Goal: Task Accomplishment & Management: Use online tool/utility

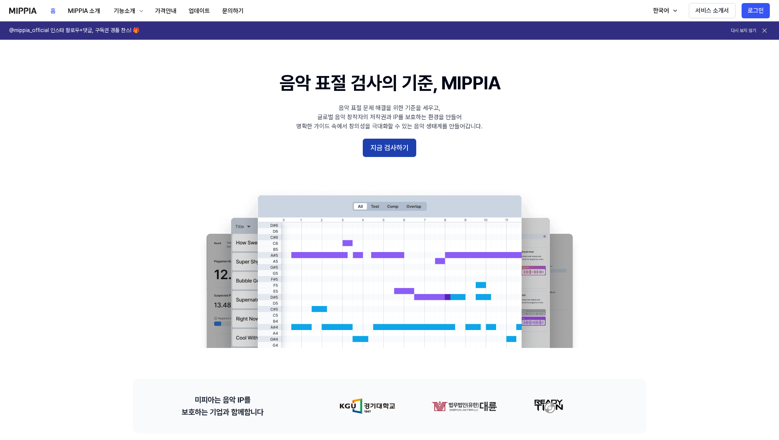
click at [406, 149] on button "지금 검사하기" at bounding box center [389, 148] width 53 height 18
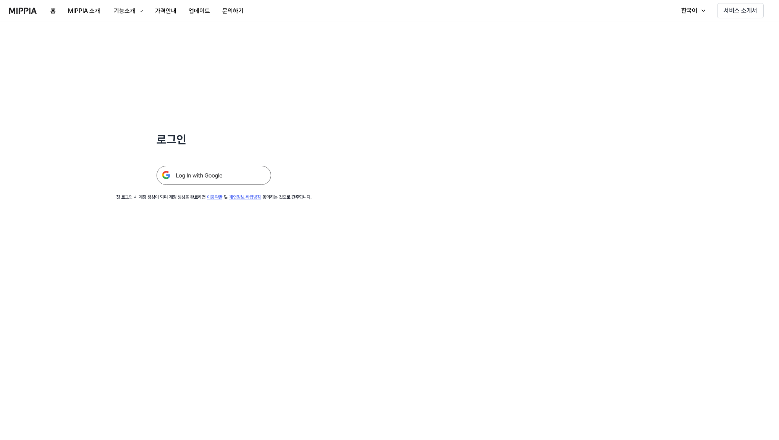
click at [251, 173] on img at bounding box center [214, 175] width 115 height 19
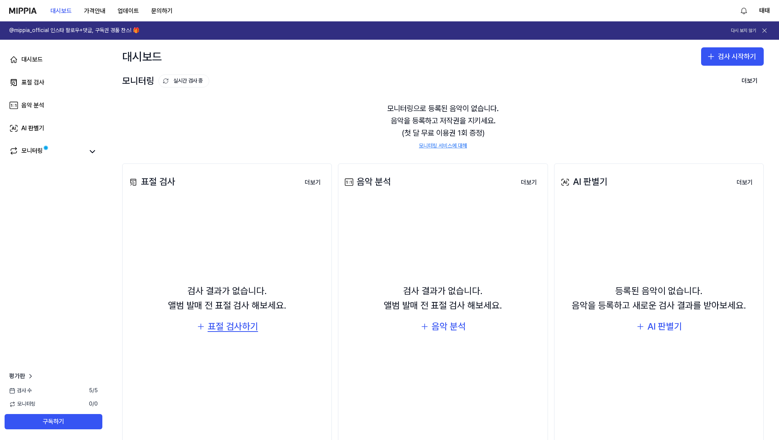
click at [226, 326] on div "표절 검사하기" at bounding box center [233, 326] width 50 height 15
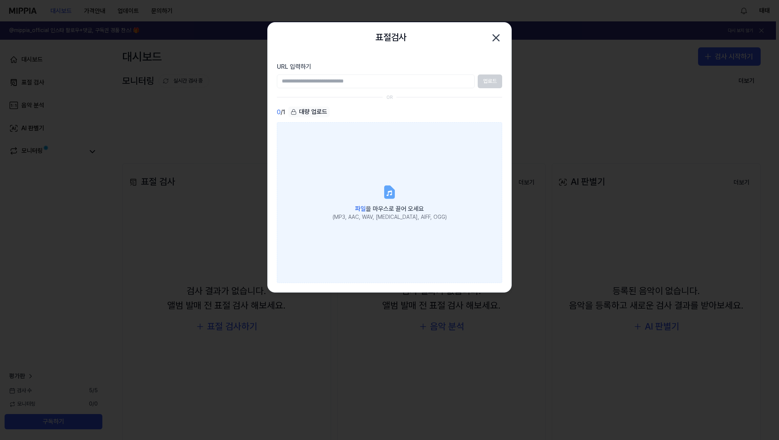
click at [387, 195] on icon at bounding box center [388, 192] width 5 height 5
click at [0, 0] on input "파일 을 마우스로 끌어 오세요 (MP3, AAC, WAV, FLAC, AIFF, OGG)" at bounding box center [0, 0] width 0 height 0
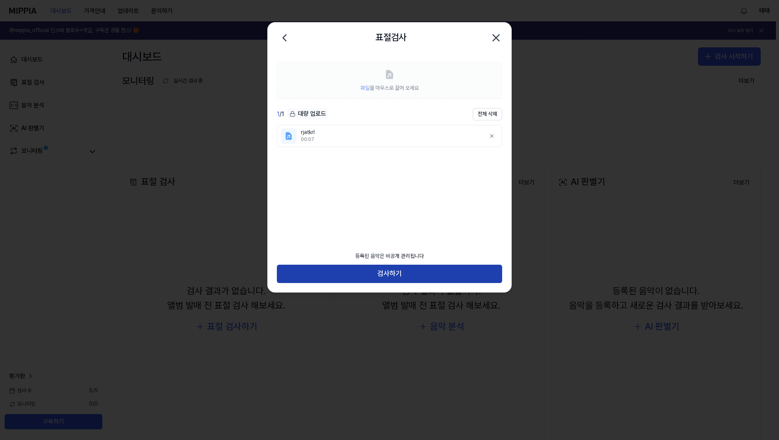
click at [418, 274] on button "검사하기" at bounding box center [389, 274] width 225 height 18
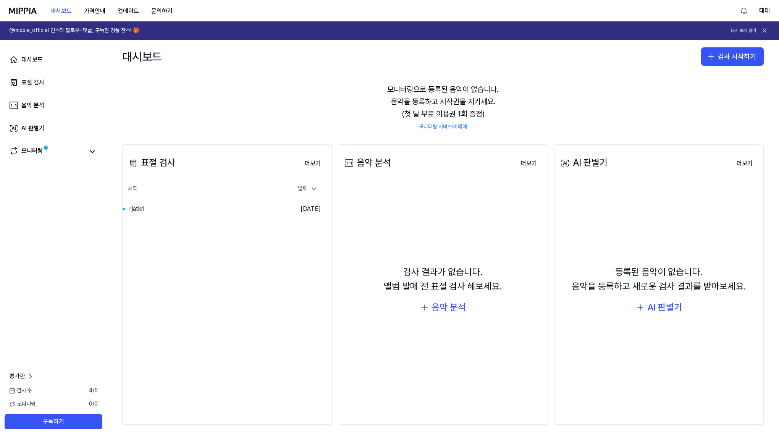
scroll to position [19, 0]
click at [263, 210] on button "이동하기" at bounding box center [262, 209] width 27 height 12
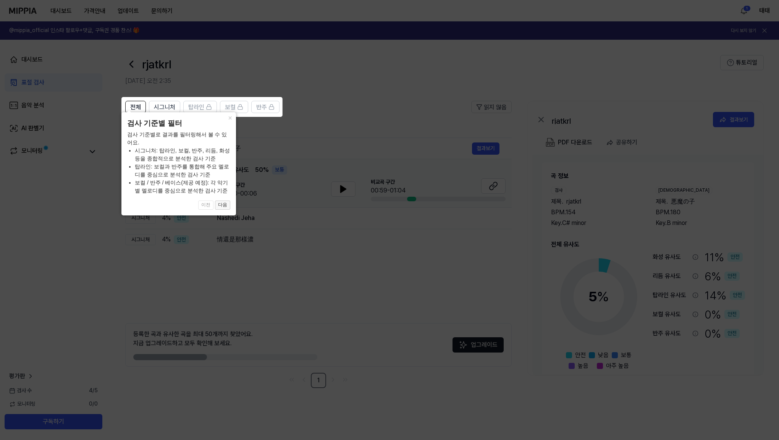
click at [223, 204] on button "다음" at bounding box center [222, 204] width 15 height 9
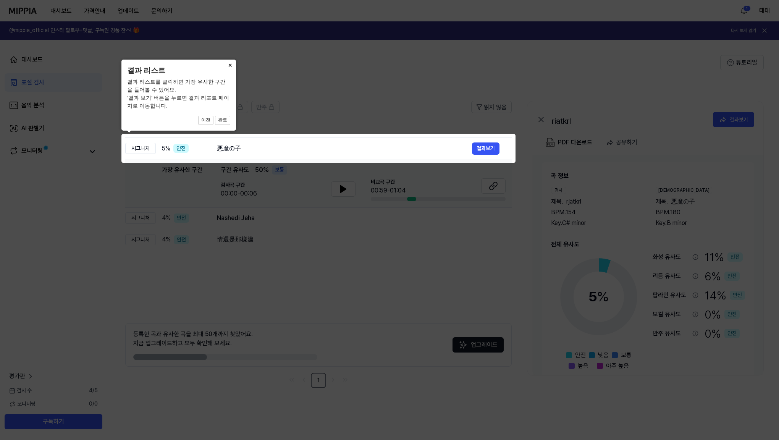
click at [228, 63] on button "×" at bounding box center [230, 65] width 12 height 11
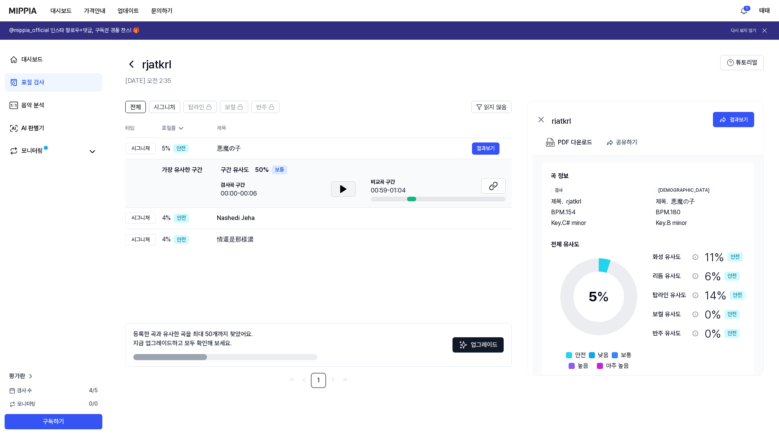
click at [344, 190] on icon at bounding box center [343, 188] width 9 height 9
click at [345, 190] on icon at bounding box center [345, 189] width 2 height 6
click at [485, 151] on button "결과보기" at bounding box center [485, 148] width 27 height 12
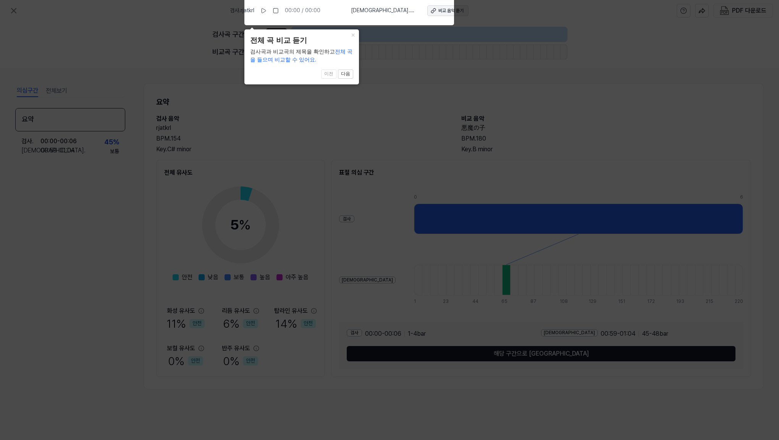
click at [438, 11] on div "비교 음악 듣기" at bounding box center [450, 11] width 25 height 6
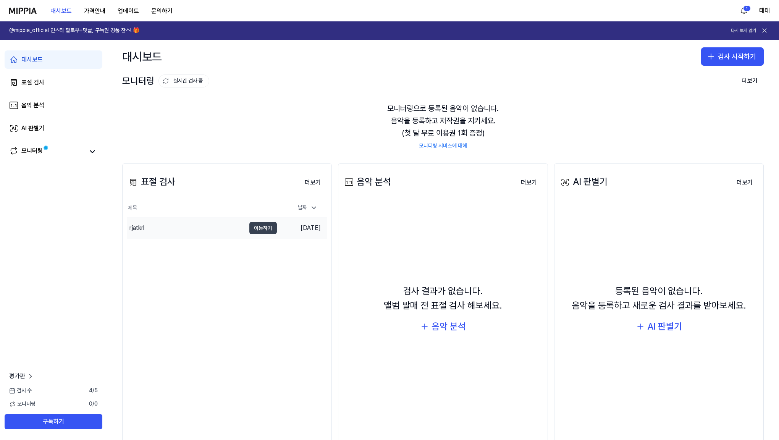
click at [262, 228] on button "이동하기" at bounding box center [262, 228] width 27 height 12
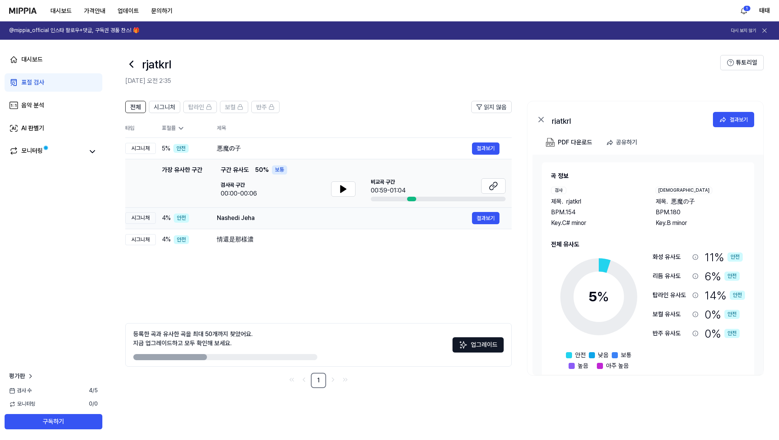
click at [239, 220] on div "Nashedi Jeha" at bounding box center [344, 217] width 255 height 9
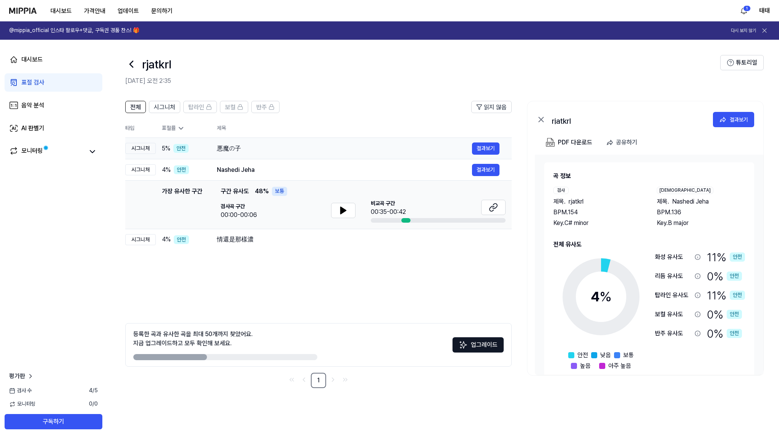
click at [233, 150] on div "悪魔の子" at bounding box center [344, 148] width 255 height 9
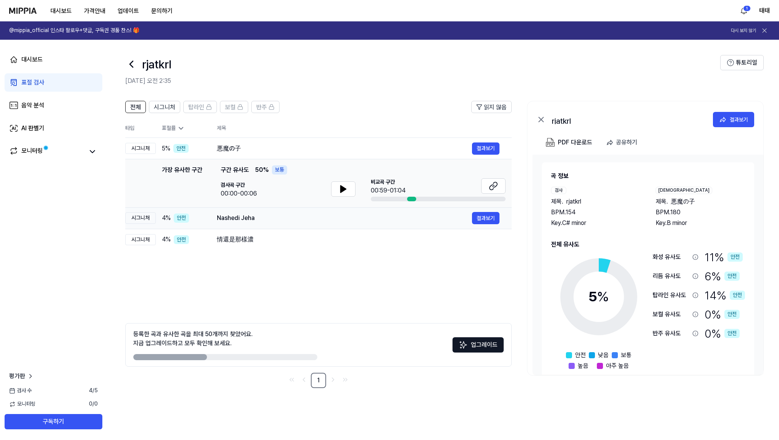
click at [229, 219] on div "Nashedi Jeha" at bounding box center [344, 217] width 255 height 9
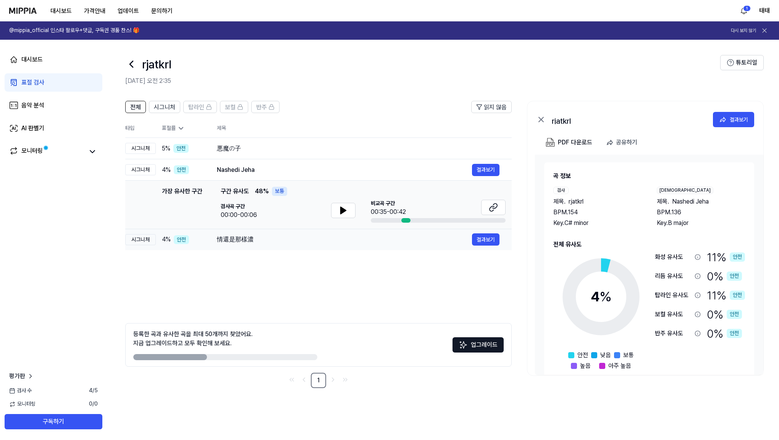
click at [230, 238] on div "情還是那樣濃" at bounding box center [344, 239] width 255 height 9
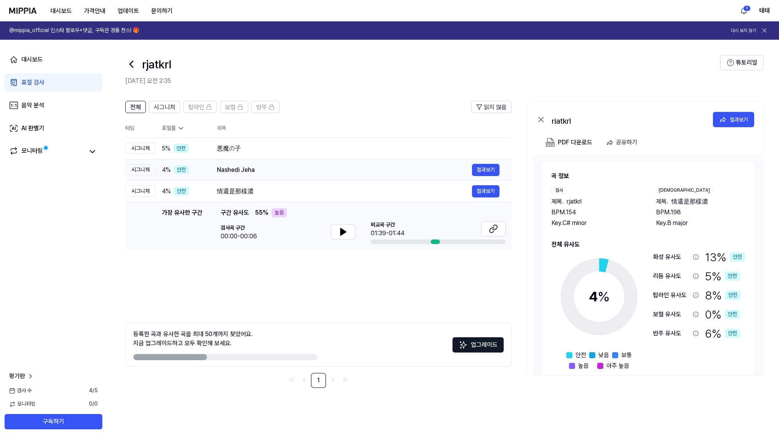
click at [240, 172] on div "Nashedi Jeha" at bounding box center [344, 169] width 255 height 9
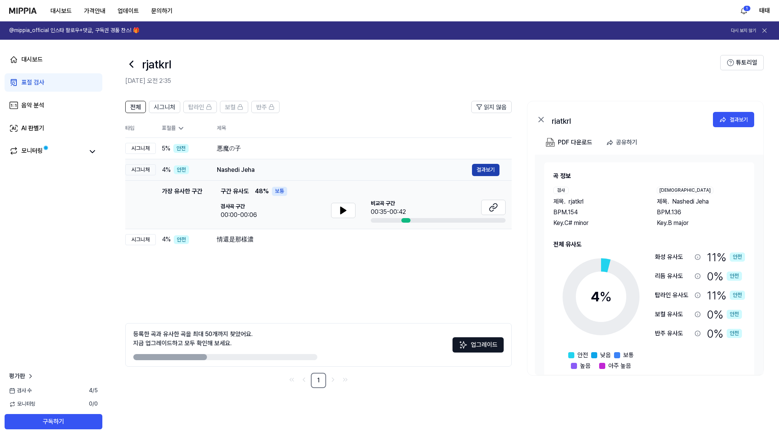
click at [488, 167] on button "결과보기" at bounding box center [485, 170] width 27 height 12
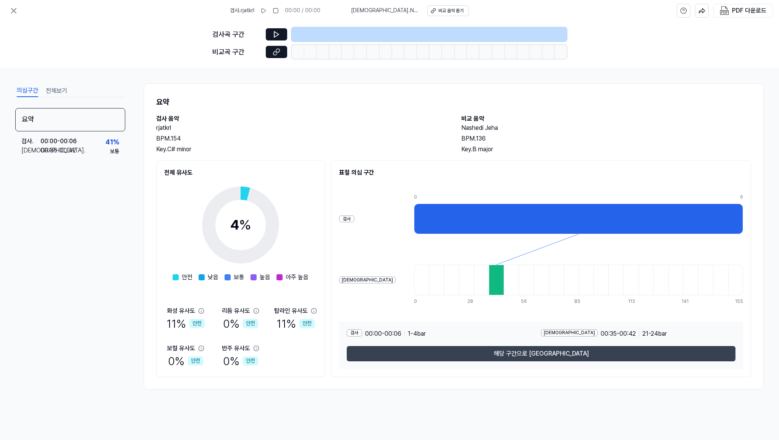
click at [504, 356] on button "해당 구간으로 [GEOGRAPHIC_DATA]" at bounding box center [541, 353] width 389 height 15
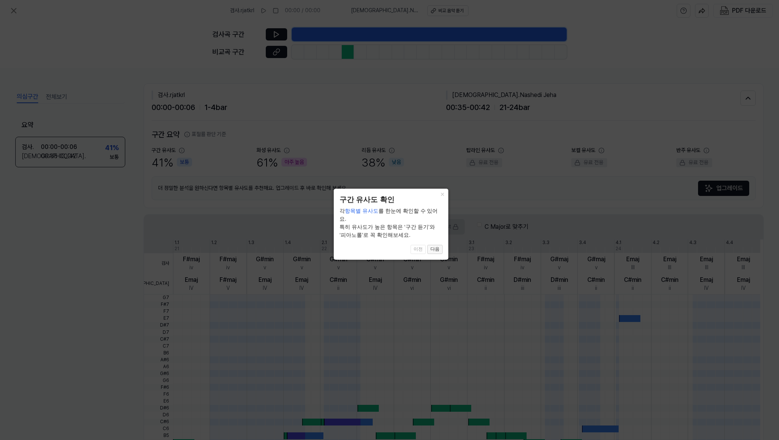
click at [441, 245] on button "다음" at bounding box center [434, 249] width 15 height 9
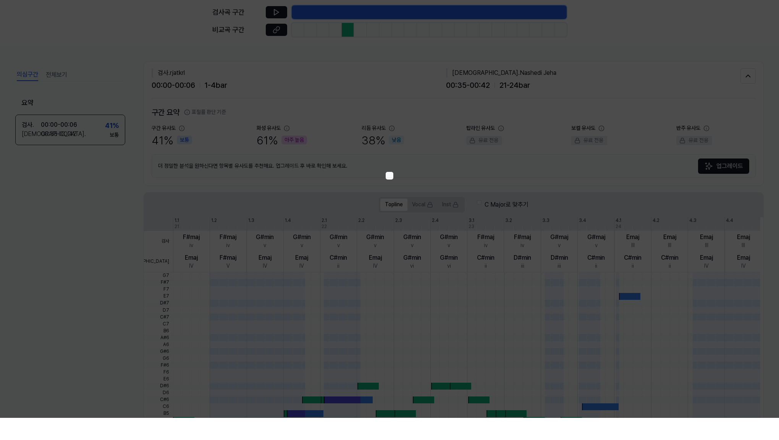
scroll to position [84, 0]
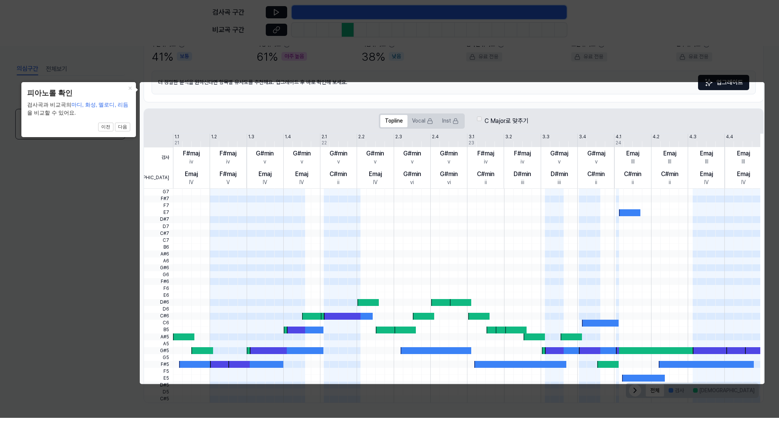
click at [130, 104] on button "×" at bounding box center [130, 109] width 12 height 11
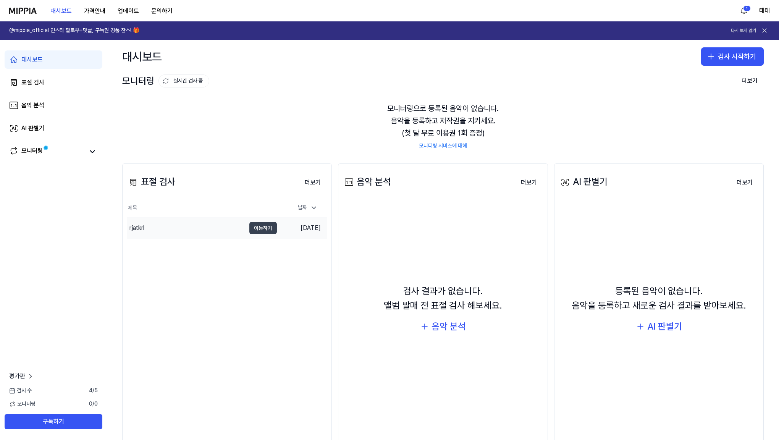
click at [257, 229] on button "이동하기" at bounding box center [262, 228] width 27 height 12
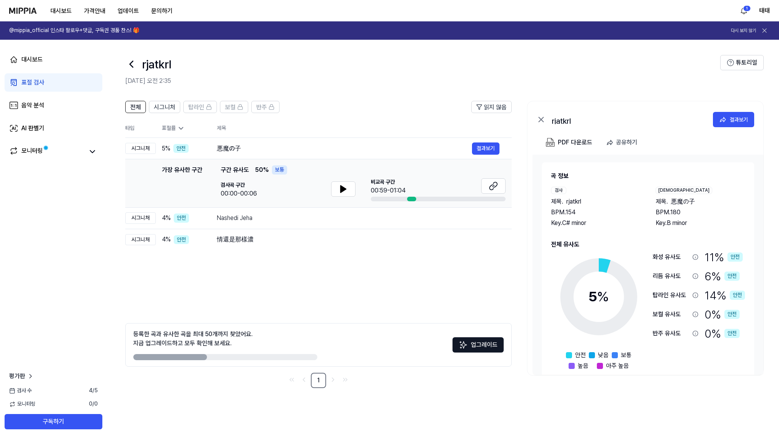
click at [21, 393] on span "검사 수" at bounding box center [20, 391] width 23 height 8
click at [92, 391] on span "4 / 5" at bounding box center [93, 391] width 9 height 8
click at [99, 391] on div "검사 수 4 / 5" at bounding box center [53, 391] width 107 height 8
click at [491, 218] on button "결과보기" at bounding box center [485, 218] width 27 height 12
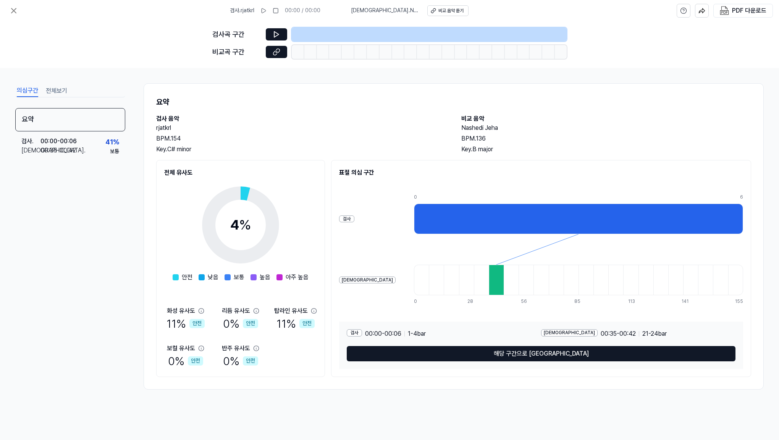
click at [460, 214] on div at bounding box center [578, 218] width 329 height 31
click at [283, 37] on button at bounding box center [276, 34] width 21 height 12
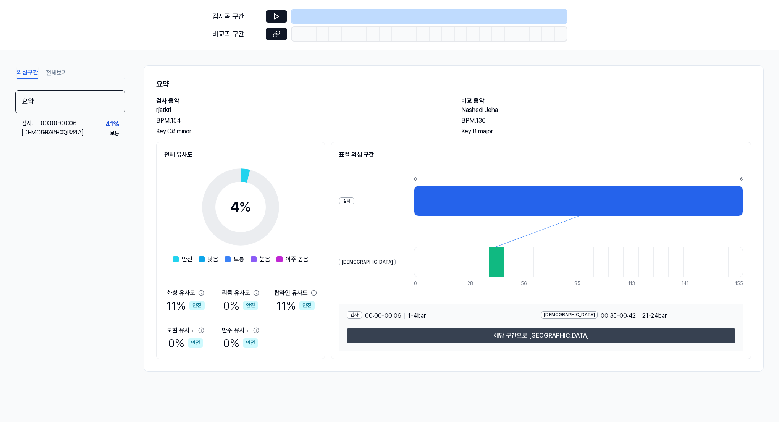
click at [465, 346] on button "해당 구간으로 [GEOGRAPHIC_DATA]" at bounding box center [541, 353] width 389 height 15
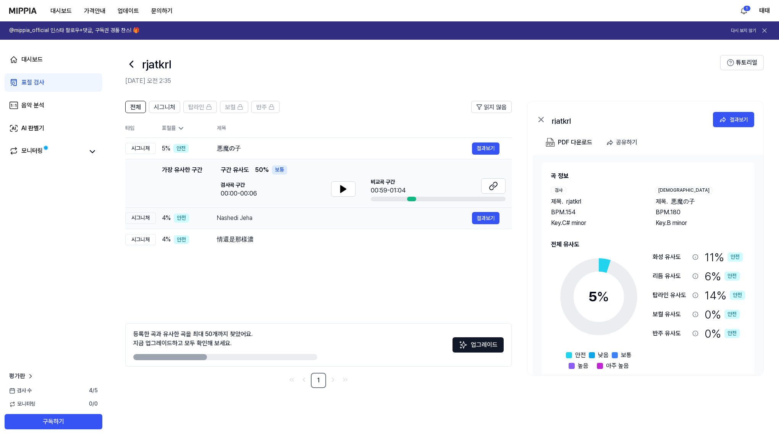
drag, startPoint x: 257, startPoint y: 218, endPoint x: 219, endPoint y: 220, distance: 38.2
click at [219, 220] on div "Nashedi Jeha" at bounding box center [344, 217] width 255 height 9
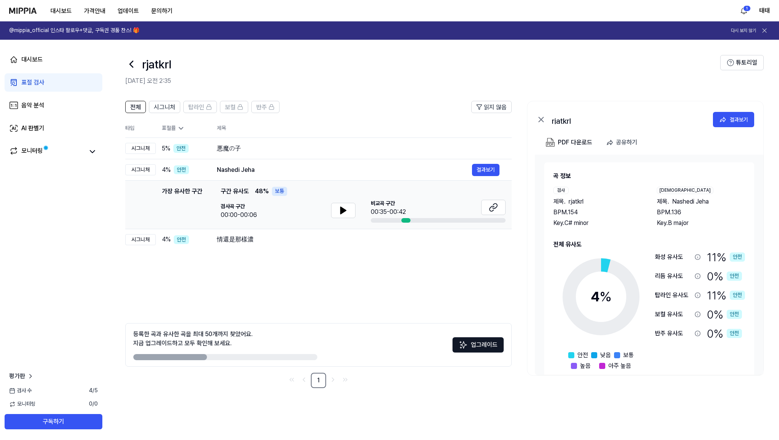
drag, startPoint x: 723, startPoint y: 200, endPoint x: 687, endPoint y: 202, distance: 35.9
click at [687, 202] on div "제목 . Nashedi Jeha" at bounding box center [701, 201] width 88 height 9
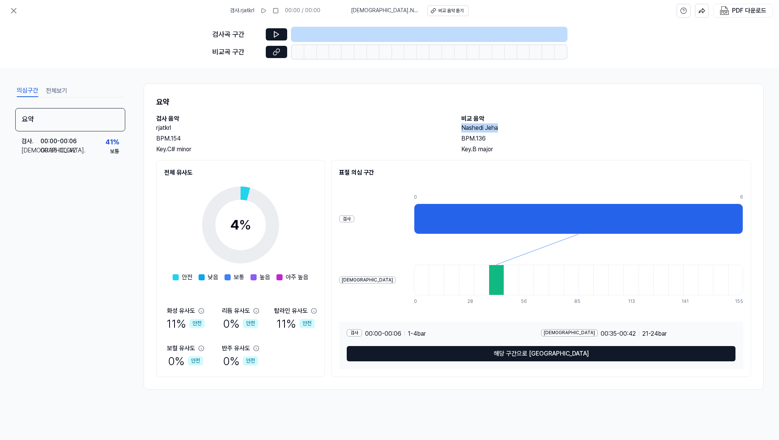
drag, startPoint x: 515, startPoint y: 129, endPoint x: 462, endPoint y: 130, distance: 53.1
click at [462, 130] on h2 "Nashedi Jeha" at bounding box center [606, 127] width 290 height 9
copy h2 "Nashedi Jeha"
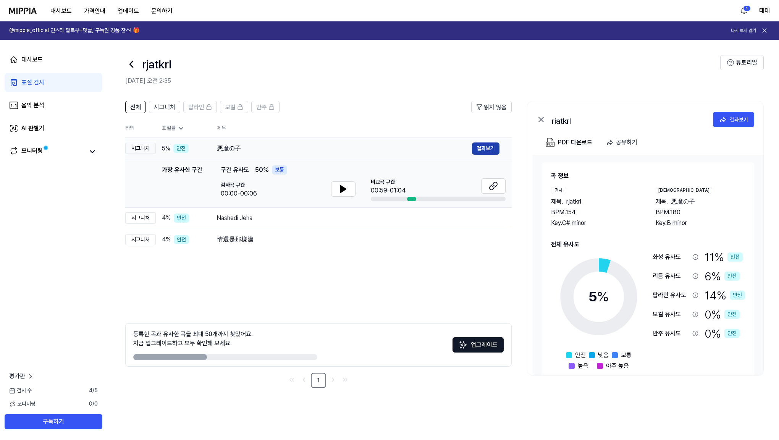
click at [478, 149] on button "결과보기" at bounding box center [485, 148] width 27 height 12
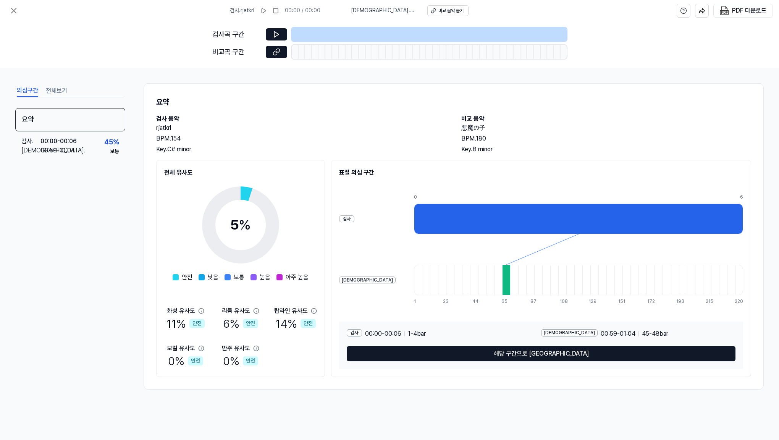
click at [414, 216] on div at bounding box center [578, 218] width 329 height 31
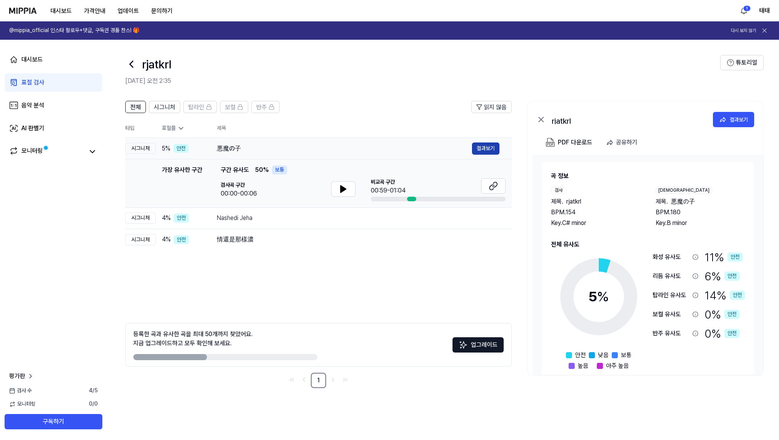
click at [492, 151] on button "결과보기" at bounding box center [485, 148] width 27 height 12
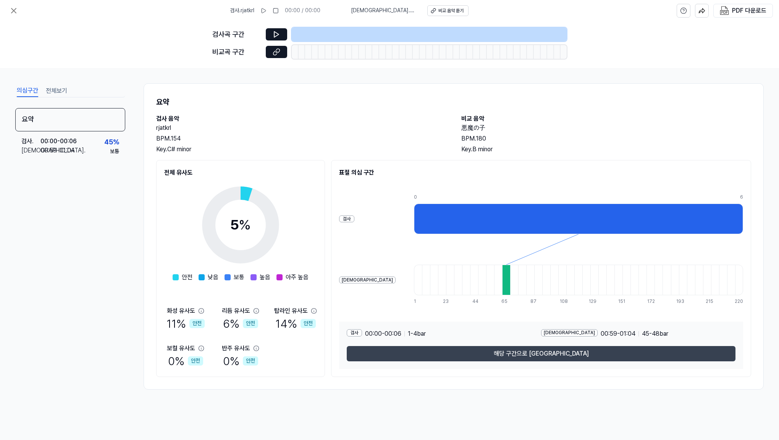
click at [513, 352] on button "해당 구간으로 [GEOGRAPHIC_DATA]" at bounding box center [541, 353] width 389 height 15
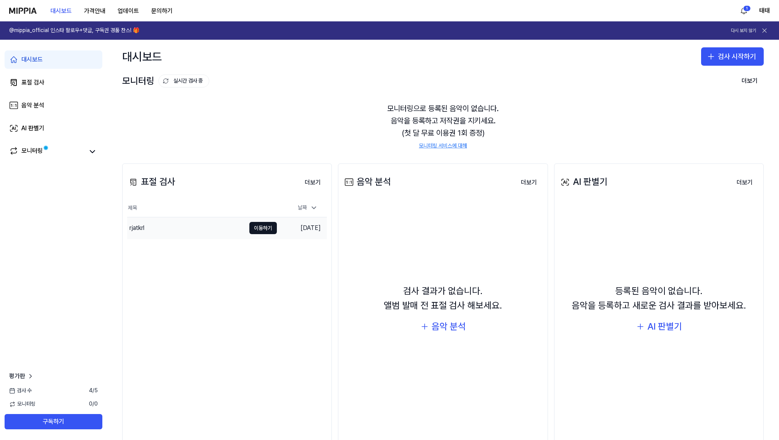
click at [135, 231] on div "rjatkrl" at bounding box center [136, 227] width 15 height 9
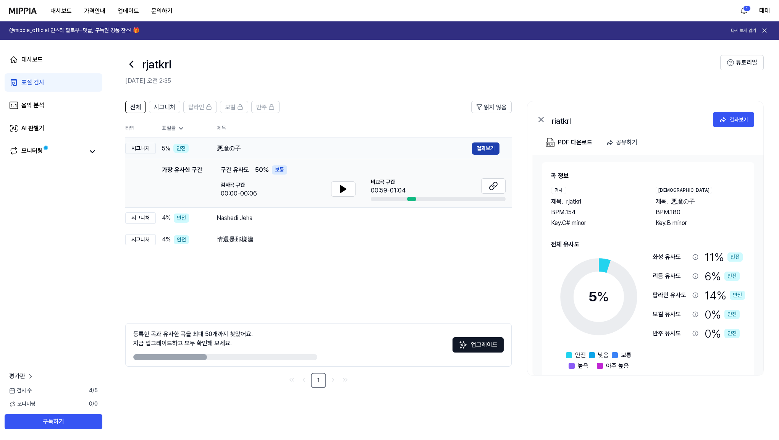
click at [481, 150] on button "결과보기" at bounding box center [485, 148] width 27 height 12
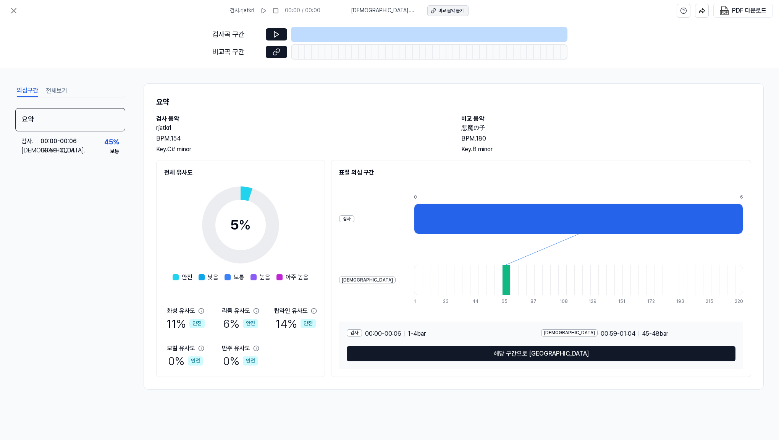
click at [438, 12] on div "비교 음악 듣기" at bounding box center [450, 11] width 25 height 6
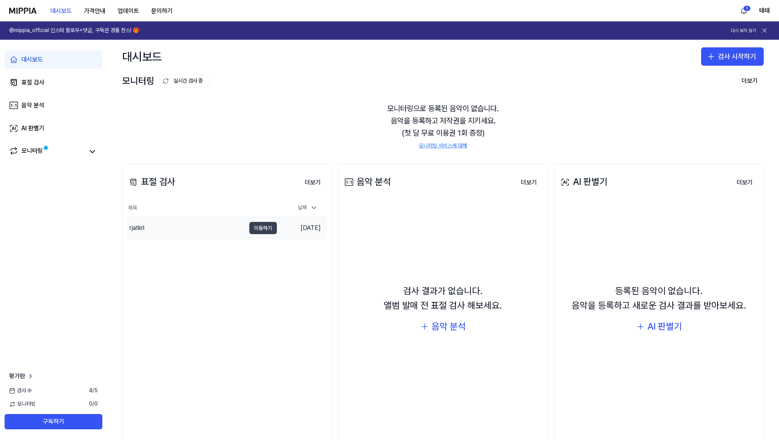
click at [256, 230] on button "이동하기" at bounding box center [262, 228] width 27 height 12
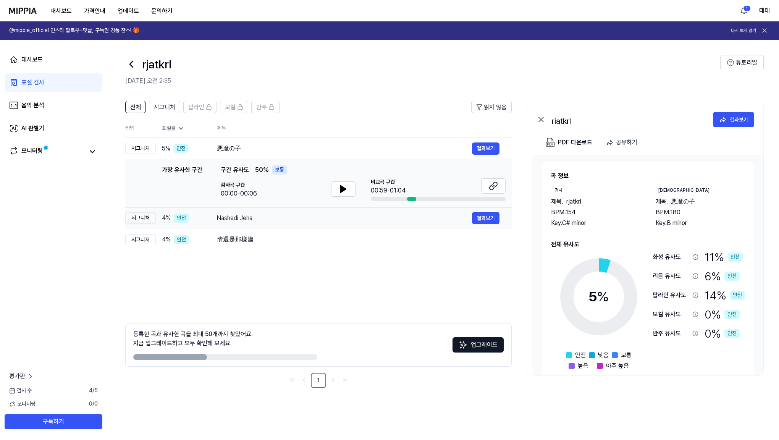
click at [234, 218] on div "Nashedi Jeha" at bounding box center [344, 217] width 255 height 9
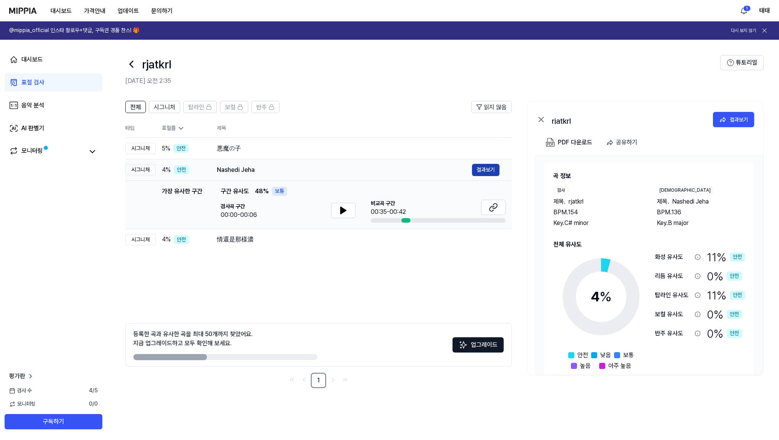
click at [483, 170] on button "결과보기" at bounding box center [485, 170] width 27 height 12
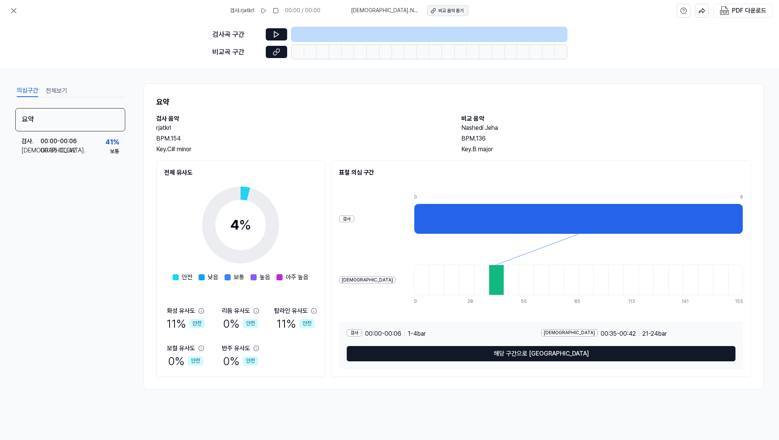
click at [450, 10] on div "비교 음악 듣기" at bounding box center [450, 11] width 25 height 6
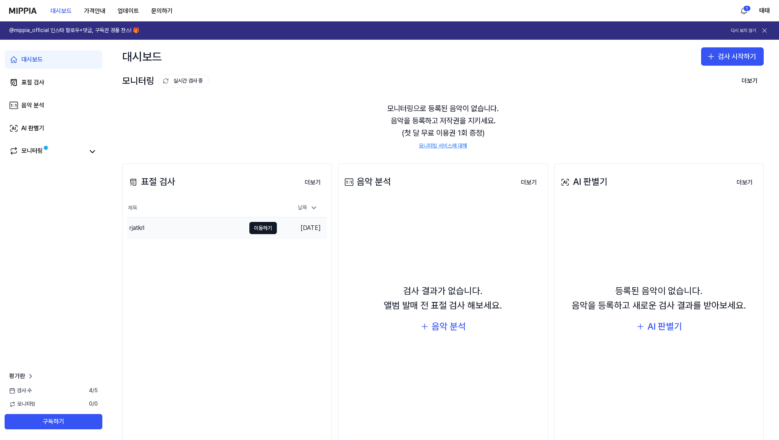
click at [144, 228] on div "rjatkrl" at bounding box center [136, 227] width 15 height 9
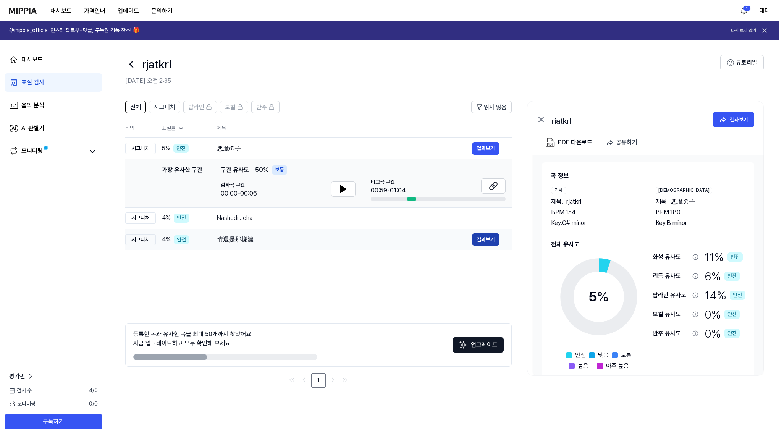
click at [479, 239] on button "결과보기" at bounding box center [485, 239] width 27 height 12
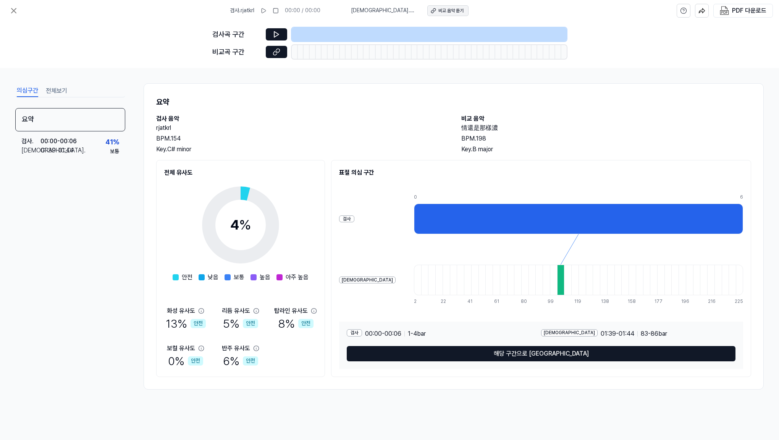
click at [443, 10] on div "비교 음악 듣기" at bounding box center [450, 11] width 25 height 6
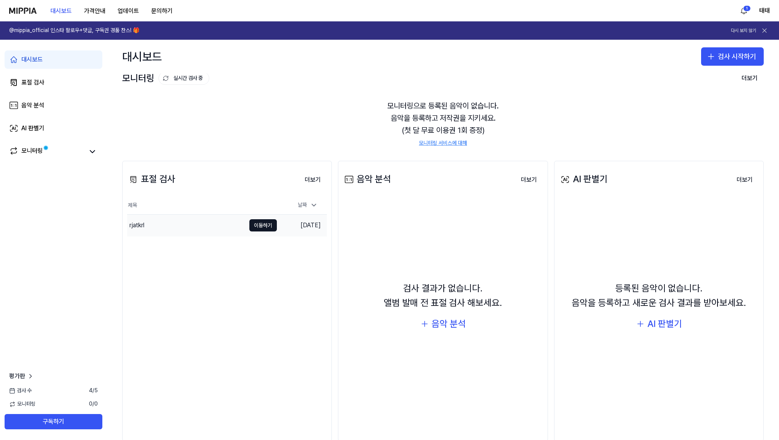
scroll to position [3, 0]
click at [41, 85] on div "표절 검사" at bounding box center [32, 82] width 23 height 9
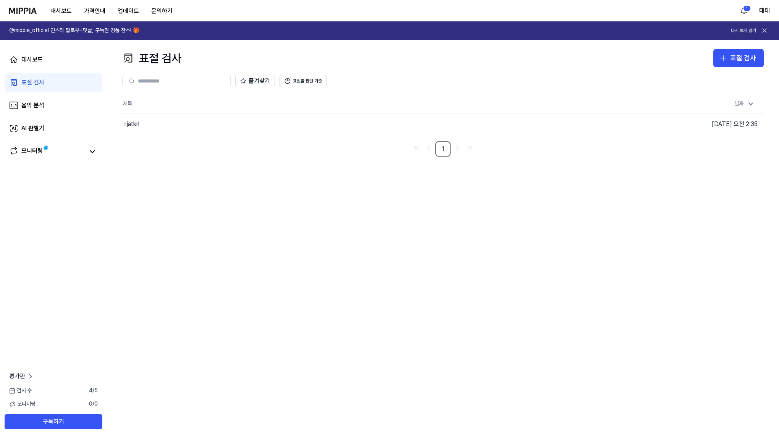
click at [168, 57] on div "표절 검사" at bounding box center [151, 58] width 59 height 18
click at [23, 12] on img at bounding box center [22, 11] width 27 height 6
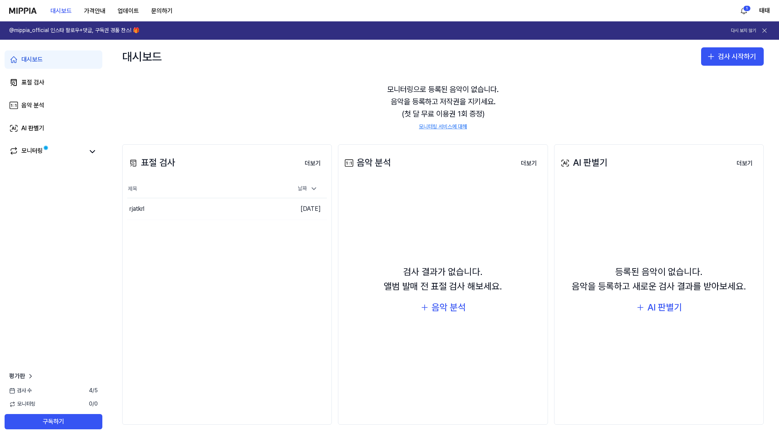
scroll to position [19, 0]
click at [439, 308] on div "음악 분석" at bounding box center [448, 307] width 34 height 15
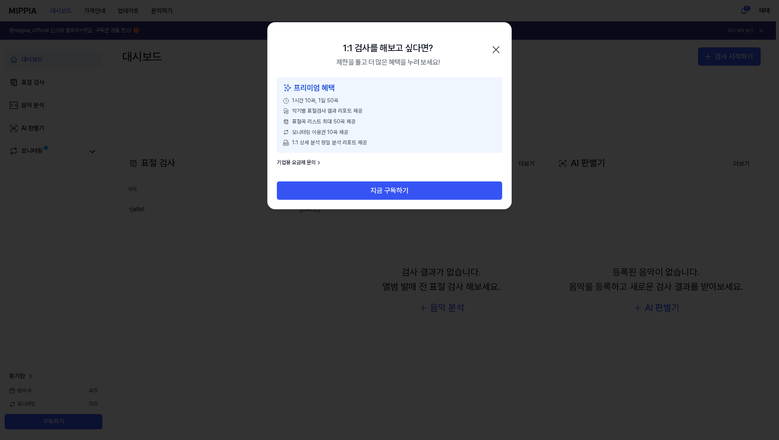
click at [498, 51] on icon "button" at bounding box center [496, 50] width 6 height 6
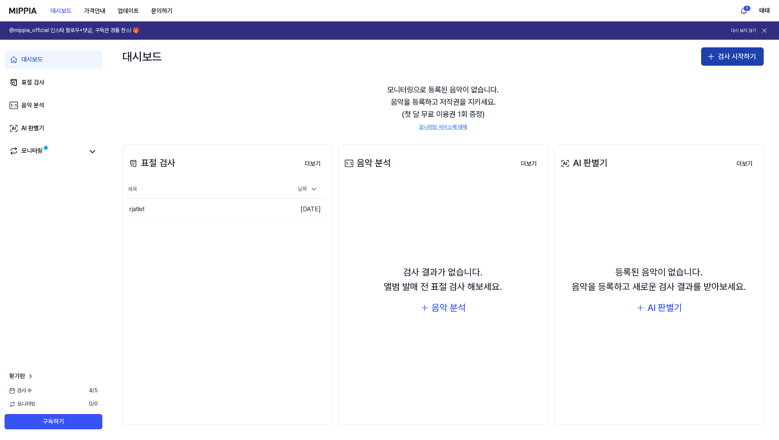
click at [725, 54] on button "검사 시작하기" at bounding box center [732, 56] width 63 height 18
click at [690, 76] on div "표절 검사" at bounding box center [698, 78] width 19 height 8
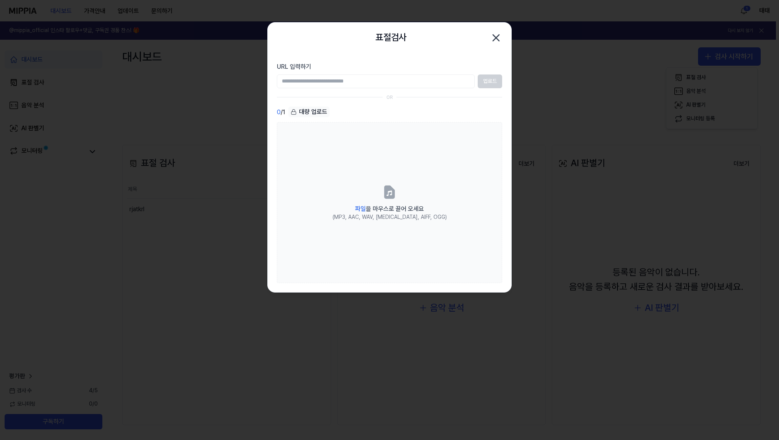
click at [333, 84] on input "URL 입력하기" at bounding box center [376, 81] width 198 height 14
paste input "**********"
type input "**********"
click at [484, 84] on button "업로드" at bounding box center [490, 81] width 24 height 14
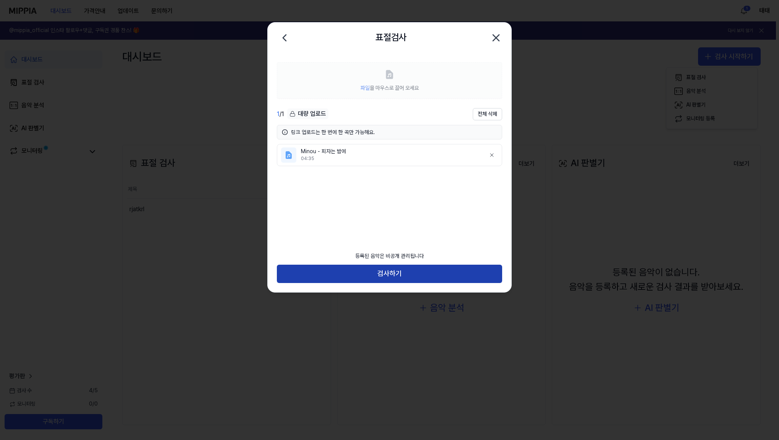
click at [383, 279] on button "검사하기" at bounding box center [389, 274] width 225 height 18
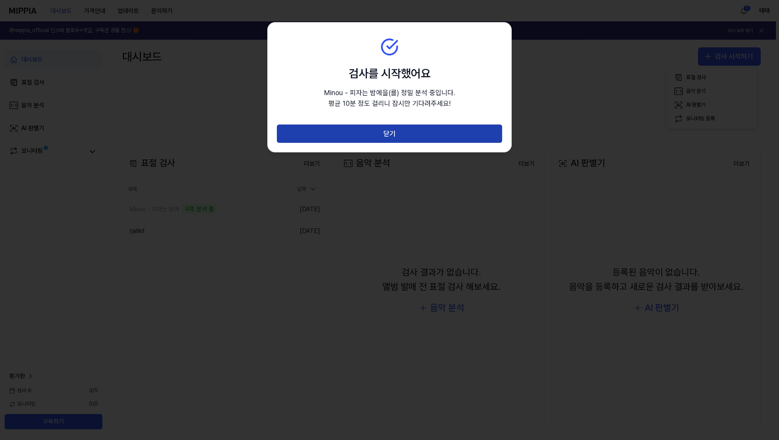
click at [427, 136] on button "닫기" at bounding box center [389, 133] width 225 height 18
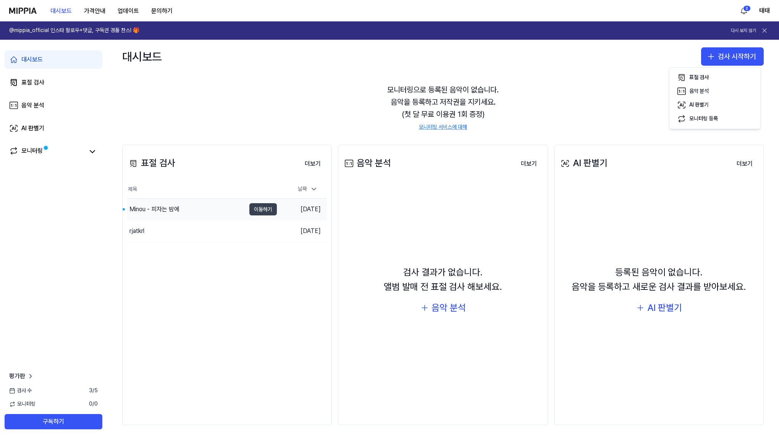
click at [263, 210] on button "이동하기" at bounding box center [262, 209] width 27 height 12
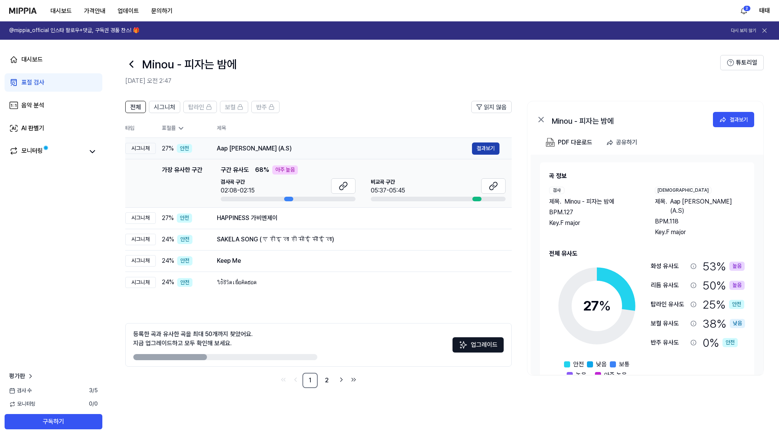
click at [478, 147] on button "결과보기" at bounding box center [485, 148] width 27 height 12
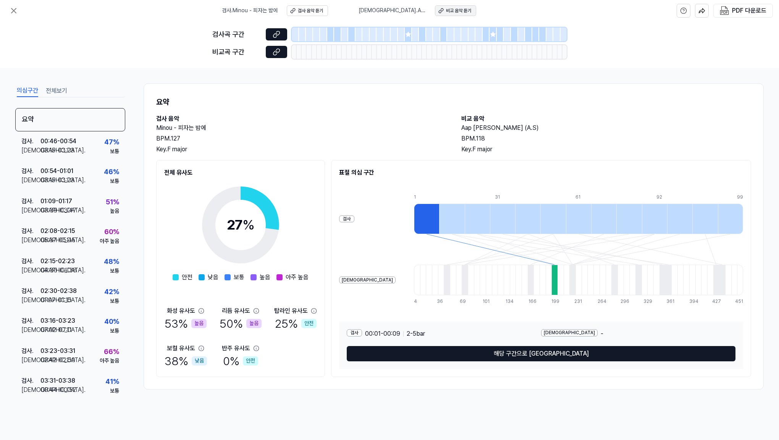
click at [458, 12] on div "비교 음악 듣기" at bounding box center [458, 11] width 25 height 6
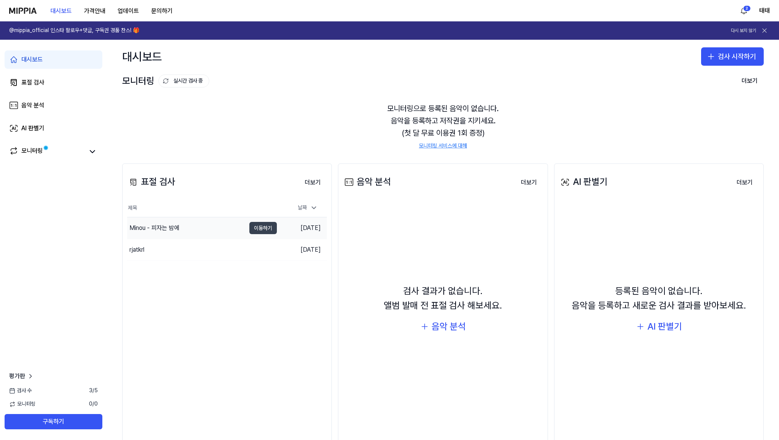
click at [266, 229] on button "이동하기" at bounding box center [262, 228] width 27 height 12
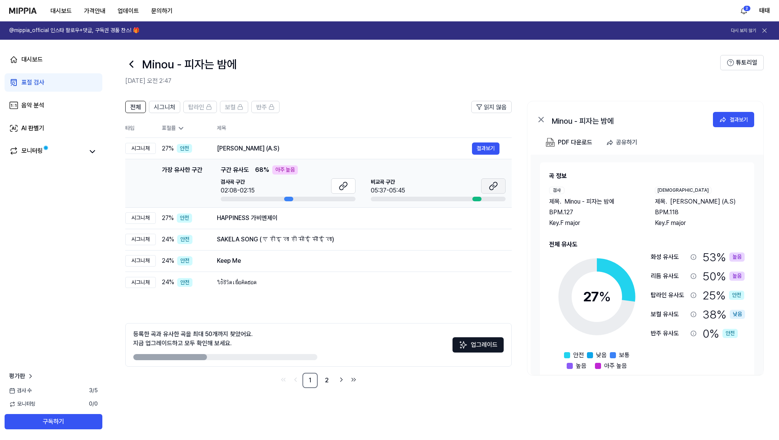
click at [492, 188] on icon at bounding box center [493, 185] width 9 height 9
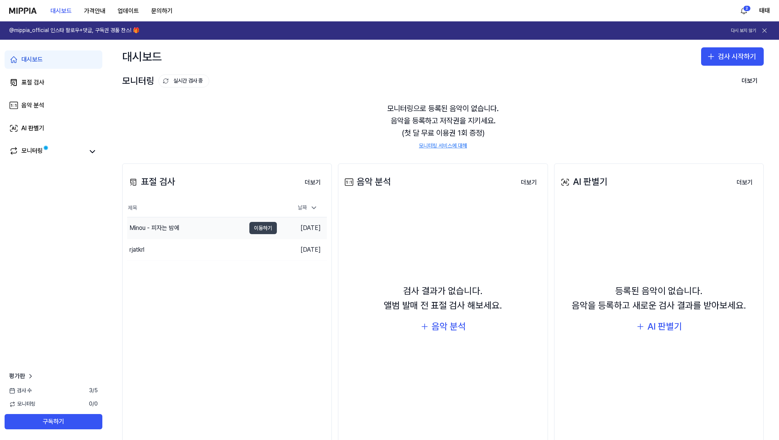
click at [272, 230] on button "이동하기" at bounding box center [262, 228] width 27 height 12
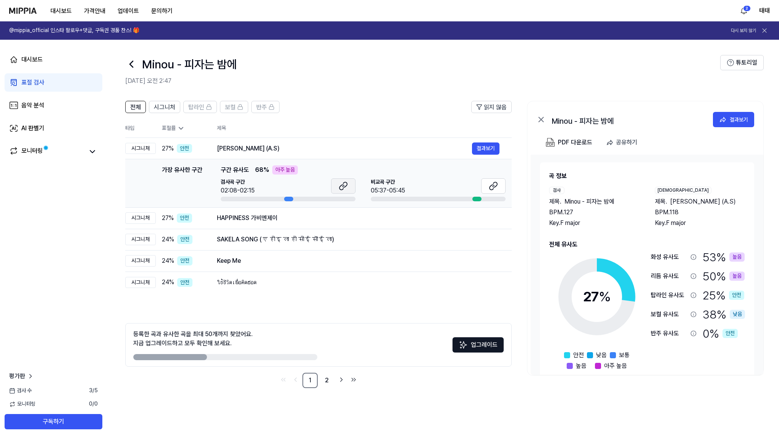
click at [343, 189] on icon at bounding box center [341, 187] width 5 height 5
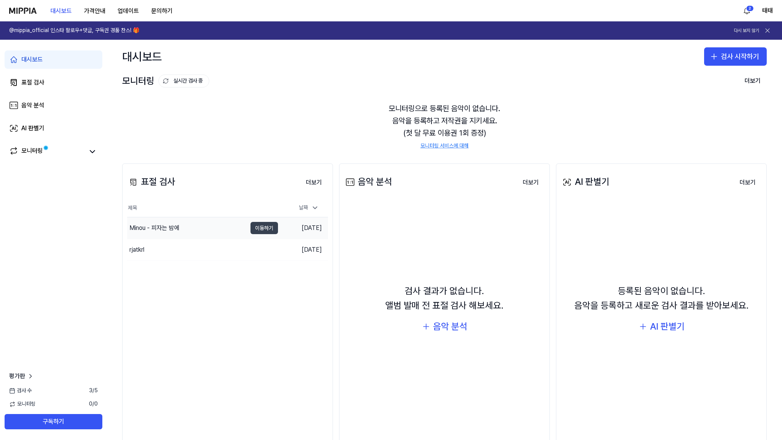
click at [261, 229] on button "이동하기" at bounding box center [263, 228] width 27 height 12
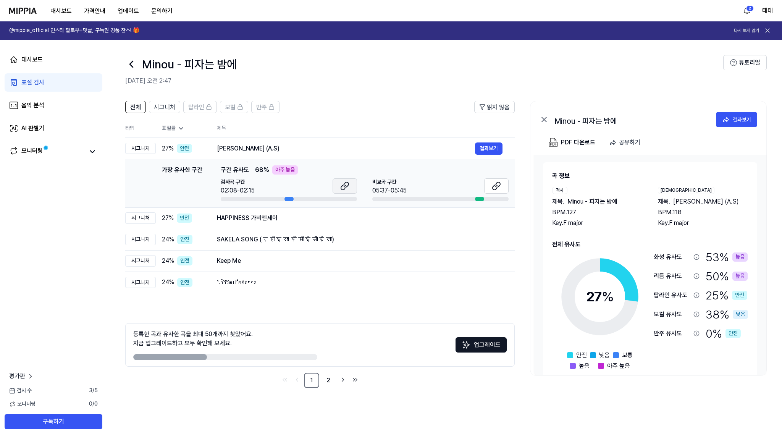
click at [347, 190] on icon at bounding box center [344, 185] width 9 height 9
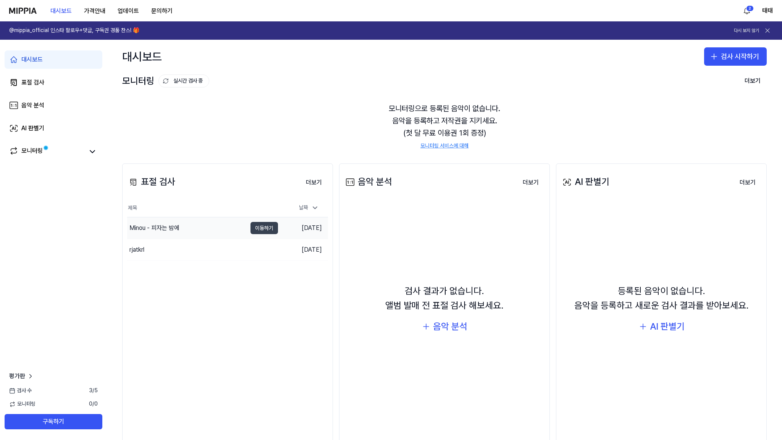
click at [256, 229] on button "이동하기" at bounding box center [263, 228] width 27 height 12
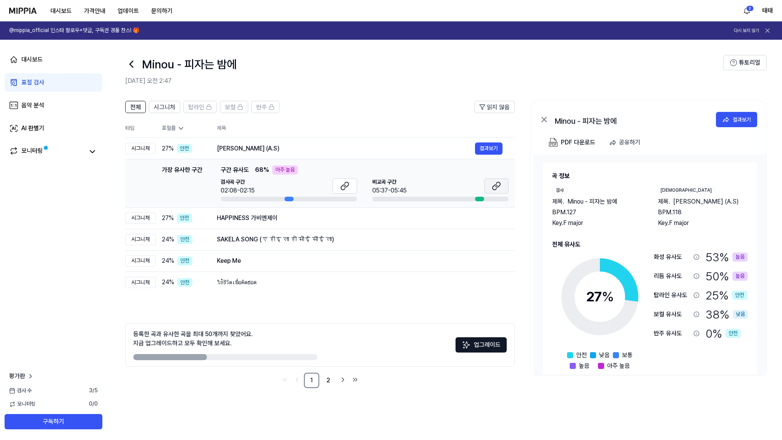
click at [492, 189] on icon at bounding box center [496, 185] width 9 height 9
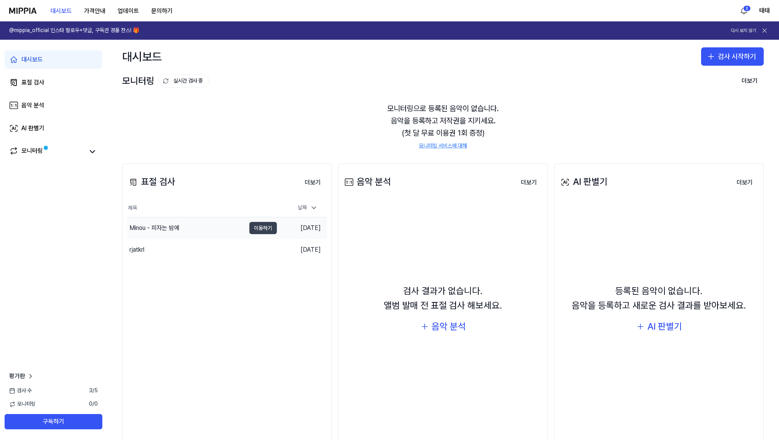
click at [252, 230] on button "이동하기" at bounding box center [262, 228] width 27 height 12
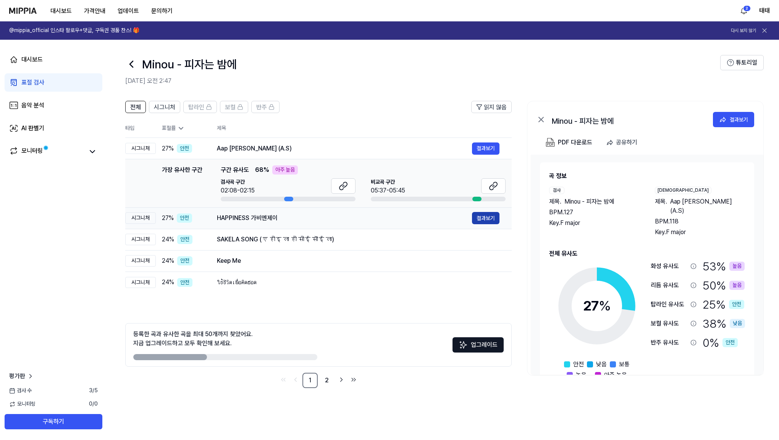
click at [483, 220] on button "결과보기" at bounding box center [485, 218] width 27 height 12
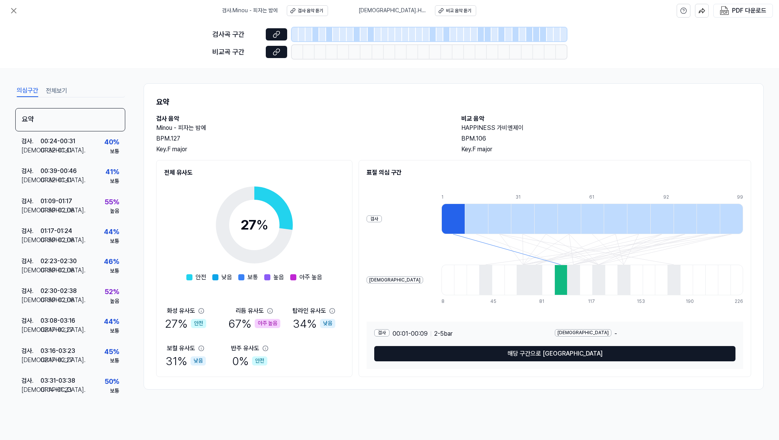
click at [555, 333] on div "[DEMOGRAPHIC_DATA]" at bounding box center [583, 332] width 57 height 7
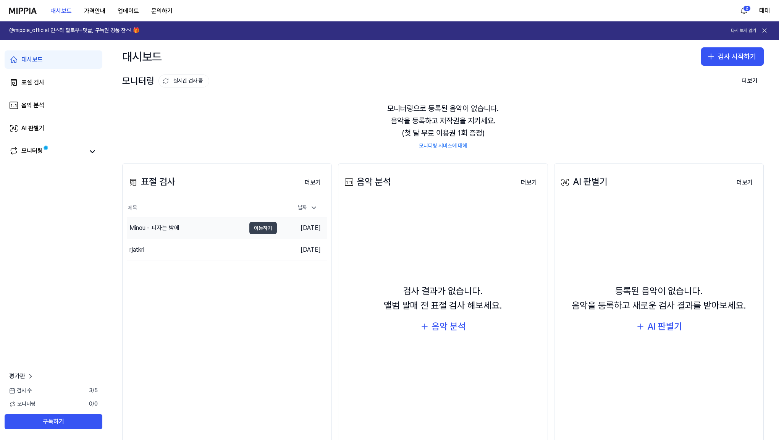
click at [270, 231] on button "이동하기" at bounding box center [262, 228] width 27 height 12
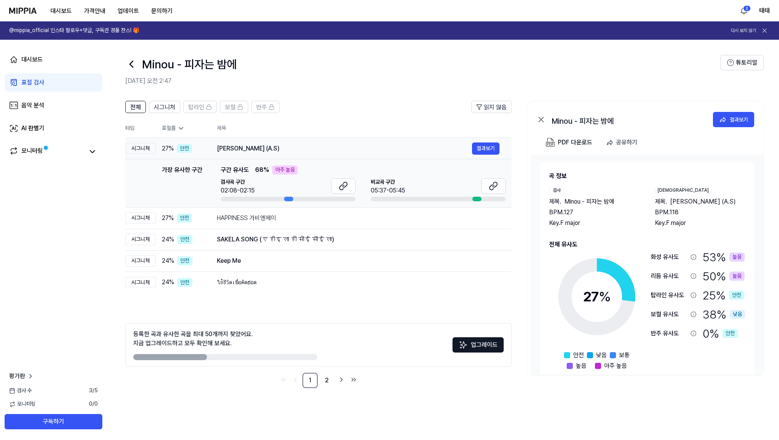
click at [317, 149] on div "[PERSON_NAME] (A.S)" at bounding box center [344, 148] width 255 height 9
click at [281, 221] on div "HAPPINESS 가비엔제이" at bounding box center [344, 217] width 255 height 9
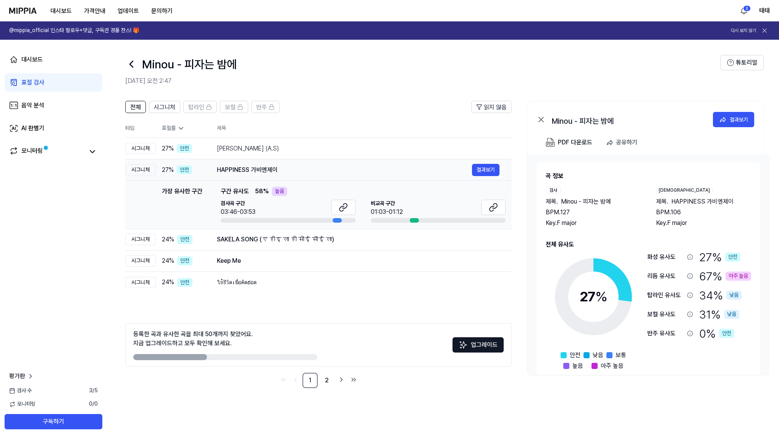
click at [257, 220] on div at bounding box center [288, 220] width 135 height 5
click at [489, 209] on icon at bounding box center [493, 207] width 9 height 9
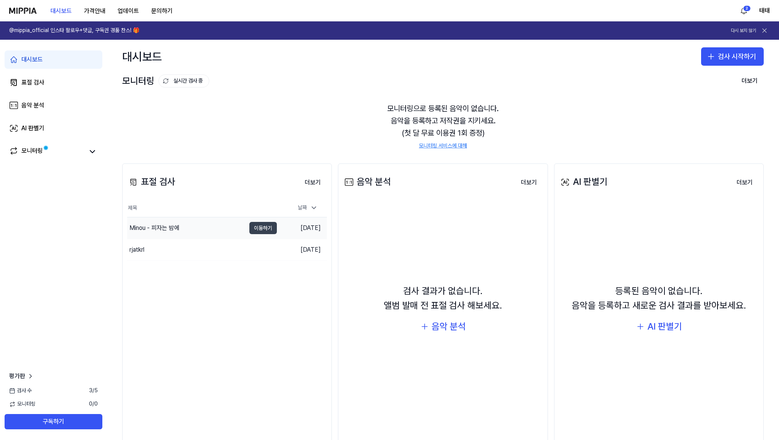
click at [260, 225] on button "이동하기" at bounding box center [262, 228] width 27 height 12
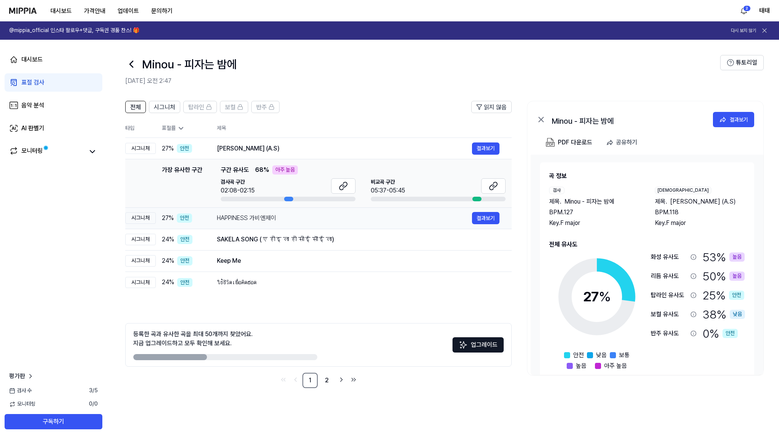
click at [287, 220] on div "HAPPINESS 가비엔제이" at bounding box center [344, 217] width 255 height 9
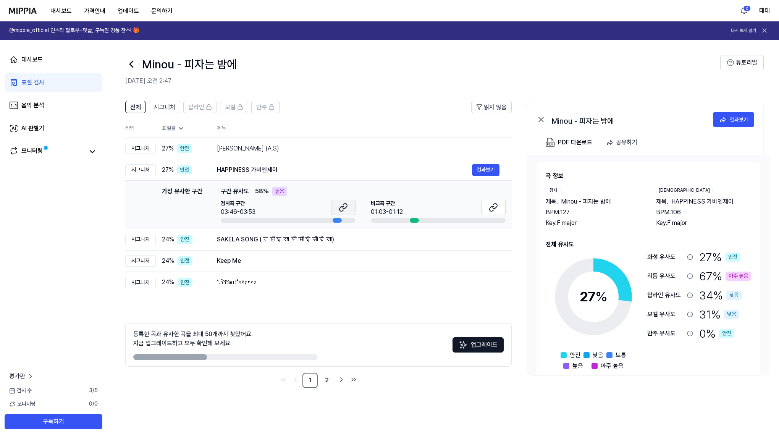
click at [336, 210] on button at bounding box center [343, 207] width 24 height 15
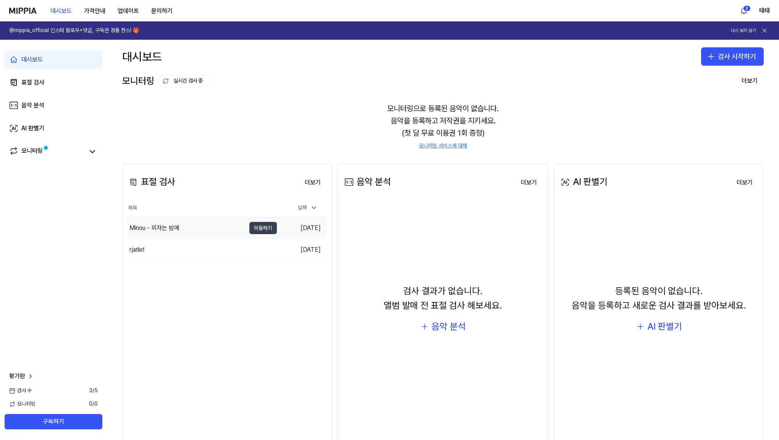
click at [271, 228] on button "이동하기" at bounding box center [262, 228] width 27 height 12
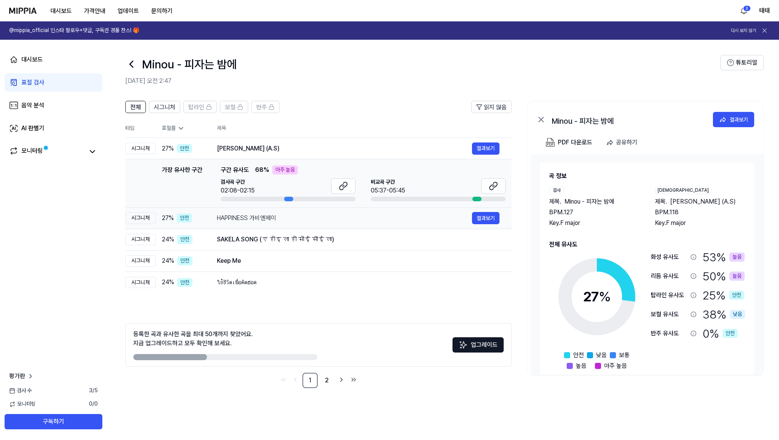
click at [268, 219] on div "HAPPINESS 가비엔제이" at bounding box center [344, 217] width 255 height 9
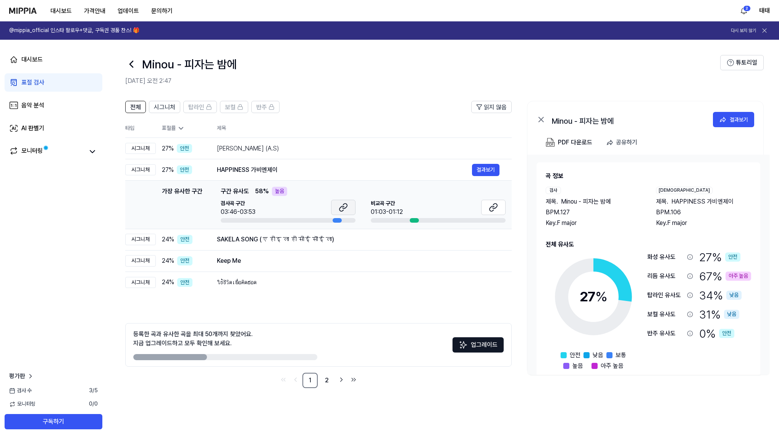
click at [345, 209] on icon at bounding box center [343, 207] width 9 height 9
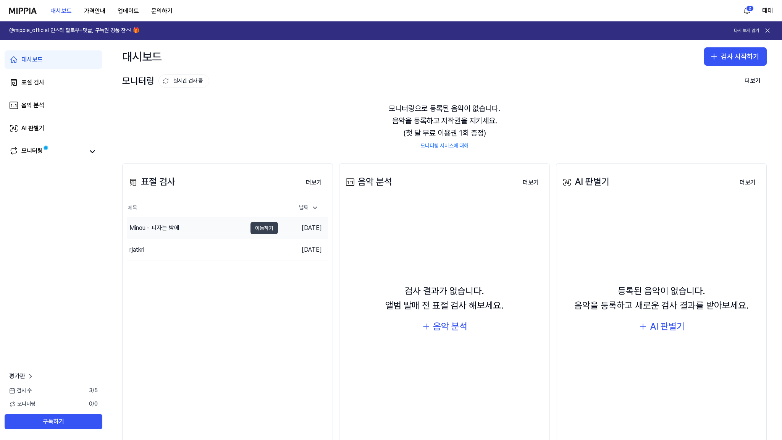
click at [264, 228] on button "이동하기" at bounding box center [263, 228] width 27 height 12
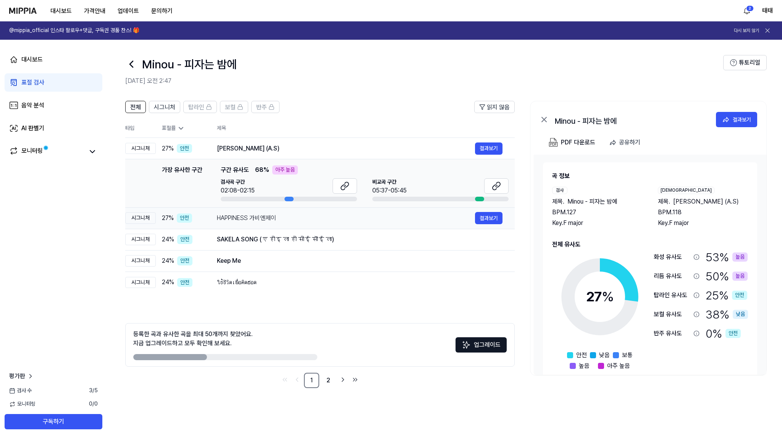
click at [268, 217] on div "HAPPINESS 가비엔제이" at bounding box center [346, 217] width 258 height 9
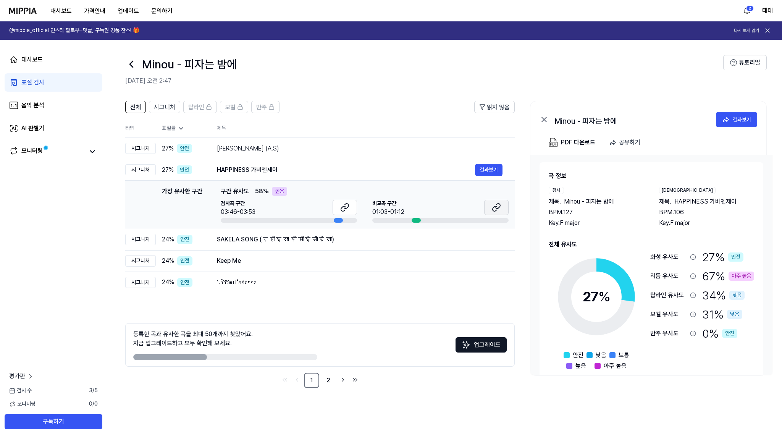
click at [496, 209] on icon at bounding box center [496, 207] width 9 height 9
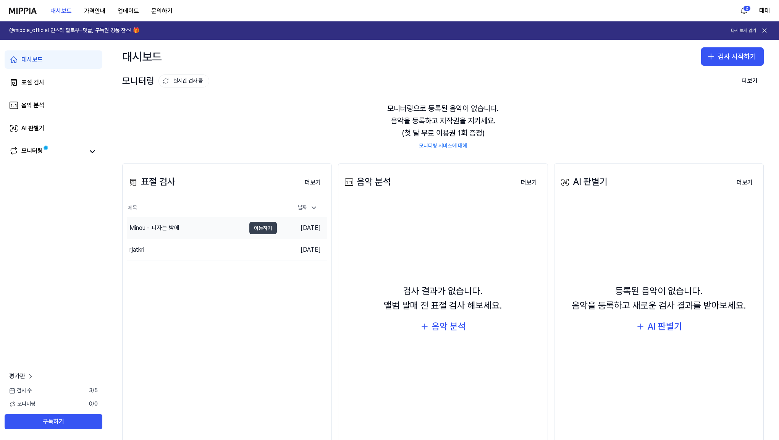
click at [262, 226] on button "이동하기" at bounding box center [262, 228] width 27 height 12
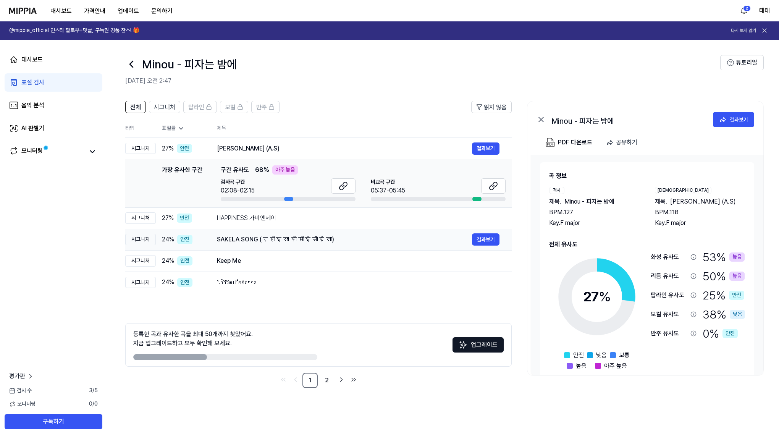
click at [248, 239] on div "SAKELA SONG (ए होइ ला हो सोई सॊई ला)" at bounding box center [344, 239] width 255 height 9
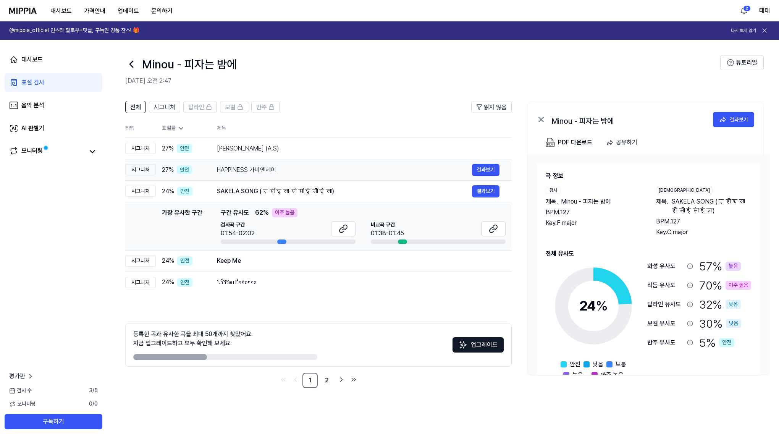
click at [266, 171] on div "HAPPINESS 가비엔제이" at bounding box center [344, 169] width 255 height 9
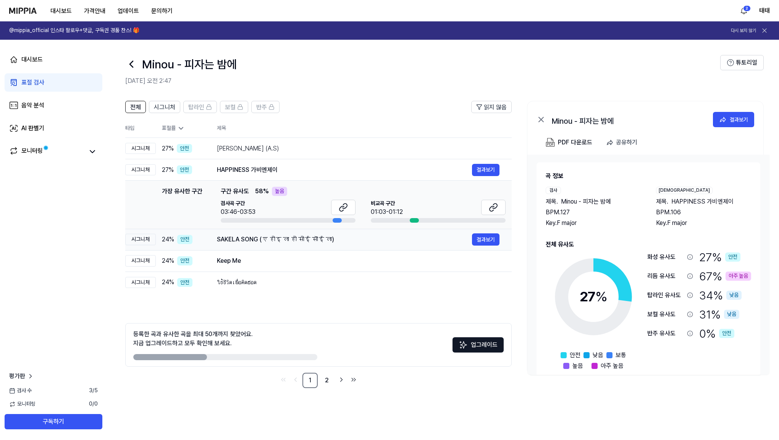
click at [252, 237] on div "SAKELA SONG (ए होइ ला हो सोई सॊई ला)" at bounding box center [344, 239] width 255 height 9
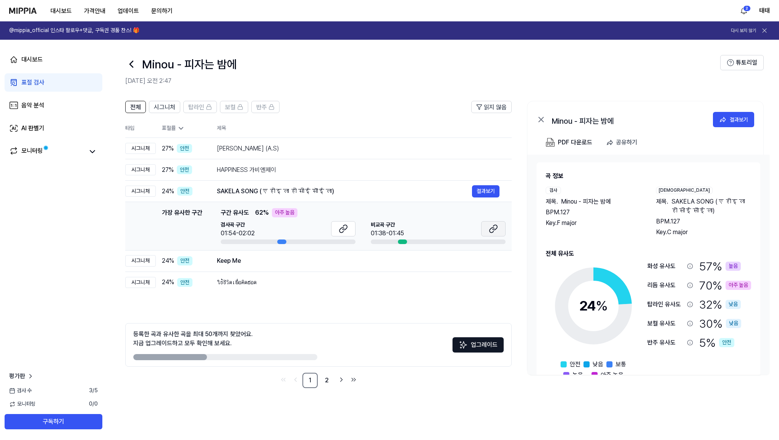
click at [495, 232] on icon at bounding box center [493, 228] width 9 height 9
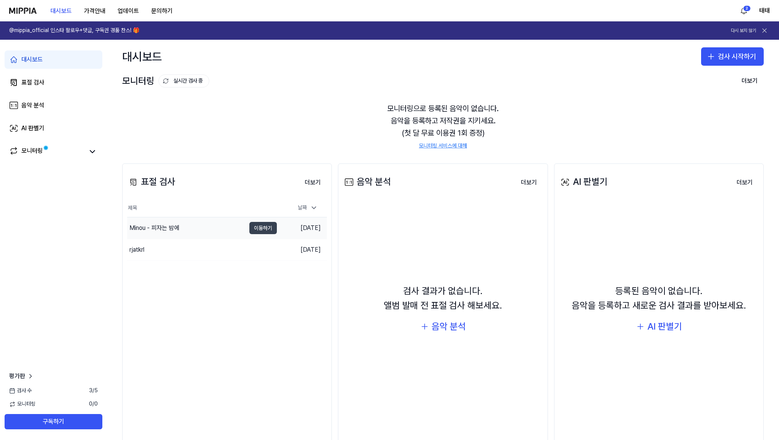
click at [265, 229] on button "이동하기" at bounding box center [262, 228] width 27 height 12
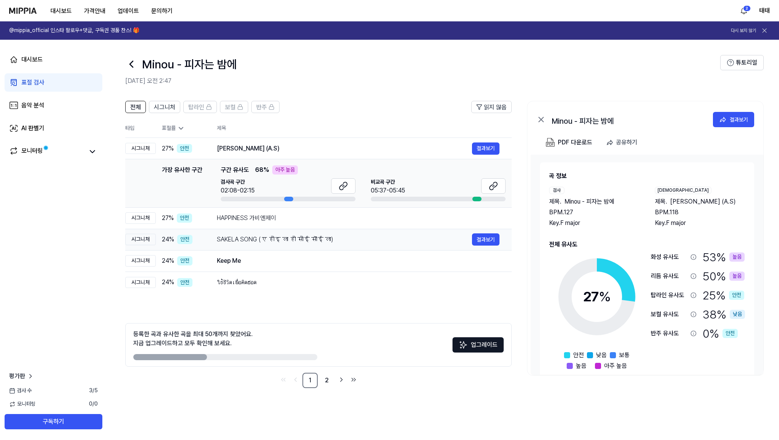
click at [248, 241] on div "SAKELA SONG (ए होइ ला हो सोई सॊई ला)" at bounding box center [344, 239] width 255 height 9
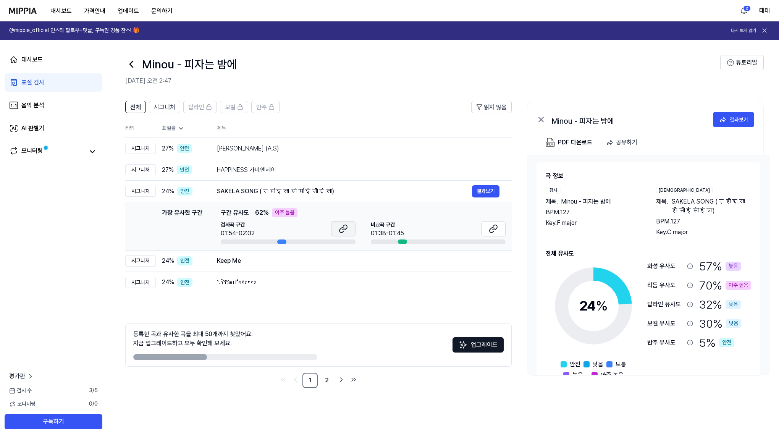
click at [339, 232] on icon at bounding box center [343, 228] width 9 height 9
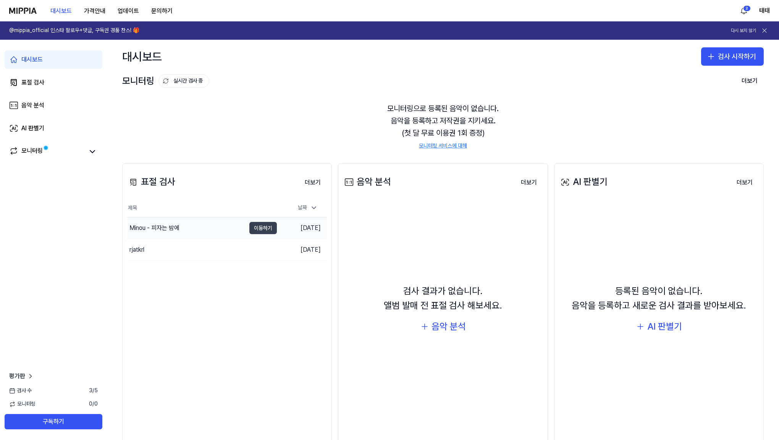
click at [253, 229] on button "이동하기" at bounding box center [262, 228] width 27 height 12
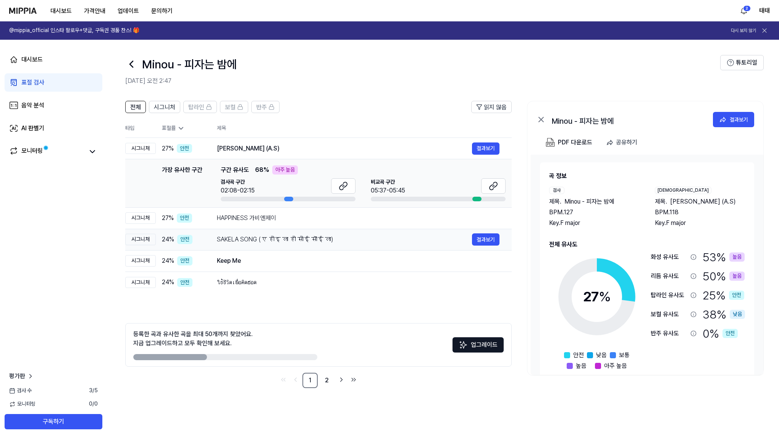
click at [260, 239] on div "SAKELA SONG (ए होइ ला हो सोई सॊई ला)" at bounding box center [344, 239] width 255 height 9
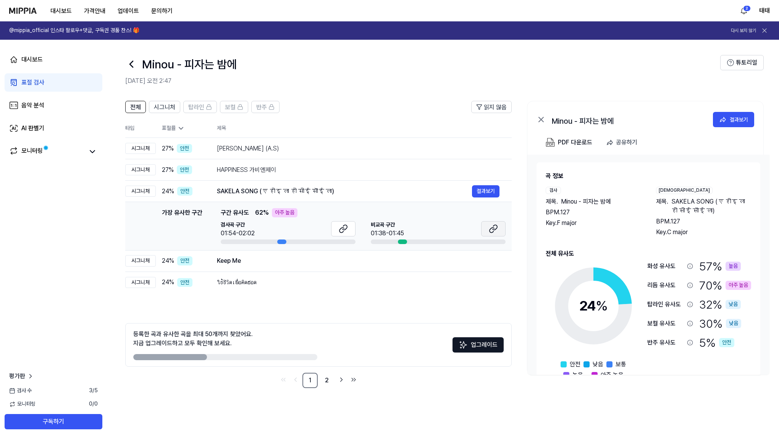
click at [499, 229] on button at bounding box center [493, 228] width 24 height 15
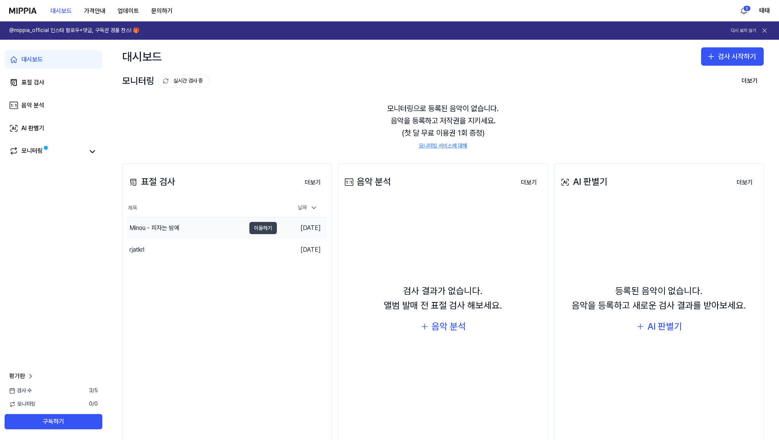
click at [264, 231] on button "이동하기" at bounding box center [262, 228] width 27 height 12
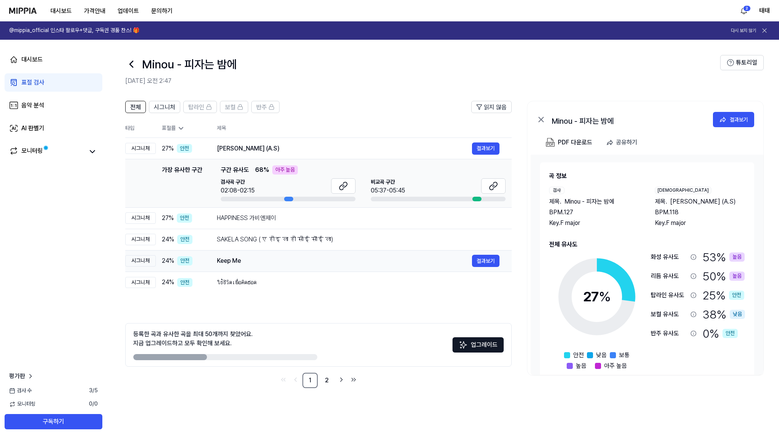
click at [234, 264] on div "Keep Me" at bounding box center [344, 260] width 255 height 9
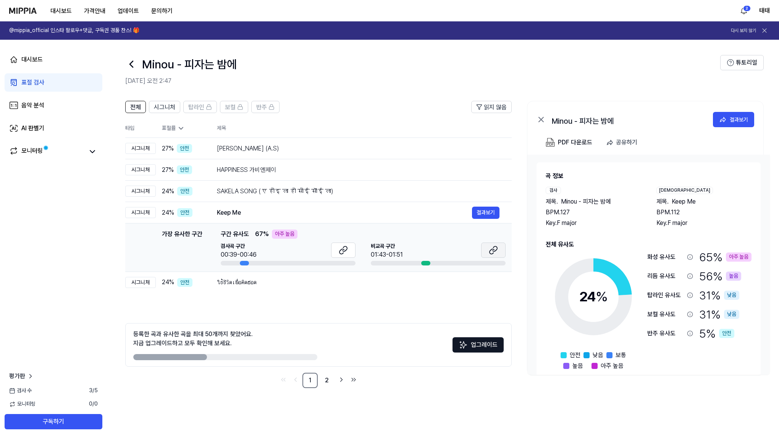
click at [498, 252] on button at bounding box center [493, 249] width 24 height 15
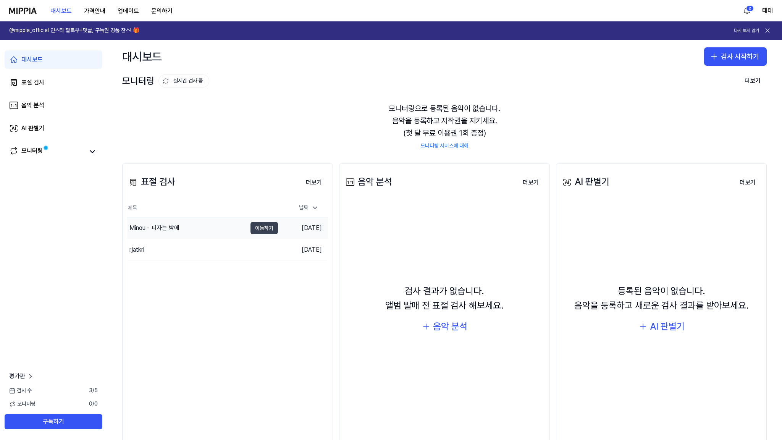
click at [265, 229] on button "이동하기" at bounding box center [263, 228] width 27 height 12
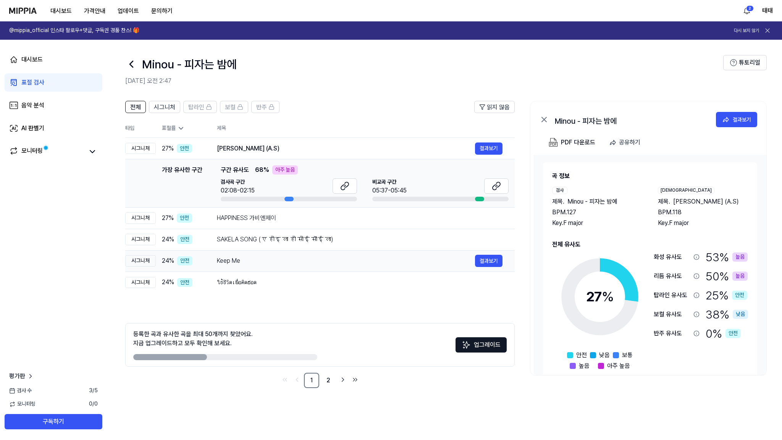
click at [231, 263] on div "Keep Me" at bounding box center [346, 260] width 258 height 9
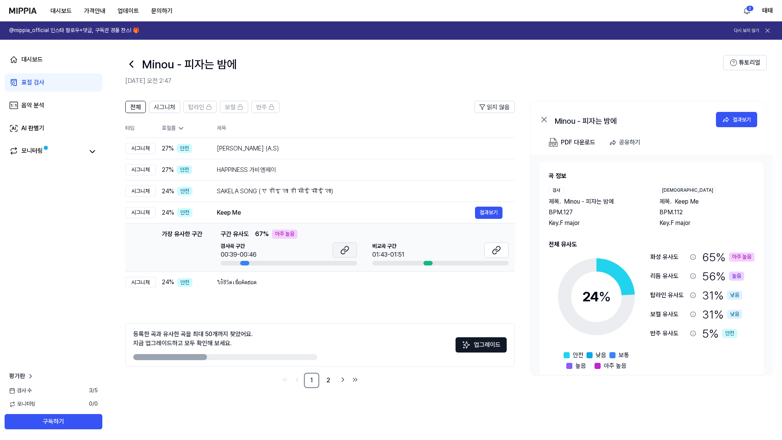
click at [344, 253] on icon at bounding box center [344, 249] width 9 height 9
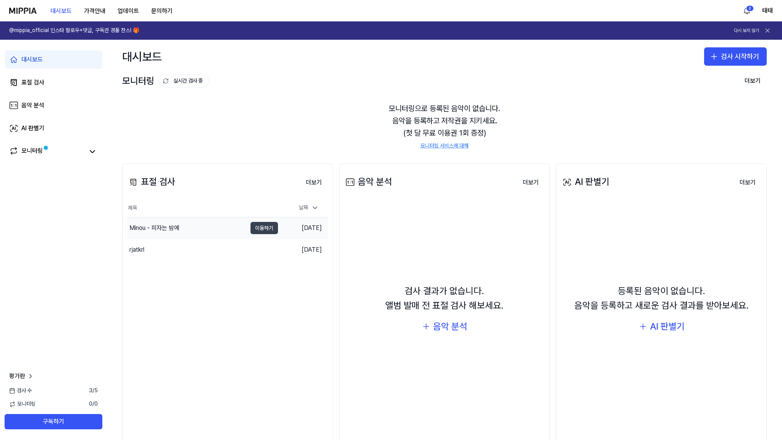
click at [267, 226] on button "이동하기" at bounding box center [263, 228] width 27 height 12
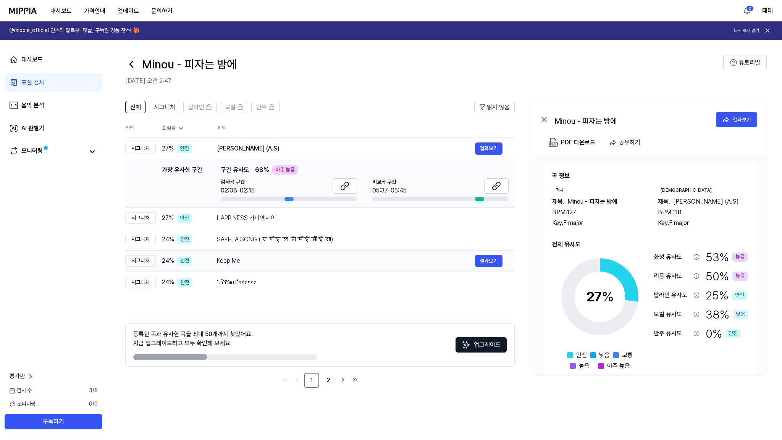
click at [237, 261] on div "Keep Me" at bounding box center [346, 260] width 258 height 9
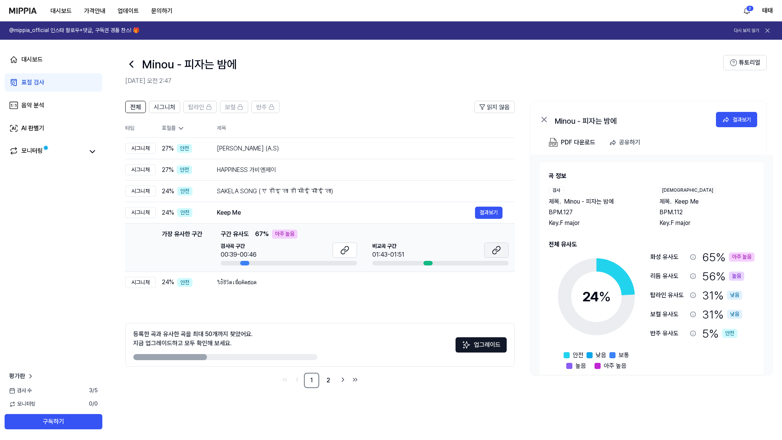
click at [491, 250] on button at bounding box center [496, 249] width 24 height 15
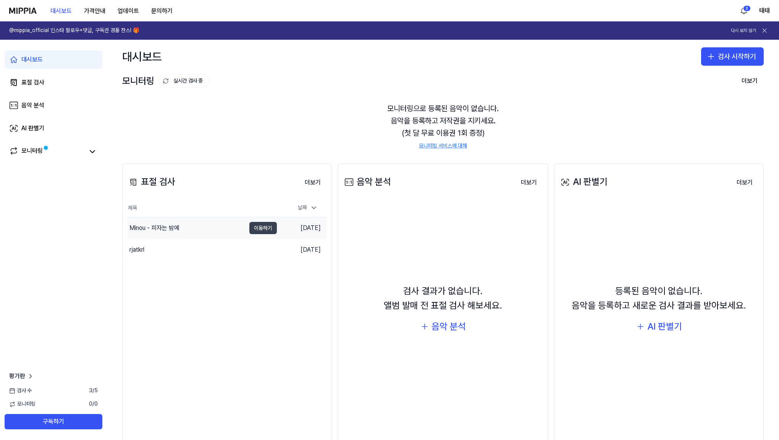
click at [253, 228] on button "이동하기" at bounding box center [262, 228] width 27 height 12
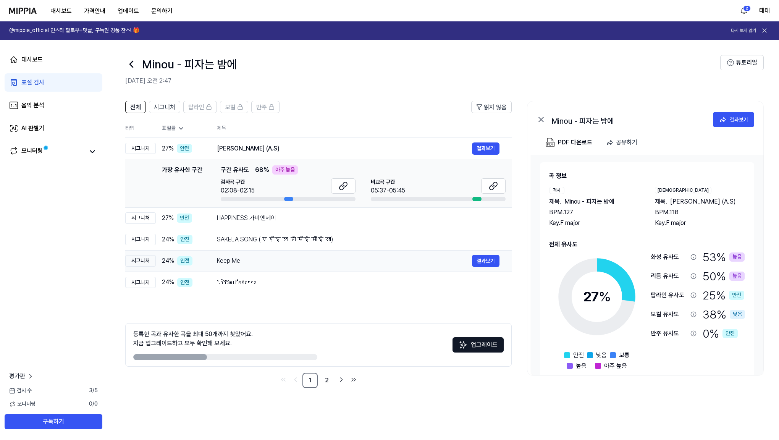
click at [220, 260] on div "Keep Me" at bounding box center [344, 260] width 255 height 9
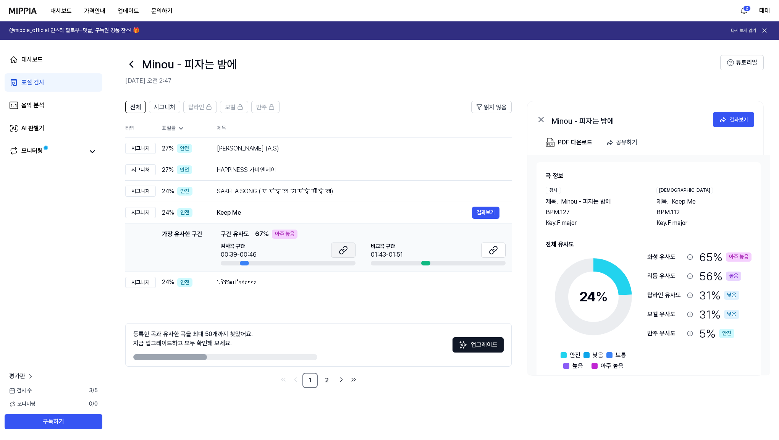
click at [342, 255] on button at bounding box center [343, 249] width 24 height 15
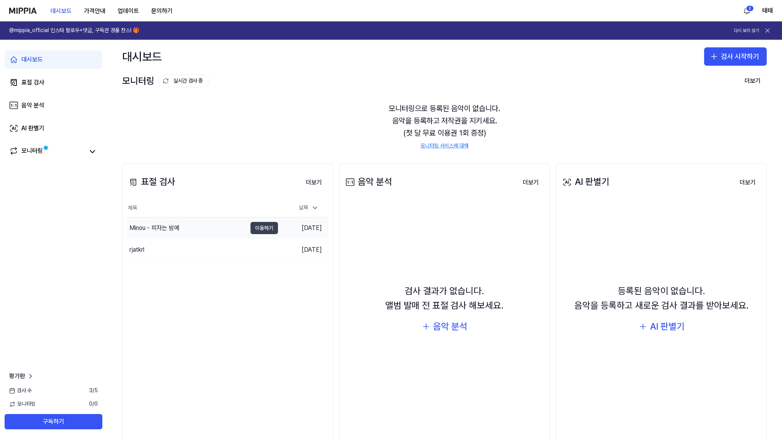
click at [271, 229] on button "이동하기" at bounding box center [263, 228] width 27 height 12
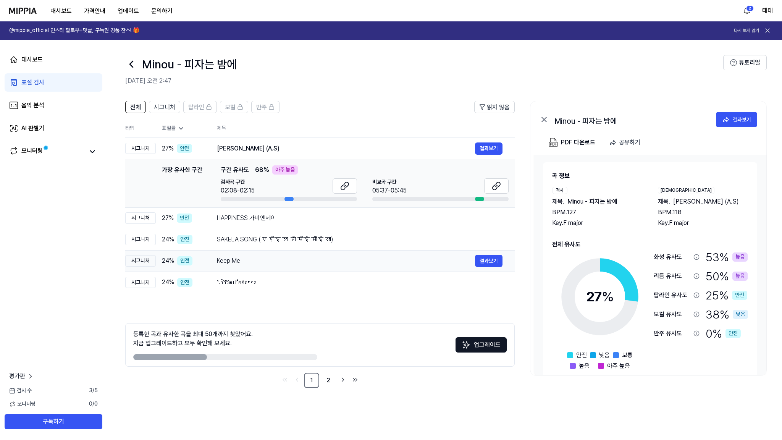
click at [241, 263] on div "Keep Me" at bounding box center [346, 260] width 258 height 9
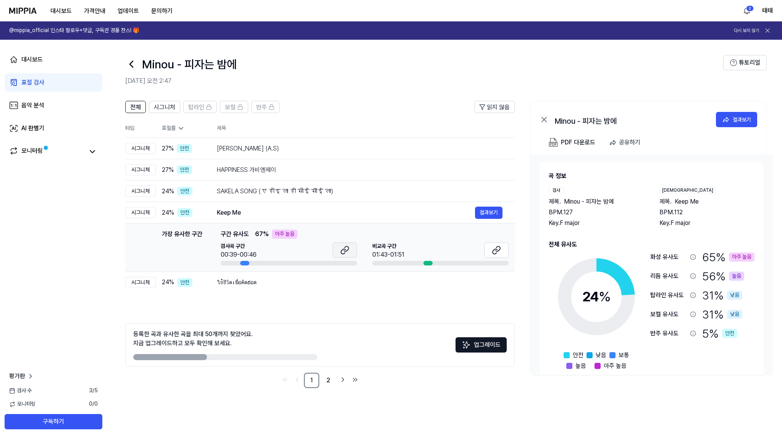
click at [339, 251] on button at bounding box center [345, 249] width 24 height 15
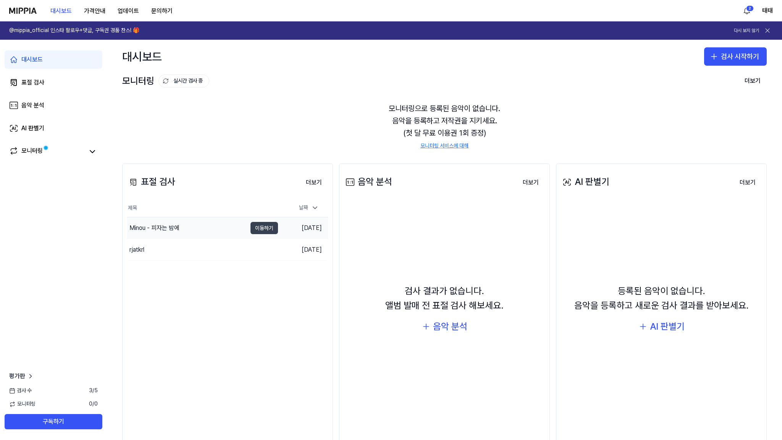
click at [271, 229] on button "이동하기" at bounding box center [263, 228] width 27 height 12
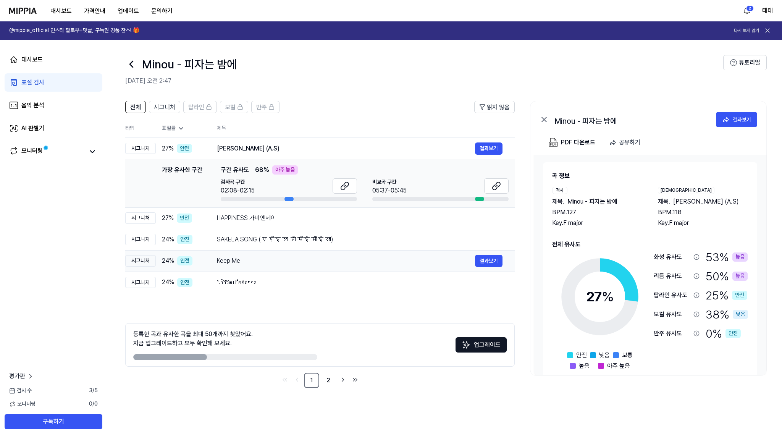
click at [233, 260] on div "Keep Me" at bounding box center [346, 260] width 258 height 9
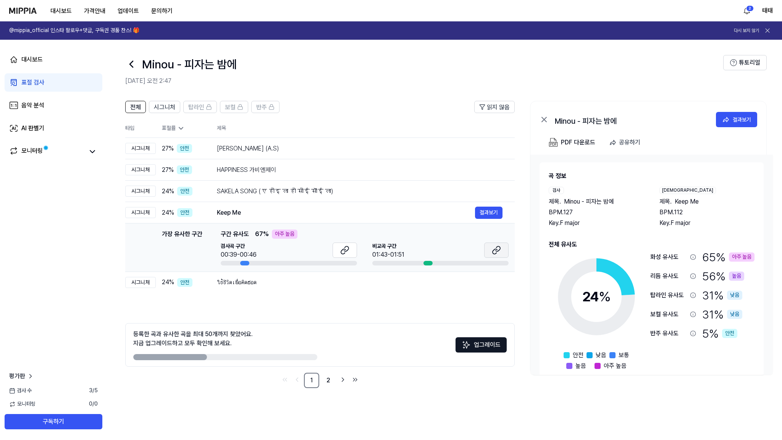
click at [492, 252] on icon at bounding box center [496, 249] width 9 height 9
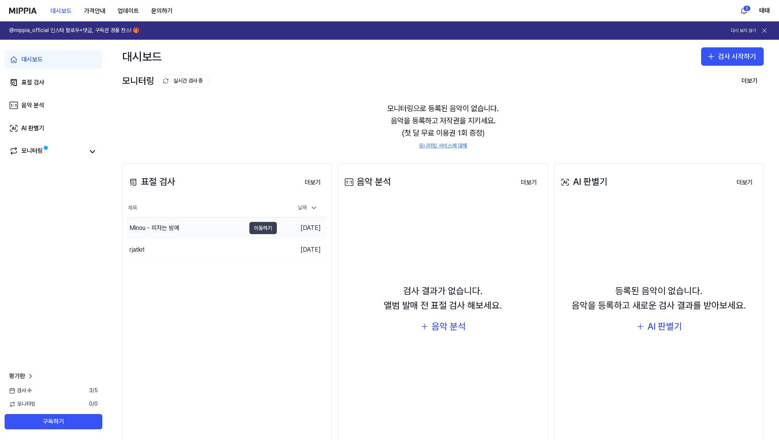
click at [273, 228] on button "이동하기" at bounding box center [262, 228] width 27 height 12
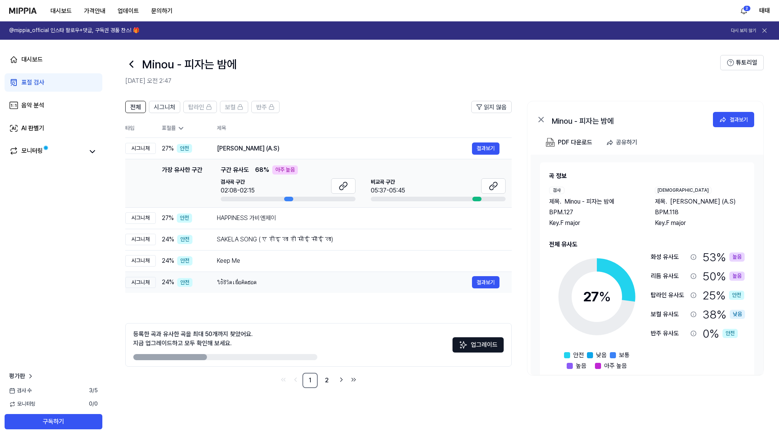
click at [251, 283] on div "ใช้ชีวิตเพื่อคิดฮอด" at bounding box center [344, 282] width 255 height 9
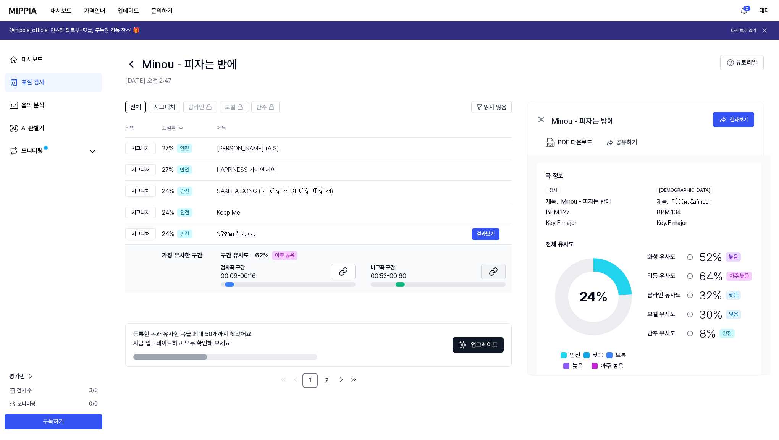
click at [493, 271] on icon at bounding box center [491, 272] width 5 height 5
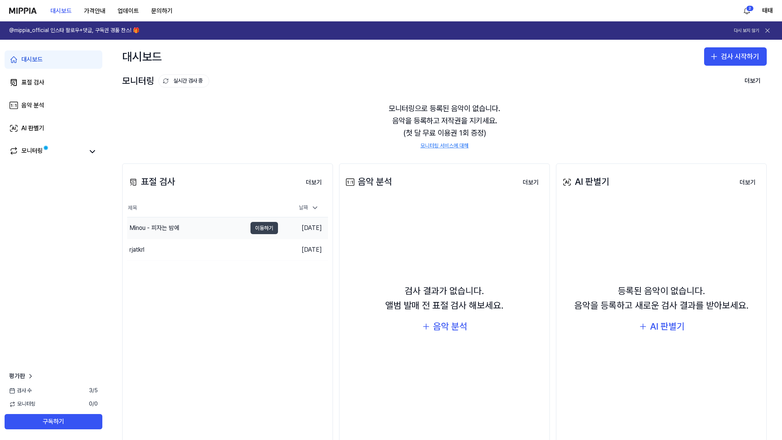
click at [259, 224] on button "이동하기" at bounding box center [263, 228] width 27 height 12
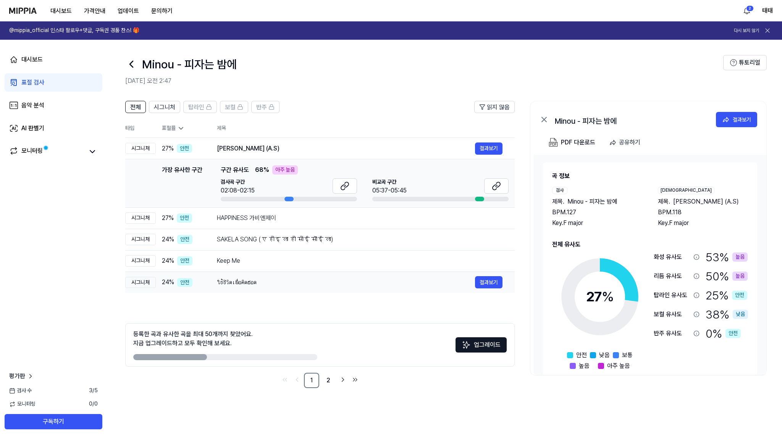
click at [252, 280] on div "ใช้ชีวิตเพื่อคิดฮอด" at bounding box center [346, 282] width 258 height 9
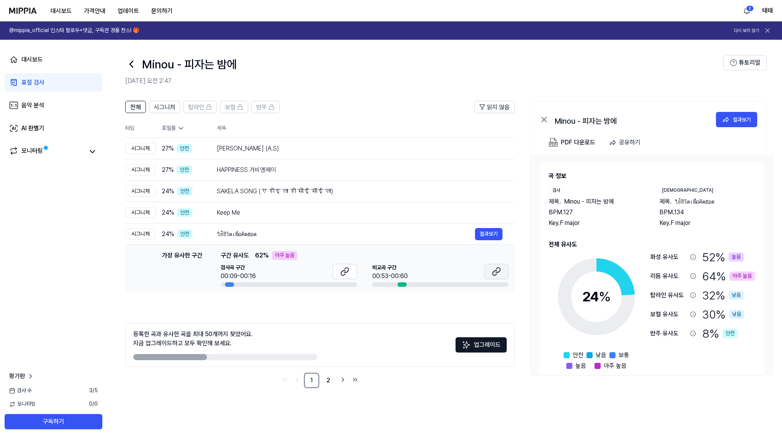
click at [489, 271] on button at bounding box center [496, 271] width 24 height 15
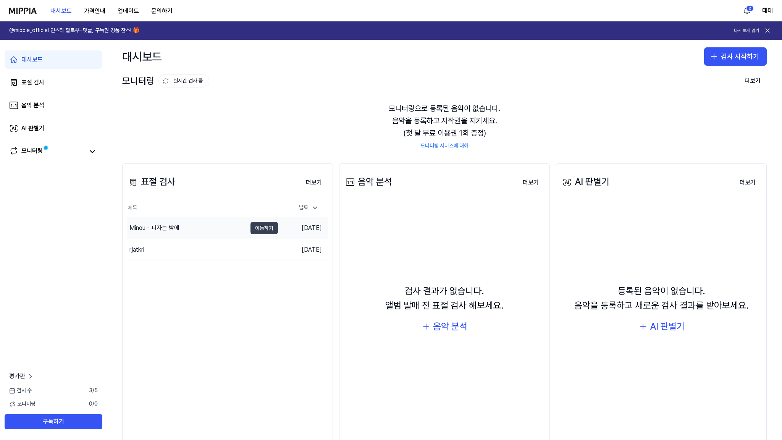
click at [255, 226] on button "이동하기" at bounding box center [263, 228] width 27 height 12
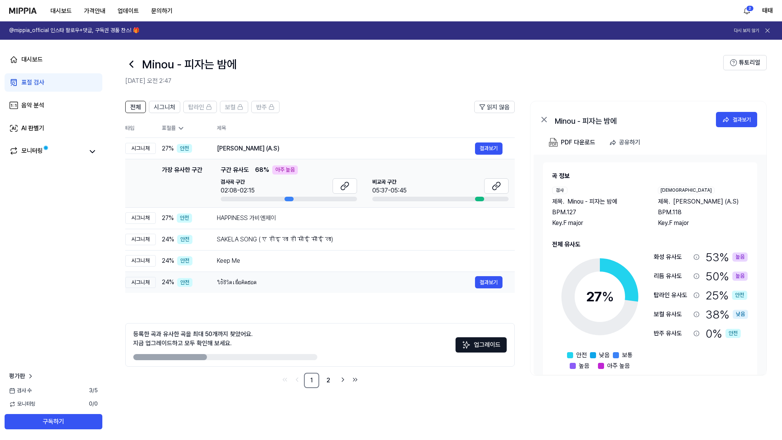
click at [263, 284] on div "ใช้ชีวิตเพื่อคิดฮอด" at bounding box center [346, 282] width 258 height 9
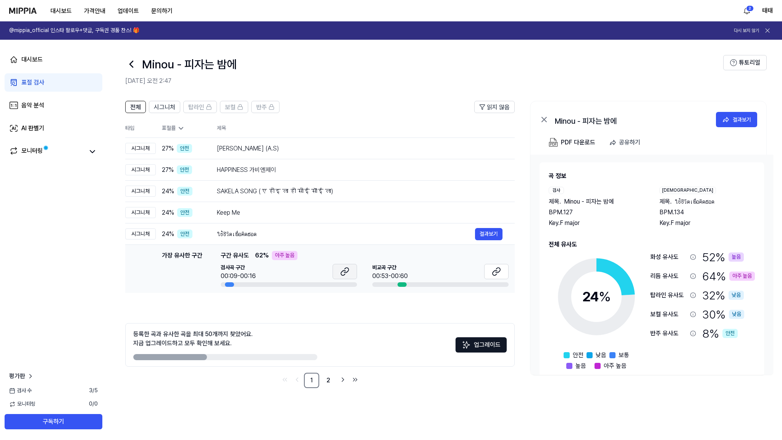
click at [346, 274] on icon at bounding box center [344, 271] width 9 height 9
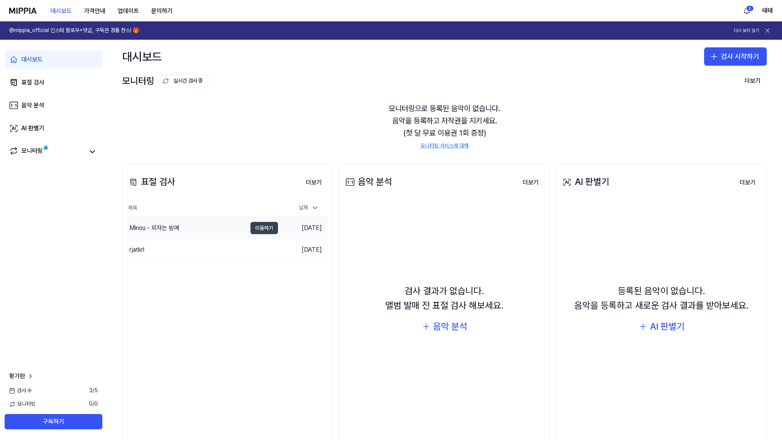
click at [274, 229] on button "이동하기" at bounding box center [263, 228] width 27 height 12
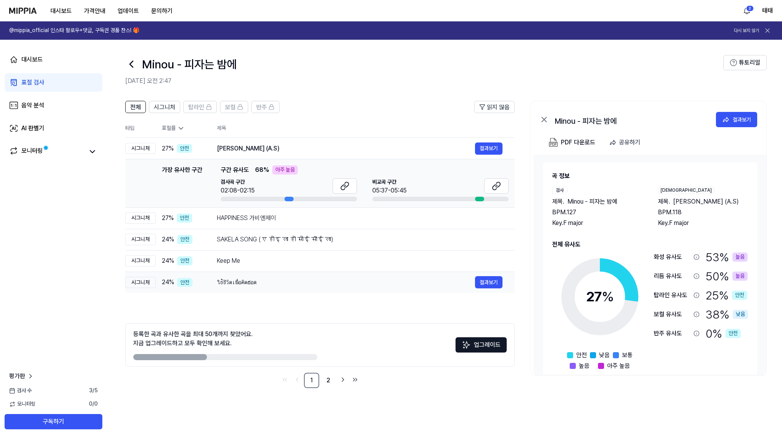
click at [255, 282] on div "ใช้ชีวิตเพื่อคิดฮอด" at bounding box center [346, 282] width 258 height 9
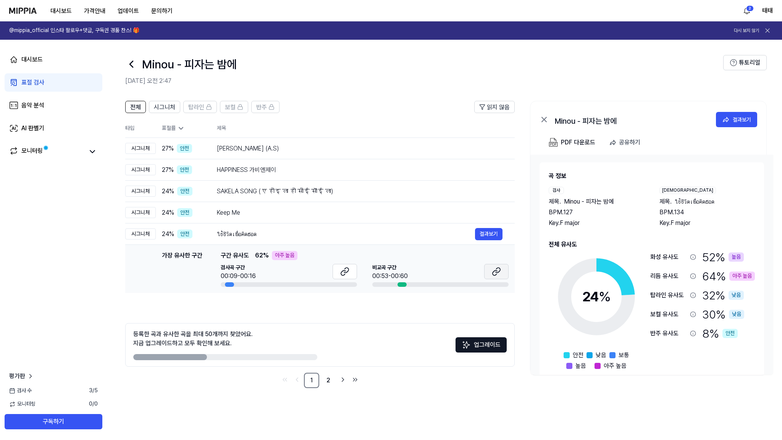
click at [502, 277] on button at bounding box center [496, 271] width 24 height 15
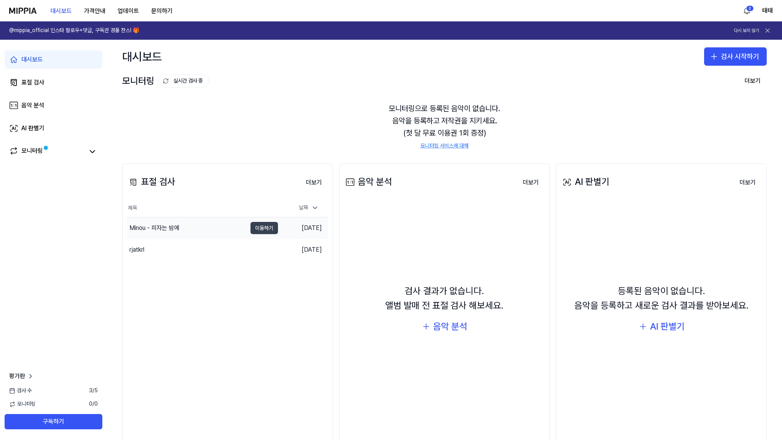
click at [266, 228] on button "이동하기" at bounding box center [263, 228] width 27 height 12
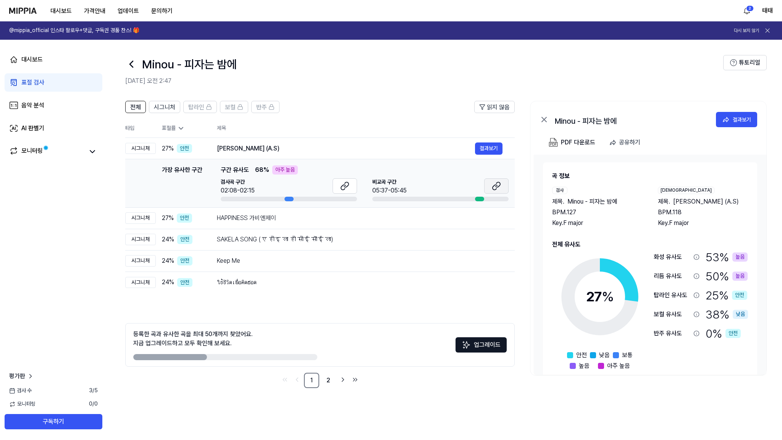
click at [492, 188] on icon at bounding box center [494, 187] width 5 height 5
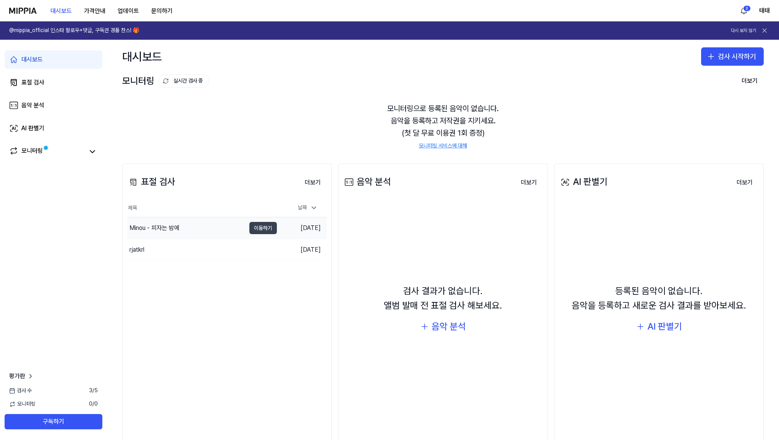
click at [265, 226] on button "이동하기" at bounding box center [262, 228] width 27 height 12
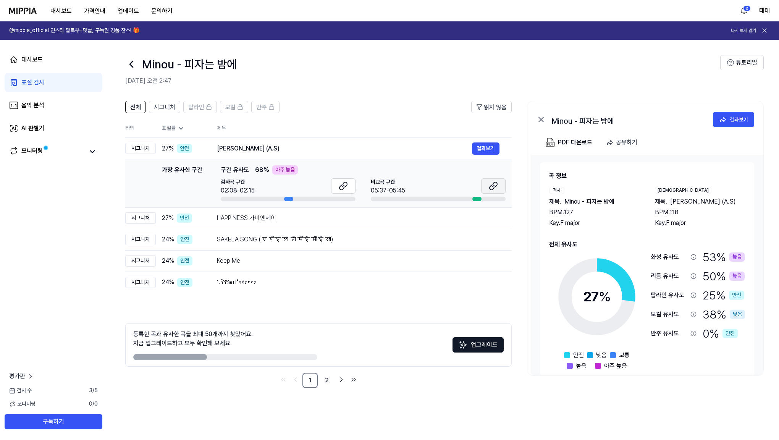
click at [492, 189] on icon at bounding box center [491, 187] width 5 height 5
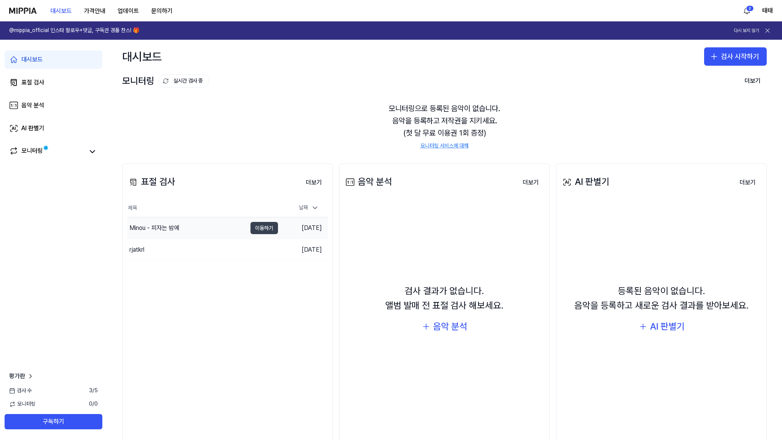
click at [273, 227] on button "이동하기" at bounding box center [263, 228] width 27 height 12
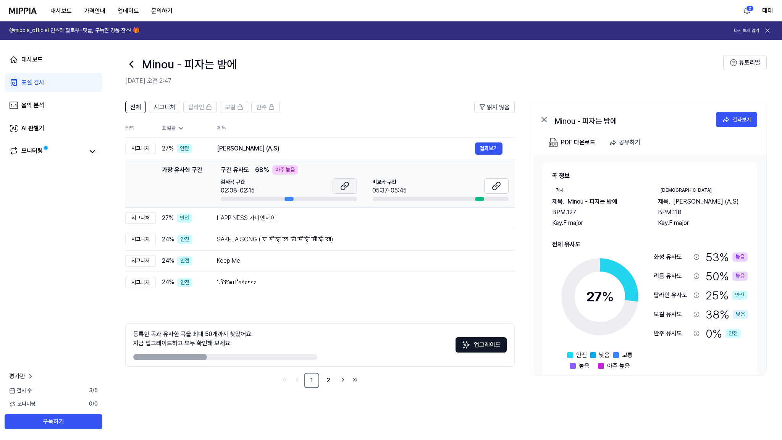
click at [342, 186] on icon at bounding box center [344, 185] width 9 height 9
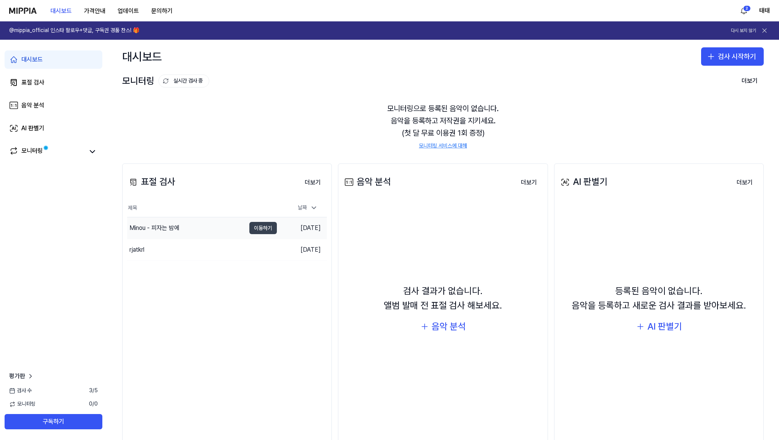
click at [263, 227] on button "이동하기" at bounding box center [262, 228] width 27 height 12
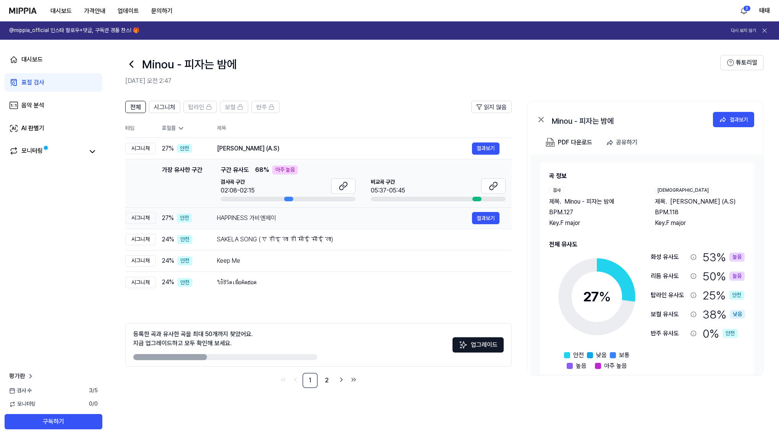
click at [257, 217] on div "HAPPINESS 가비엔제이" at bounding box center [344, 217] width 255 height 9
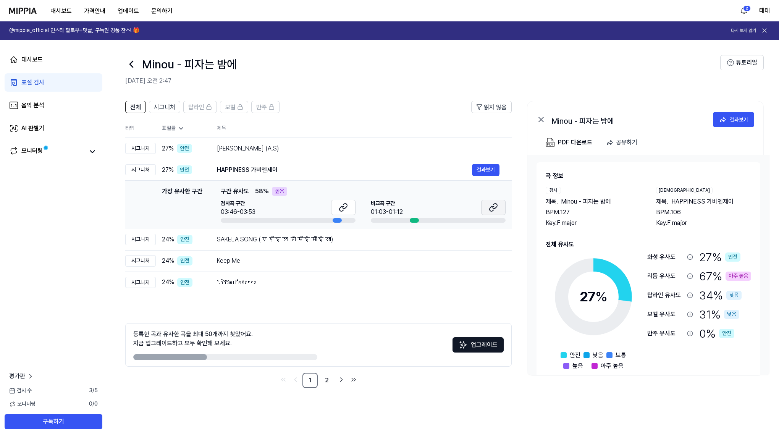
click at [500, 208] on button at bounding box center [493, 207] width 24 height 15
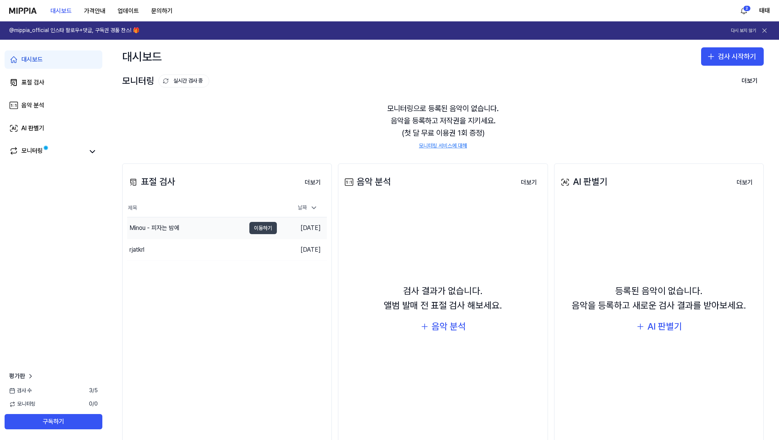
click at [262, 229] on button "이동하기" at bounding box center [262, 228] width 27 height 12
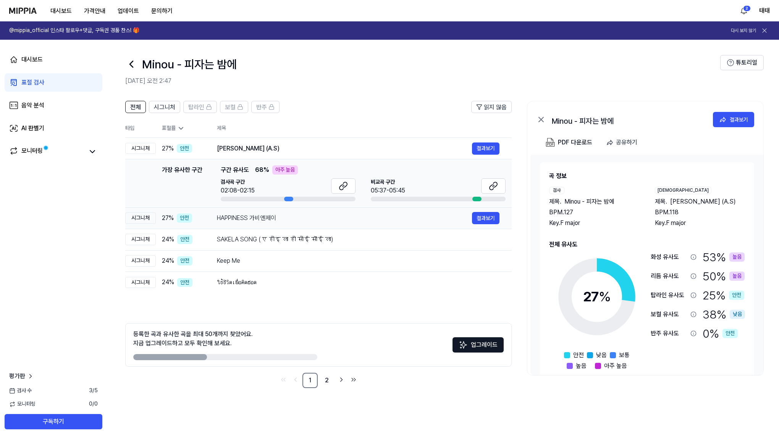
click at [260, 221] on div "HAPPINESS 가비엔제이" at bounding box center [344, 217] width 255 height 9
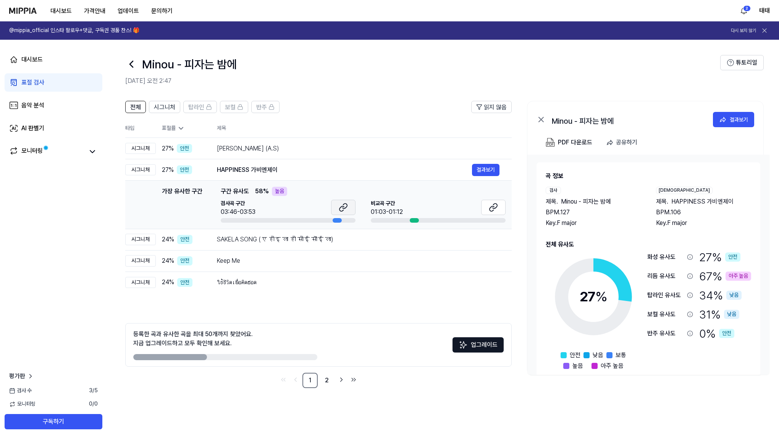
click at [336, 209] on button at bounding box center [343, 207] width 24 height 15
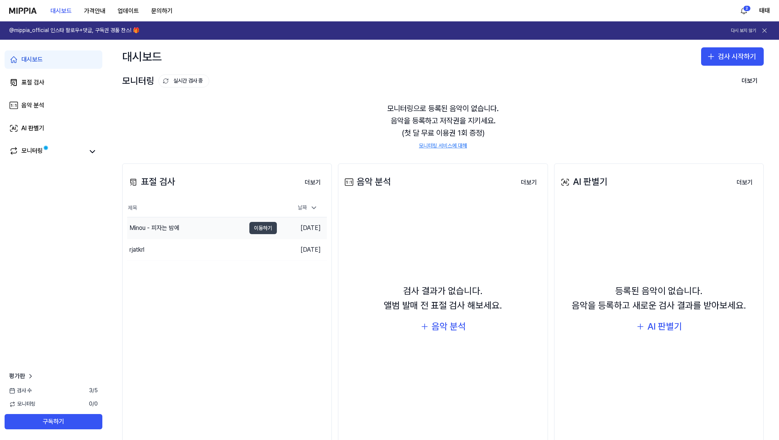
click at [263, 228] on button "이동하기" at bounding box center [262, 228] width 27 height 12
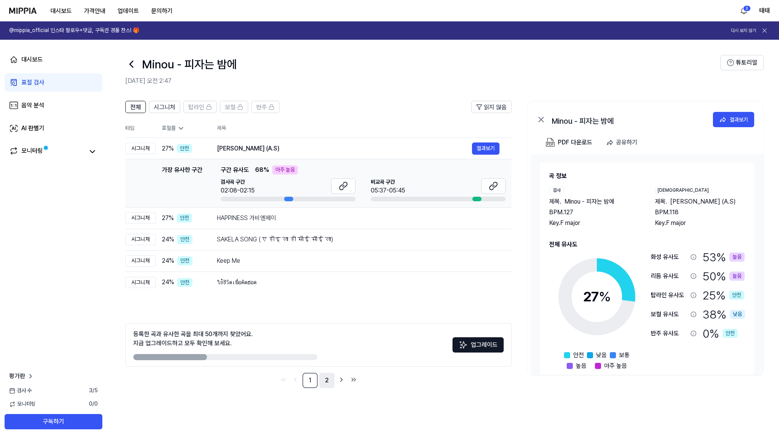
click at [322, 378] on link "2" at bounding box center [326, 380] width 15 height 15
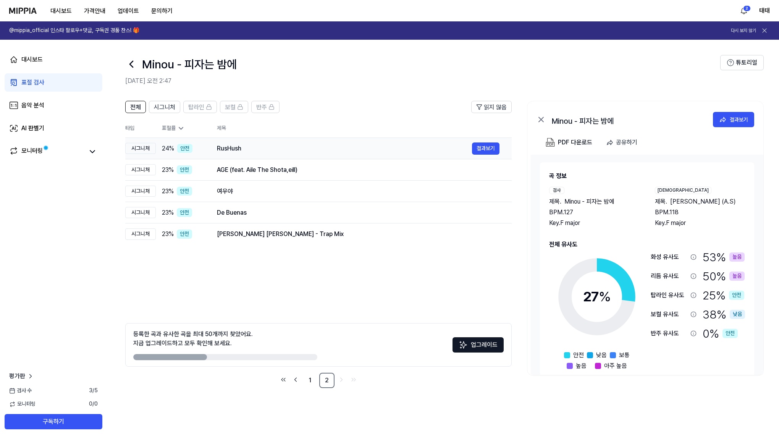
click at [228, 147] on div "RusHush" at bounding box center [344, 148] width 255 height 9
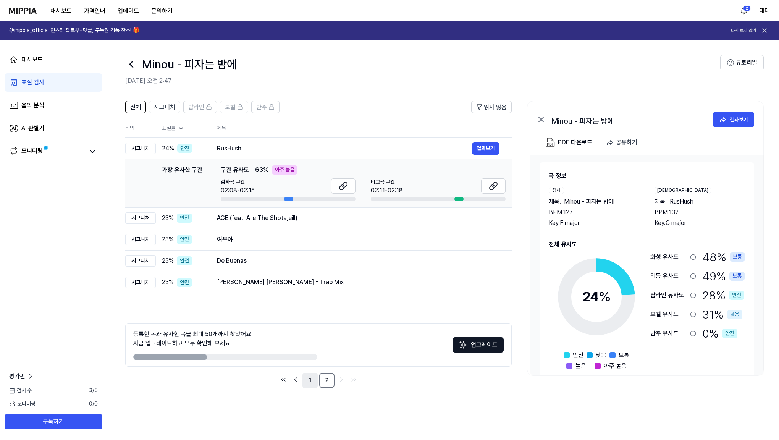
click at [311, 381] on link "1" at bounding box center [309, 380] width 15 height 15
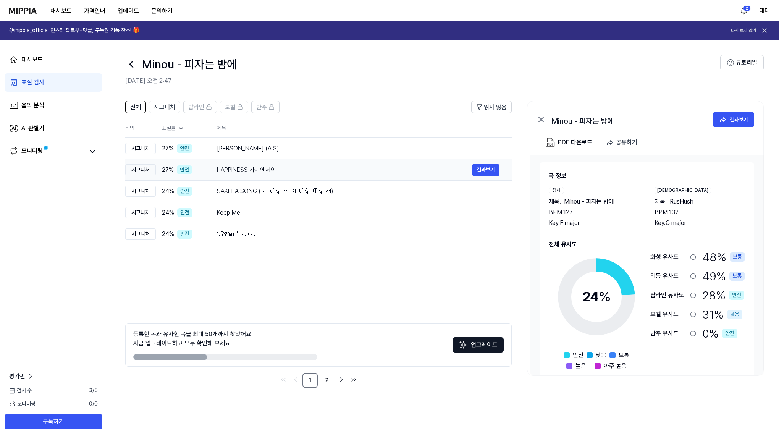
click at [262, 171] on div "HAPPINESS 가비엔제이" at bounding box center [344, 169] width 255 height 9
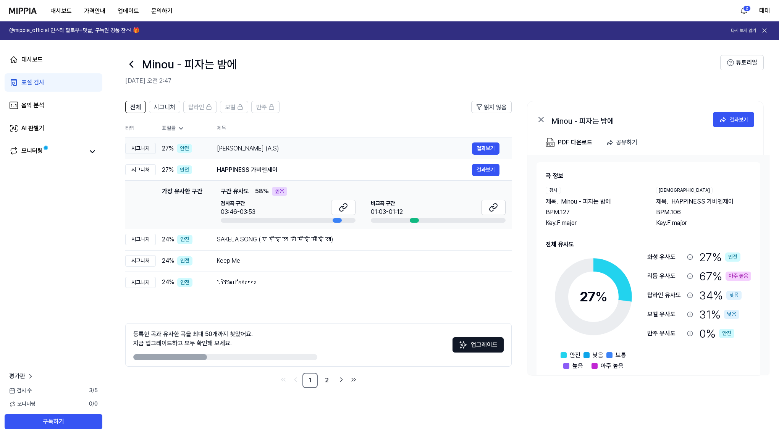
click at [257, 145] on div "[PERSON_NAME] (A.S)" at bounding box center [344, 148] width 255 height 9
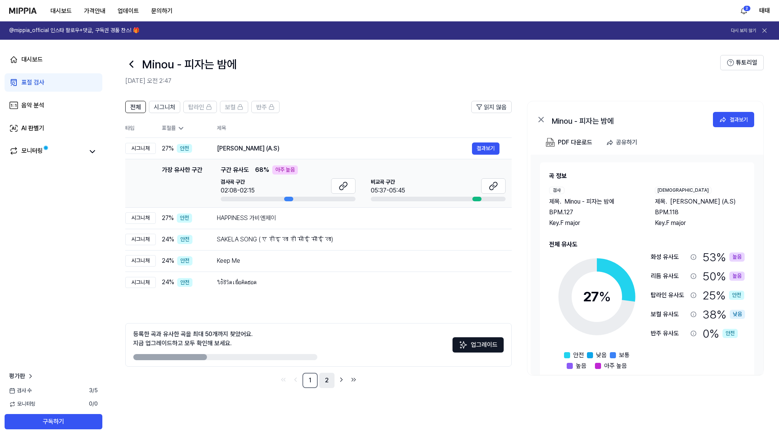
click at [330, 379] on link "2" at bounding box center [326, 380] width 15 height 15
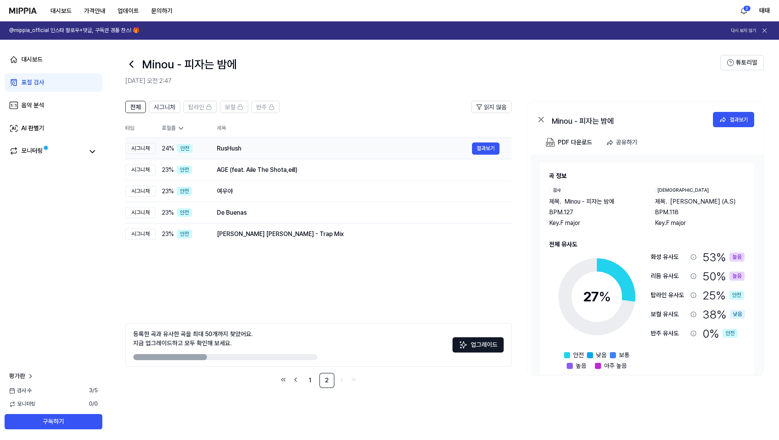
click at [237, 149] on div "RusHush" at bounding box center [344, 148] width 255 height 9
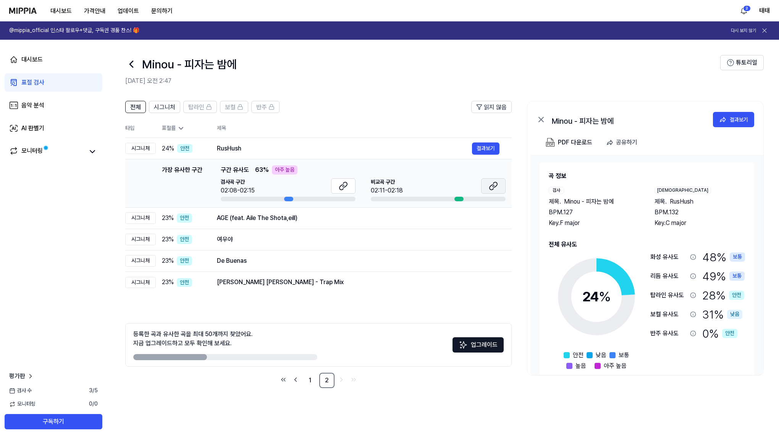
click at [493, 188] on icon at bounding box center [491, 187] width 5 height 5
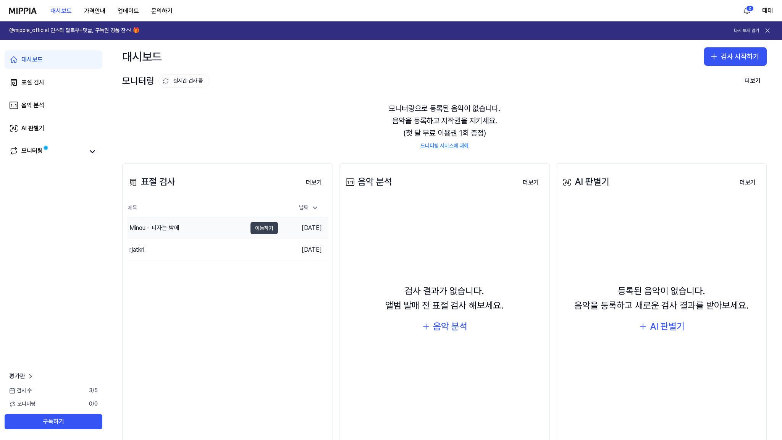
click at [270, 229] on button "이동하기" at bounding box center [263, 228] width 27 height 12
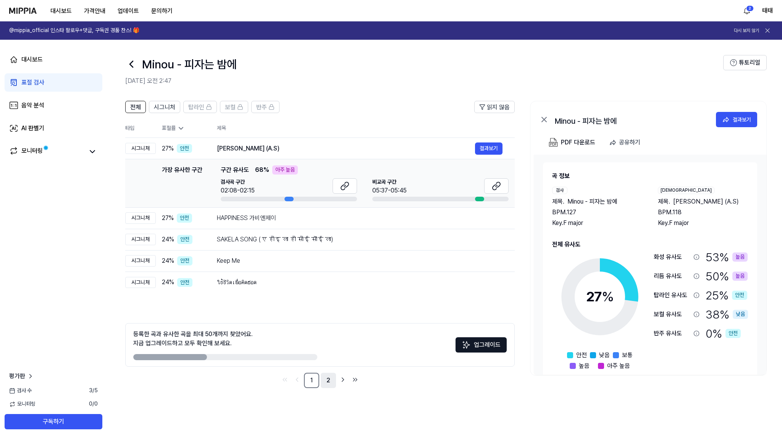
click at [325, 380] on link "2" at bounding box center [328, 380] width 15 height 15
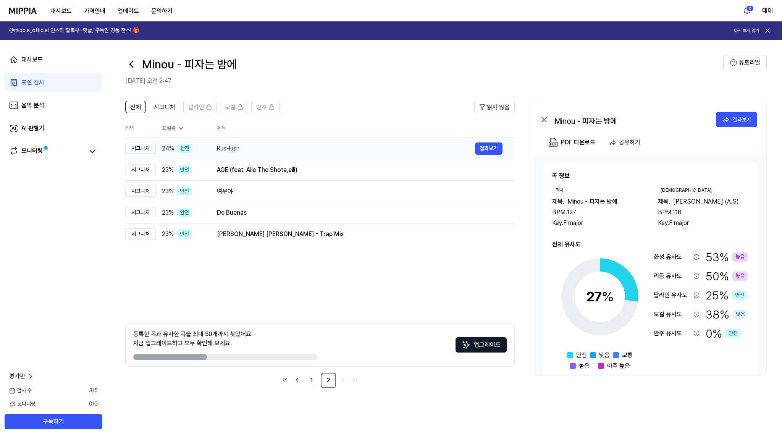
click at [237, 149] on div "RusHush" at bounding box center [346, 148] width 258 height 9
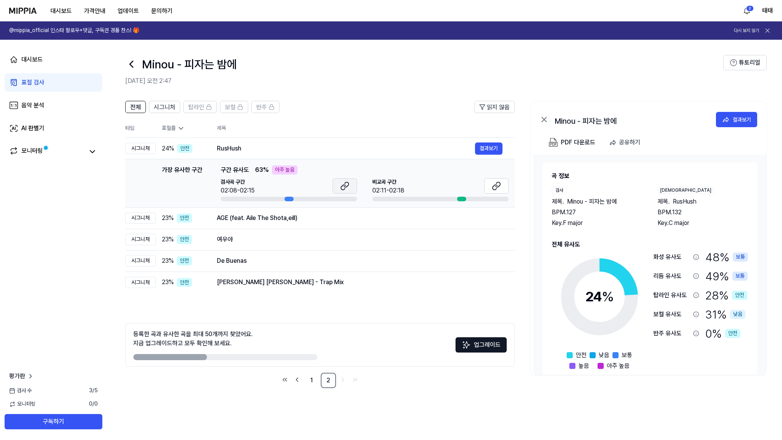
click at [352, 188] on button at bounding box center [345, 185] width 24 height 15
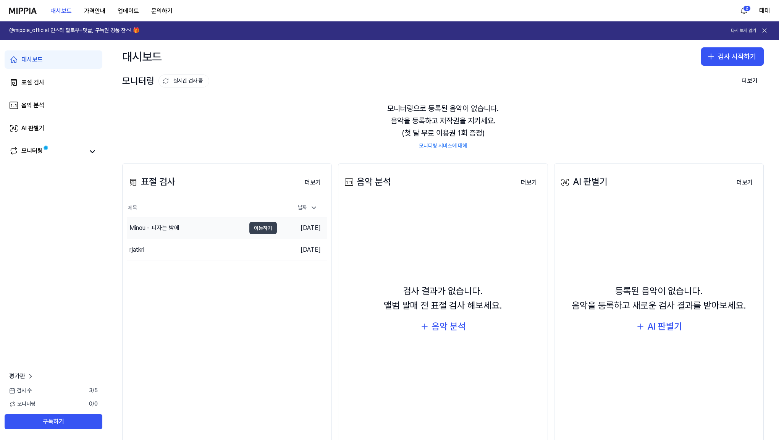
click at [259, 228] on button "이동하기" at bounding box center [262, 228] width 27 height 12
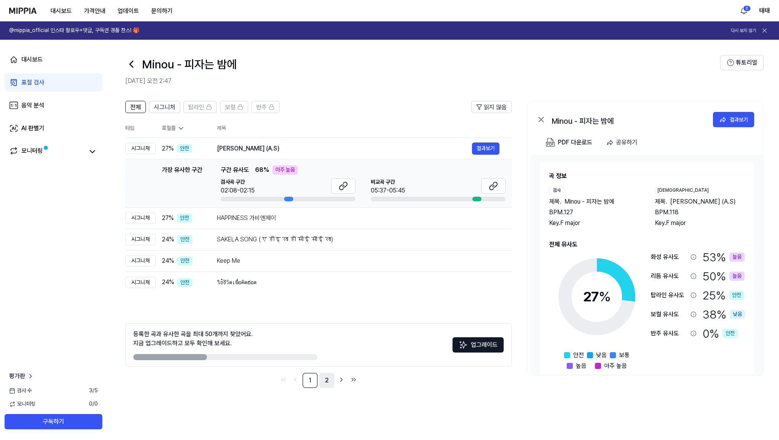
click at [327, 384] on link "2" at bounding box center [326, 380] width 15 height 15
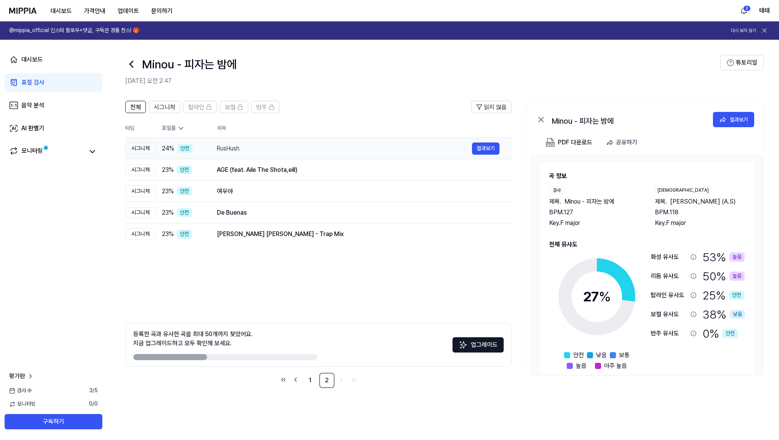
click at [228, 151] on div "RusHush" at bounding box center [344, 148] width 255 height 9
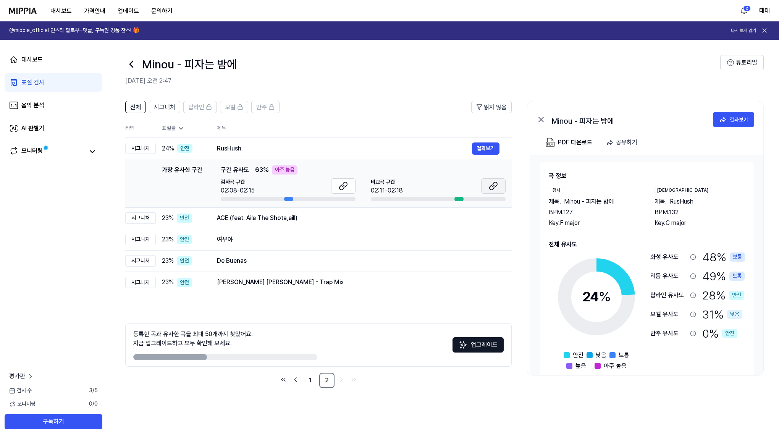
click at [491, 183] on icon at bounding box center [493, 185] width 9 height 9
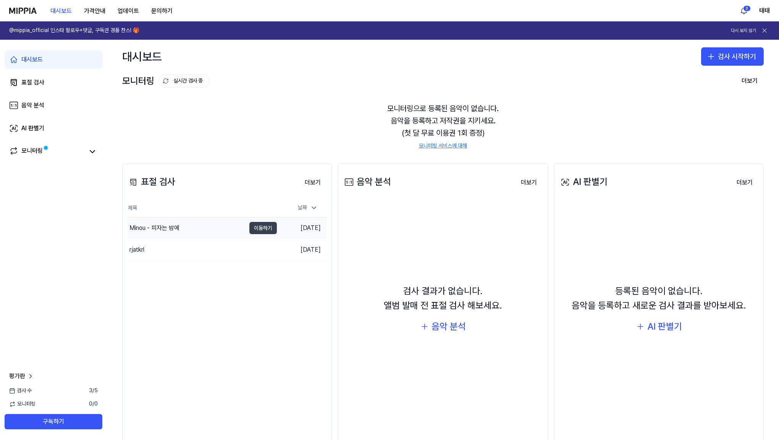
click at [266, 229] on button "이동하기" at bounding box center [262, 228] width 27 height 12
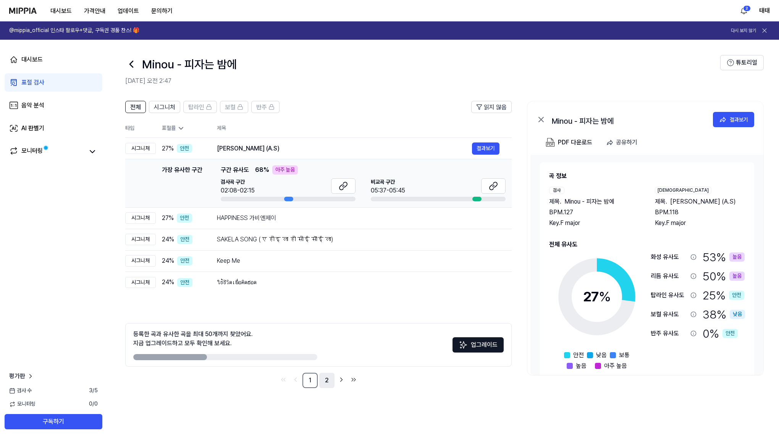
click at [324, 381] on link "2" at bounding box center [326, 380] width 15 height 15
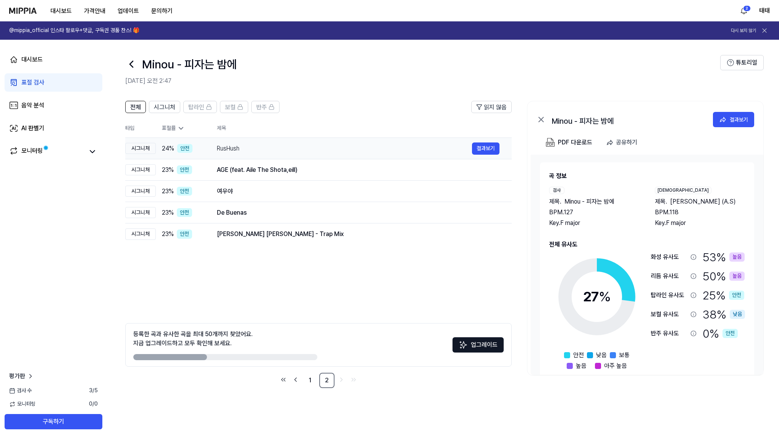
click at [225, 149] on div "RusHush" at bounding box center [344, 148] width 255 height 9
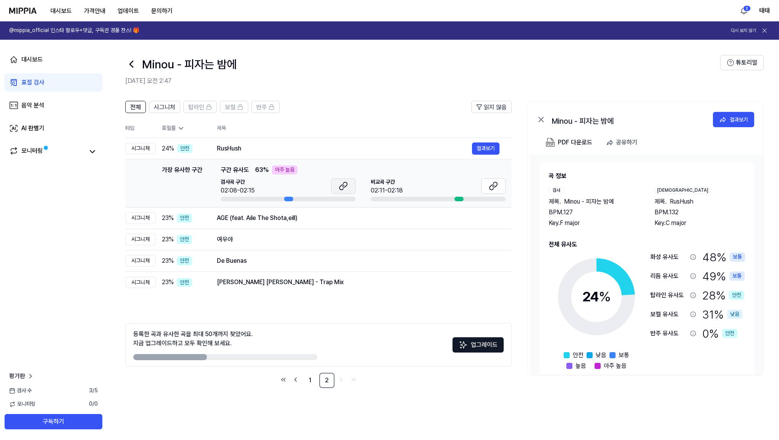
click at [347, 187] on icon at bounding box center [343, 185] width 9 height 9
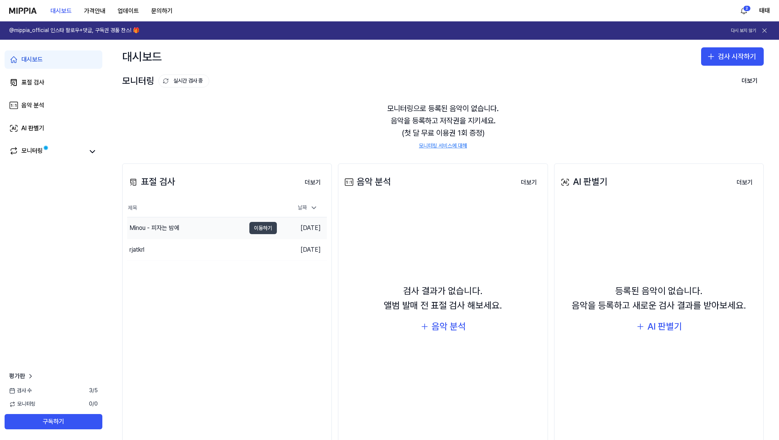
click at [256, 229] on button "이동하기" at bounding box center [262, 228] width 27 height 12
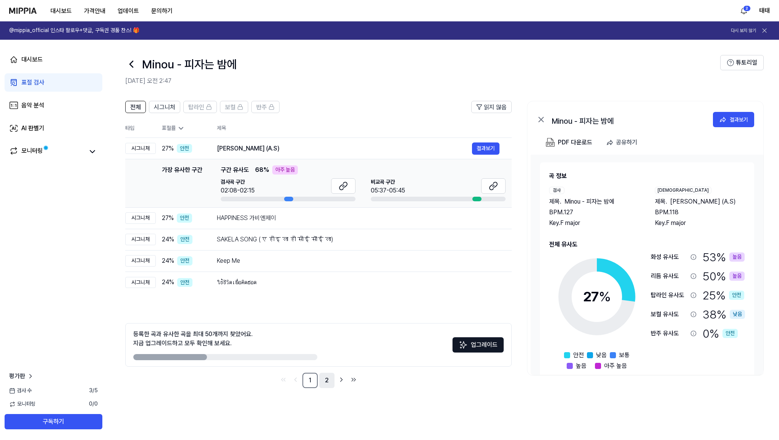
click at [323, 379] on link "2" at bounding box center [326, 380] width 15 height 15
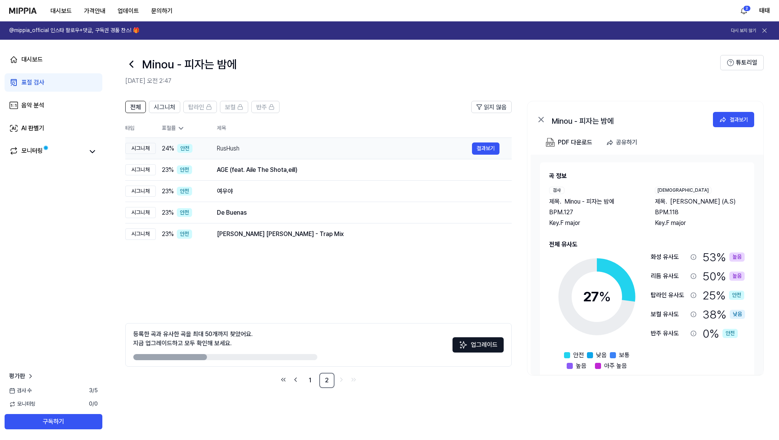
click at [238, 147] on div "RusHush" at bounding box center [344, 148] width 255 height 9
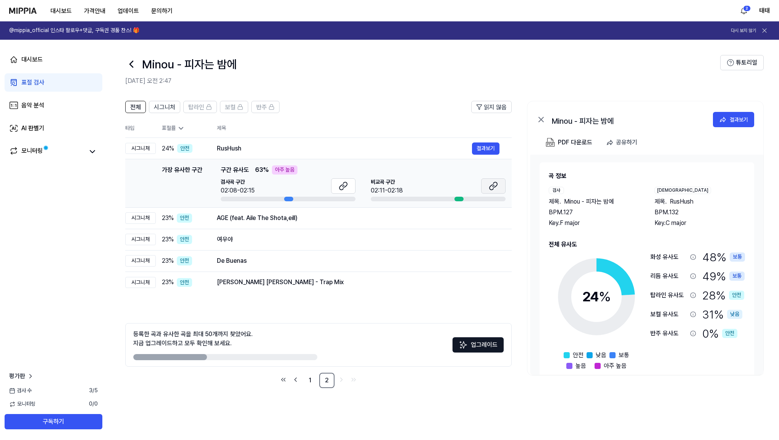
click at [490, 188] on icon at bounding box center [493, 185] width 9 height 9
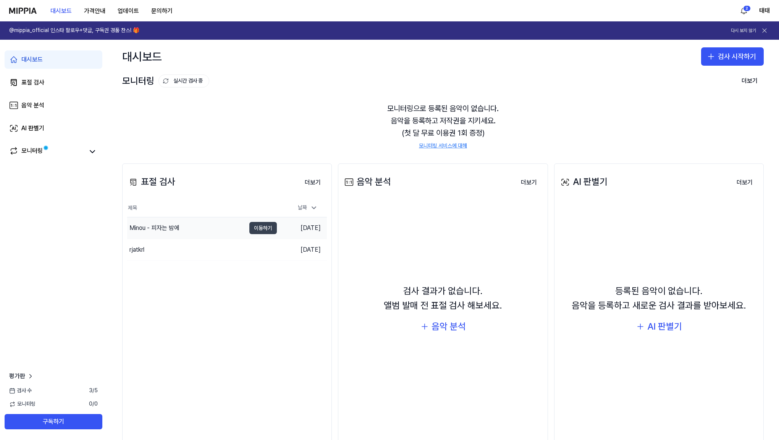
click at [268, 231] on button "이동하기" at bounding box center [262, 228] width 27 height 12
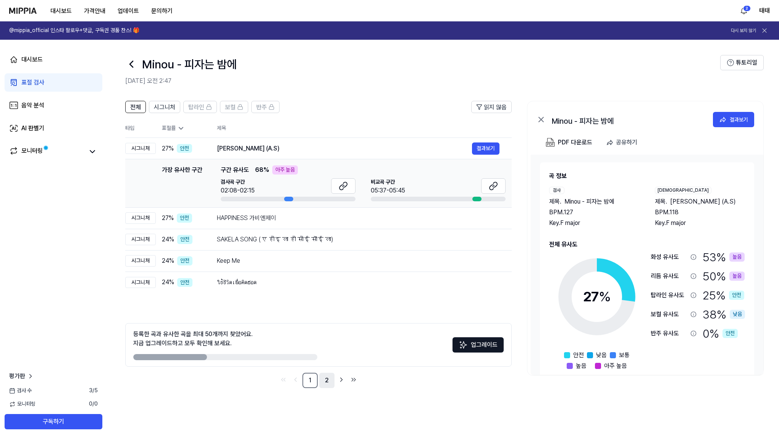
click at [326, 378] on link "2" at bounding box center [326, 380] width 15 height 15
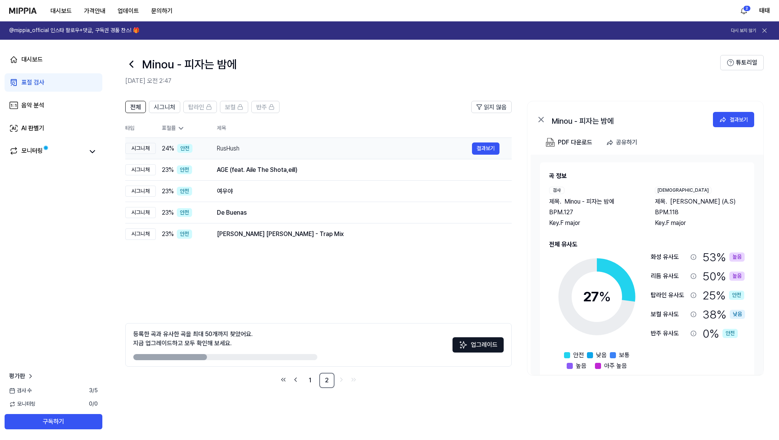
click at [233, 147] on div "RusHush" at bounding box center [344, 148] width 255 height 9
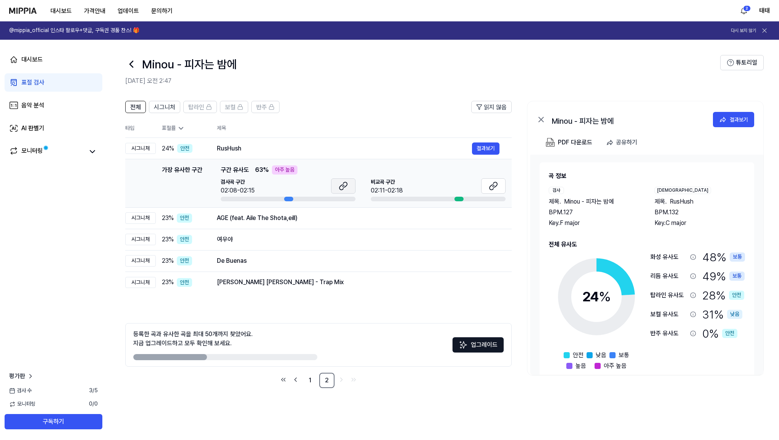
click at [347, 191] on button at bounding box center [343, 185] width 24 height 15
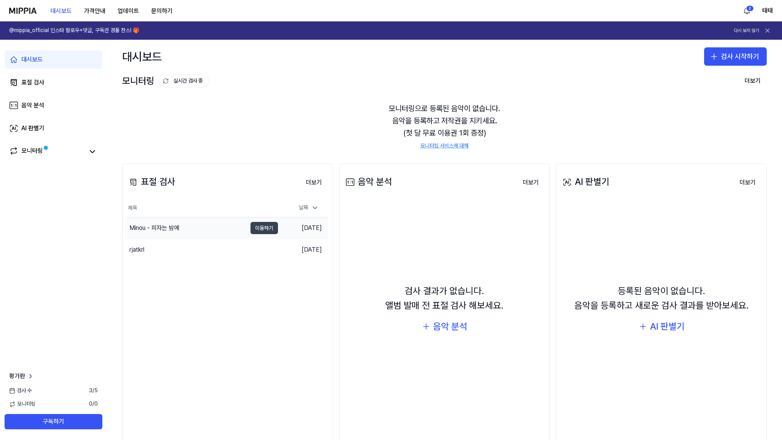
click at [272, 228] on button "이동하기" at bounding box center [263, 228] width 27 height 12
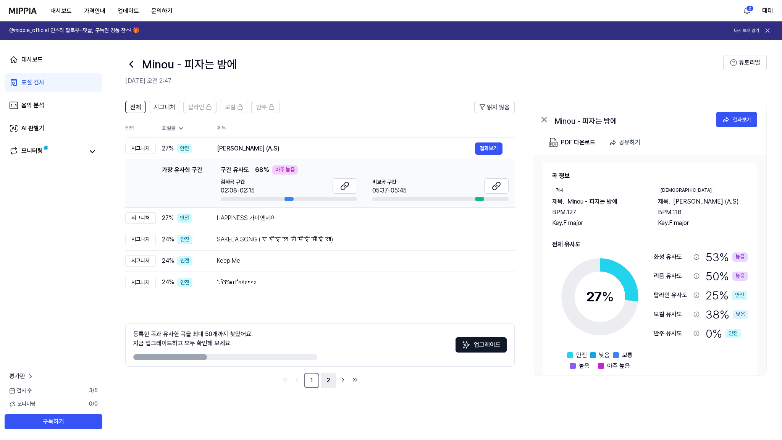
click at [327, 379] on link "2" at bounding box center [328, 380] width 15 height 15
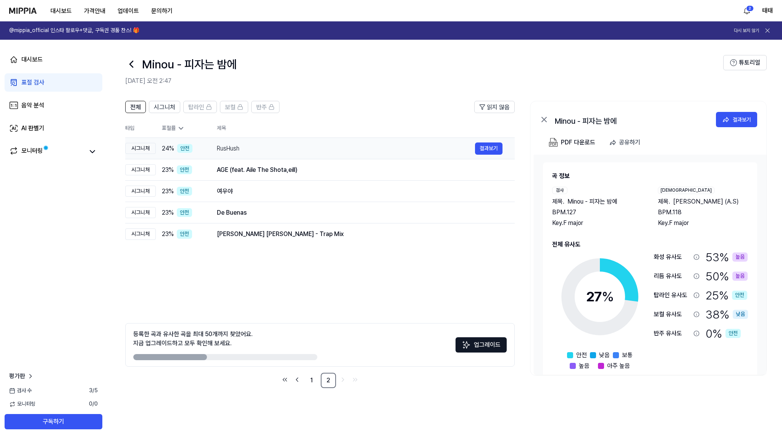
click at [231, 147] on div "RusHush" at bounding box center [346, 148] width 258 height 9
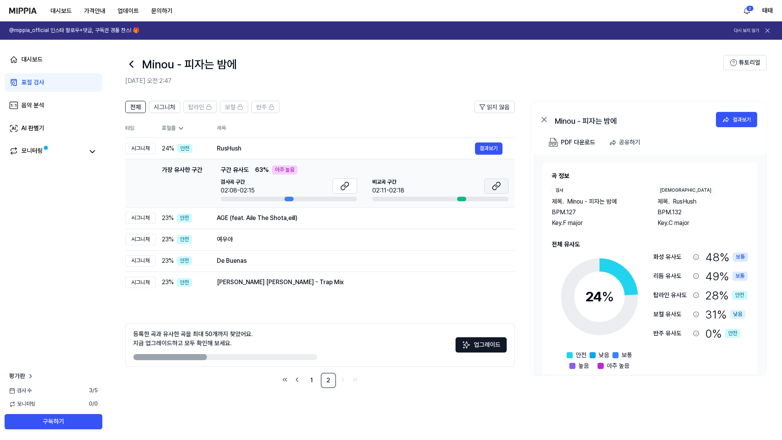
click at [504, 184] on button at bounding box center [496, 185] width 24 height 15
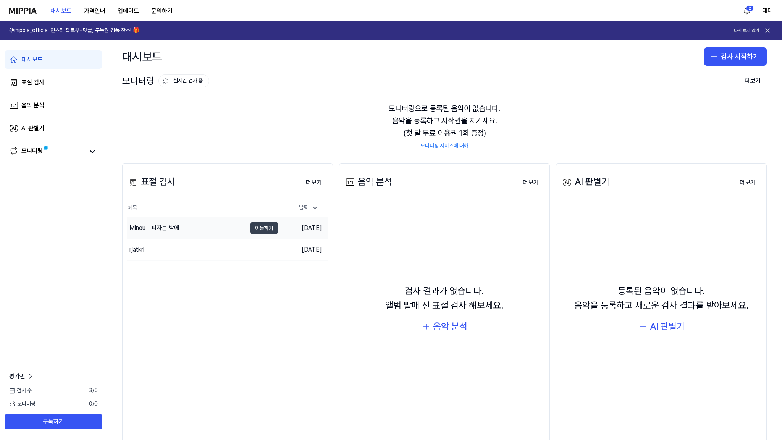
click at [263, 226] on button "이동하기" at bounding box center [263, 228] width 27 height 12
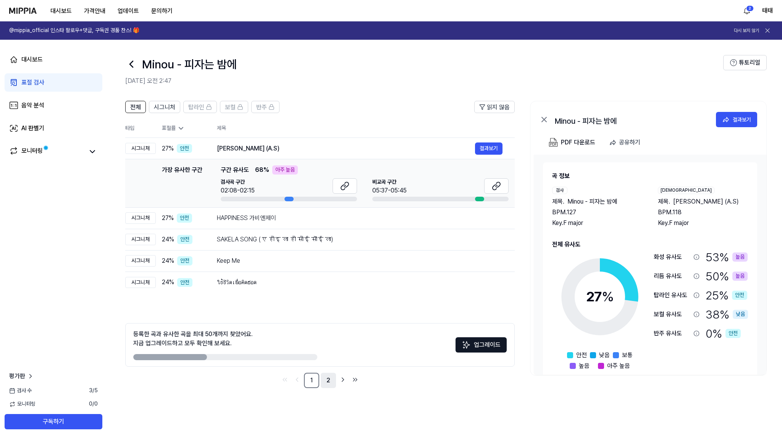
click at [330, 380] on link "2" at bounding box center [328, 380] width 15 height 15
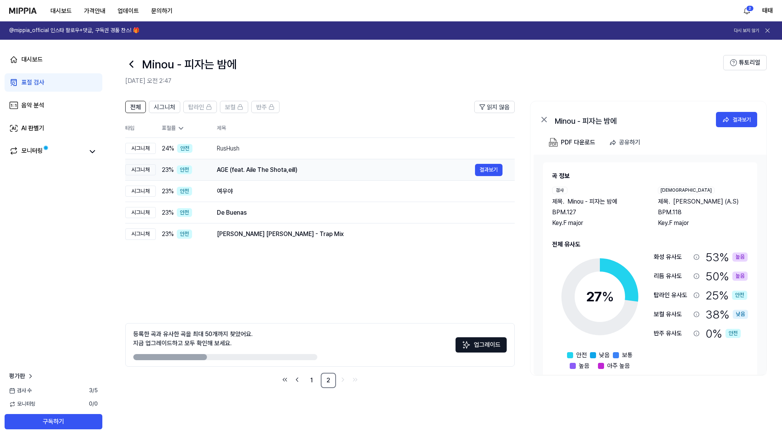
click at [225, 170] on div "AGE (feat. Aile The Shota,eill)" at bounding box center [346, 169] width 258 height 9
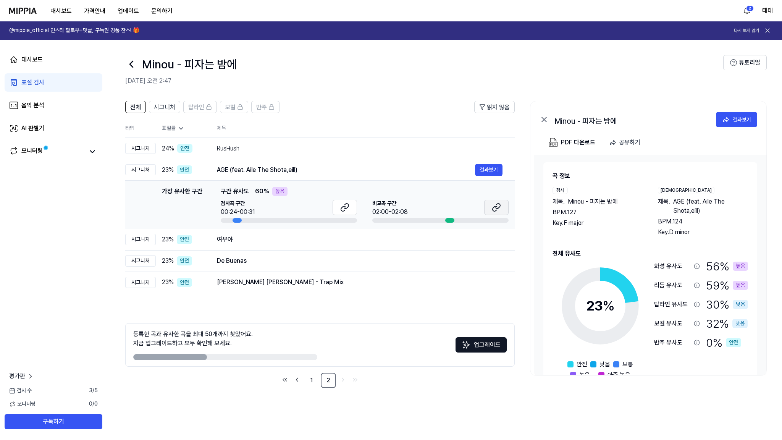
click at [491, 208] on button at bounding box center [496, 207] width 24 height 15
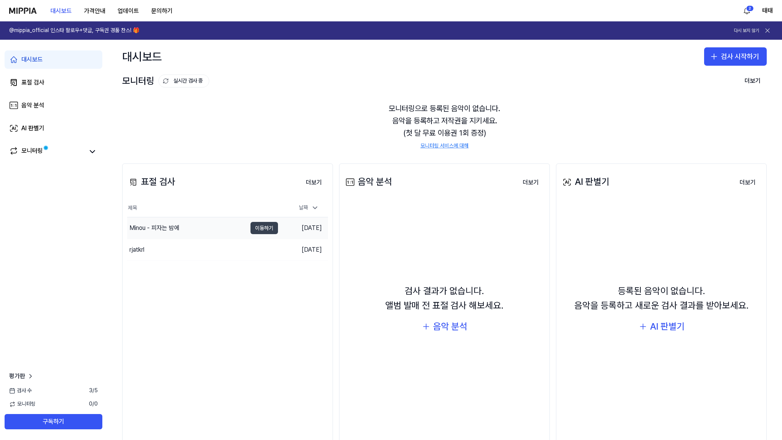
click at [270, 227] on button "이동하기" at bounding box center [263, 228] width 27 height 12
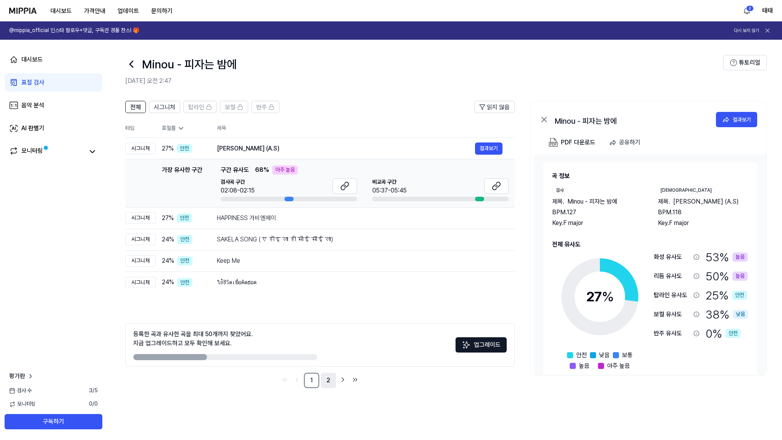
click at [329, 380] on link "2" at bounding box center [328, 380] width 15 height 15
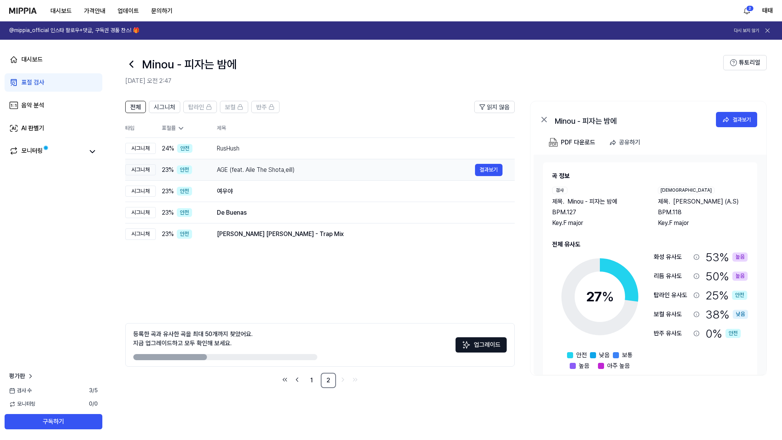
click at [249, 172] on div "AGE (feat. Aile The Shota,eill)" at bounding box center [346, 169] width 258 height 9
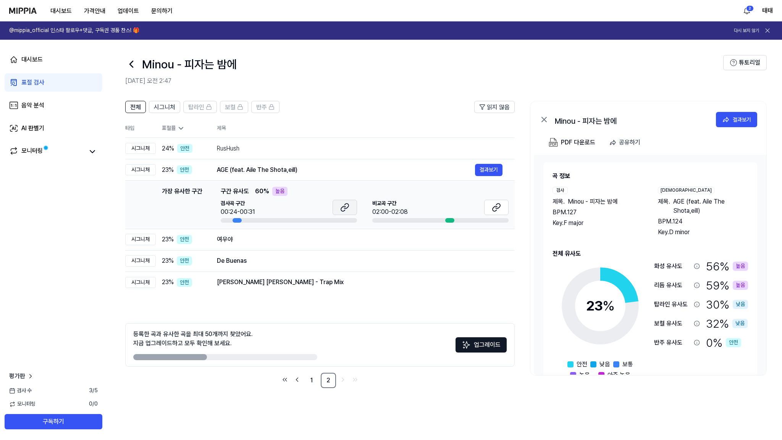
click at [346, 208] on icon at bounding box center [346, 205] width 5 height 5
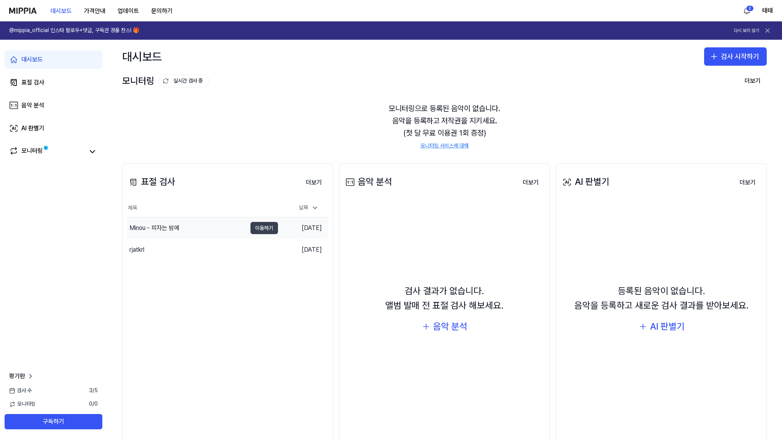
click at [270, 226] on button "이동하기" at bounding box center [263, 228] width 27 height 12
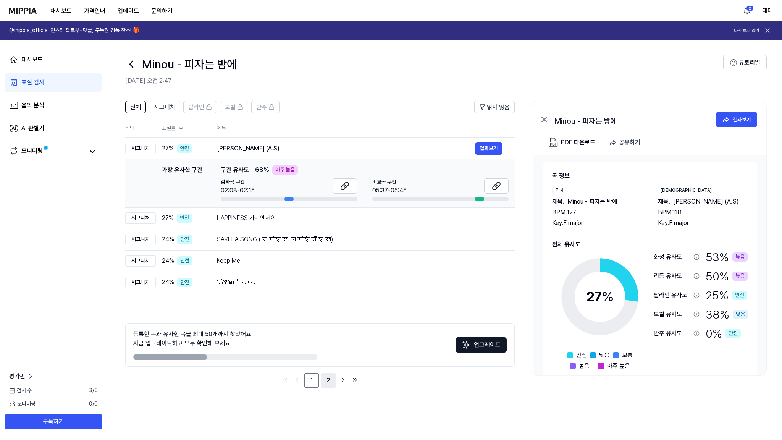
click at [332, 376] on link "2" at bounding box center [328, 380] width 15 height 15
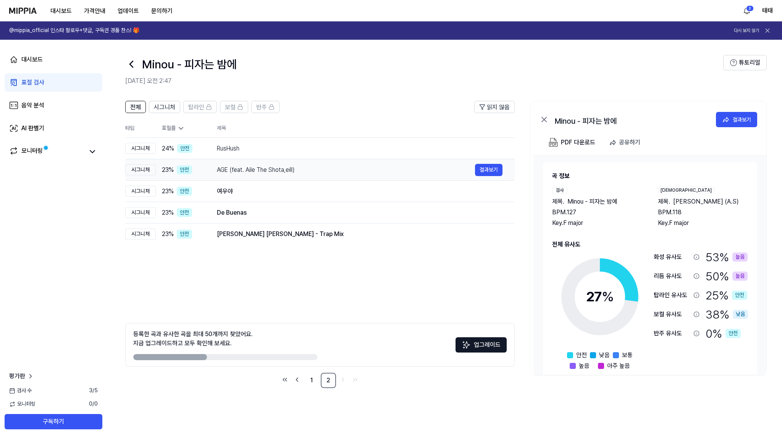
click at [240, 168] on div "AGE (feat. Aile The Shota,eill)" at bounding box center [346, 169] width 258 height 9
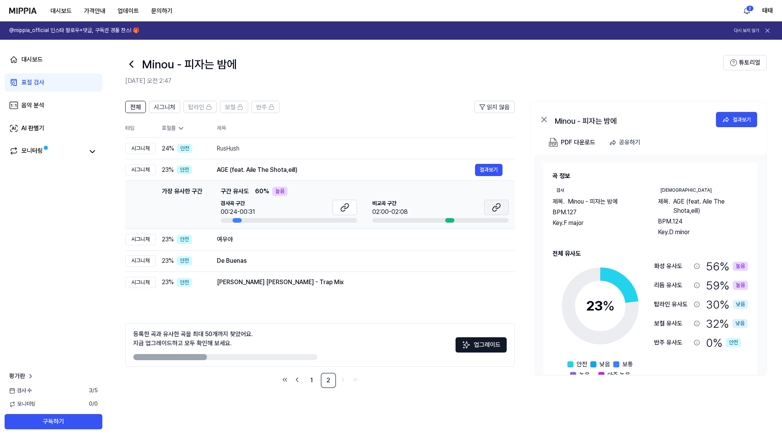
click at [493, 209] on icon at bounding box center [494, 208] width 5 height 5
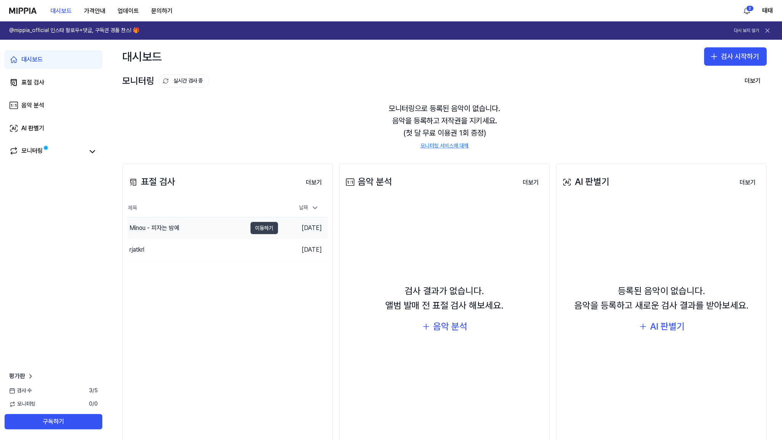
click at [256, 228] on button "이동하기" at bounding box center [263, 228] width 27 height 12
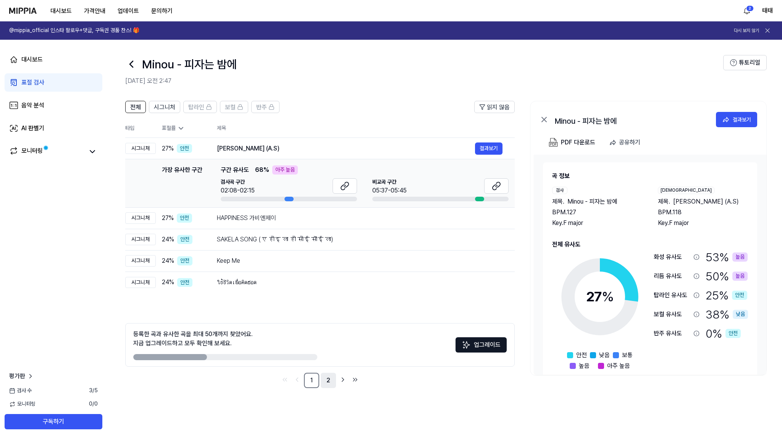
click at [329, 382] on link "2" at bounding box center [328, 380] width 15 height 15
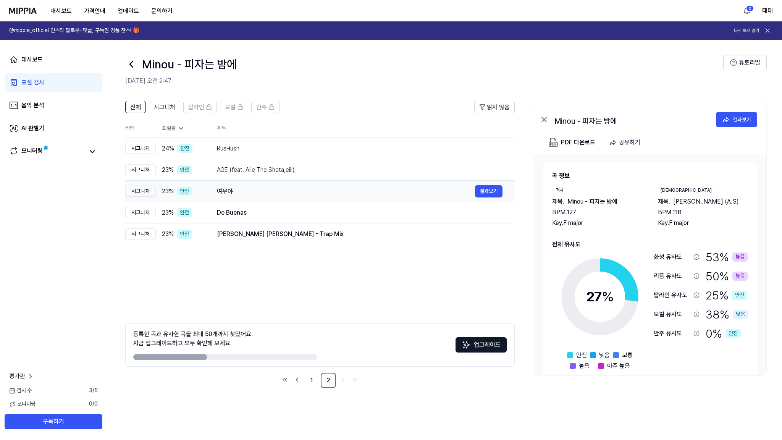
click at [227, 190] on div "여우야" at bounding box center [346, 191] width 258 height 9
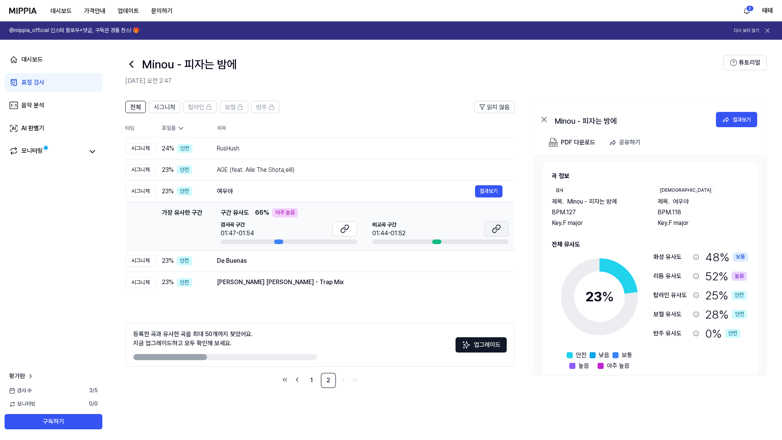
click at [495, 230] on icon at bounding box center [496, 228] width 9 height 9
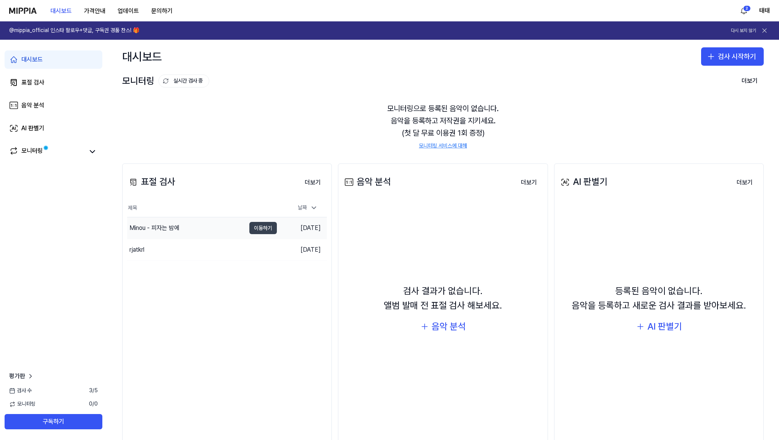
click at [266, 228] on button "이동하기" at bounding box center [262, 228] width 27 height 12
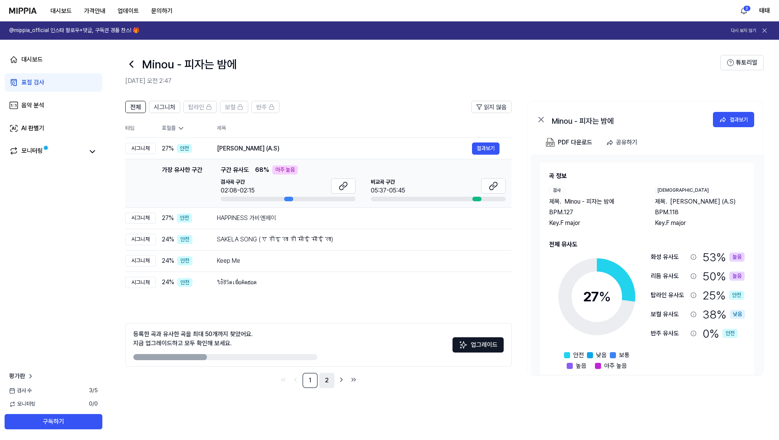
click at [326, 378] on link "2" at bounding box center [326, 380] width 15 height 15
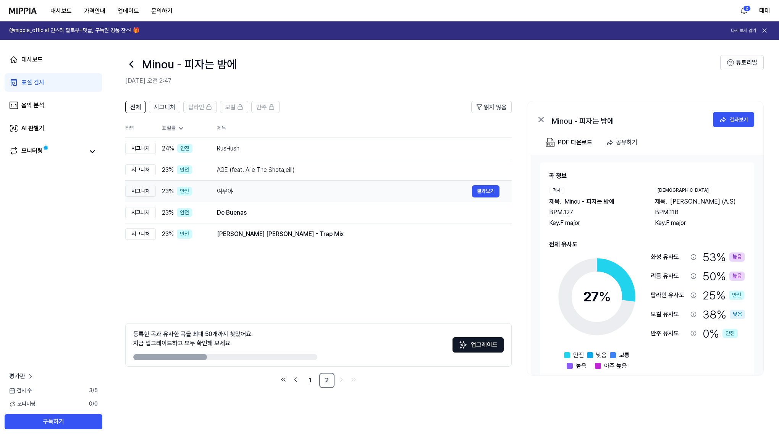
click at [225, 190] on div "여우야" at bounding box center [344, 191] width 255 height 9
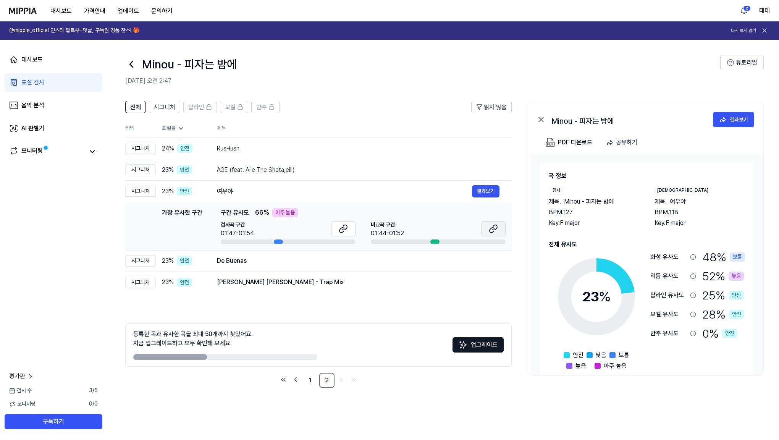
click at [492, 232] on icon at bounding box center [491, 230] width 5 height 5
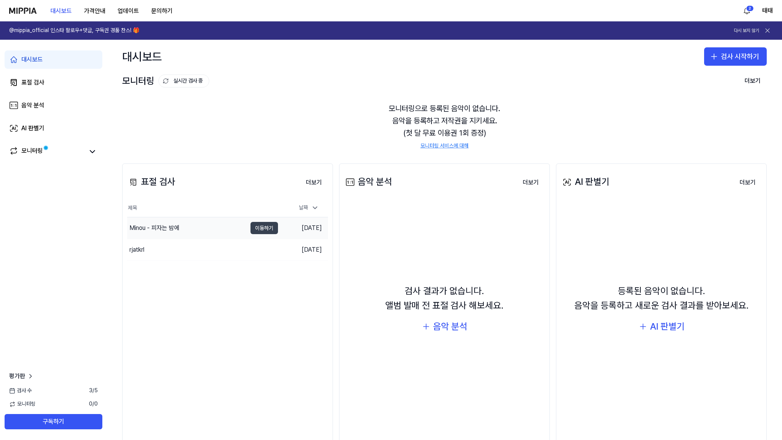
click at [263, 229] on button "이동하기" at bounding box center [263, 228] width 27 height 12
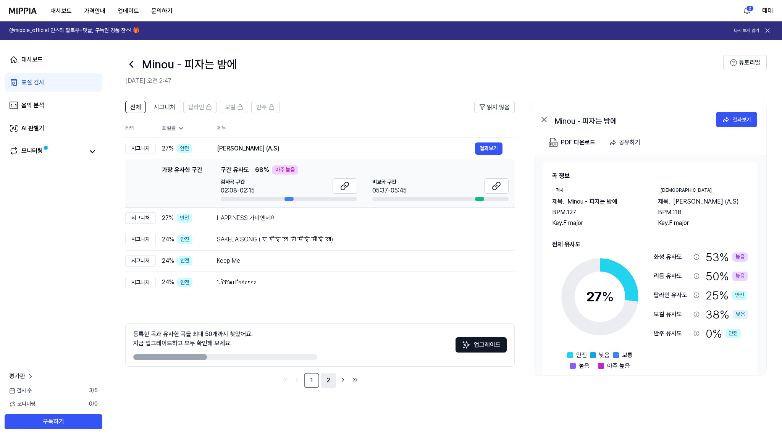
click at [330, 384] on link "2" at bounding box center [328, 380] width 15 height 15
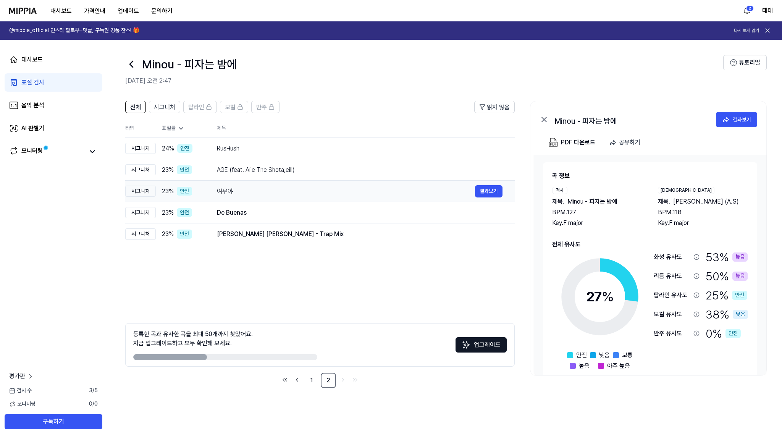
click at [229, 191] on div "여우야" at bounding box center [346, 191] width 258 height 9
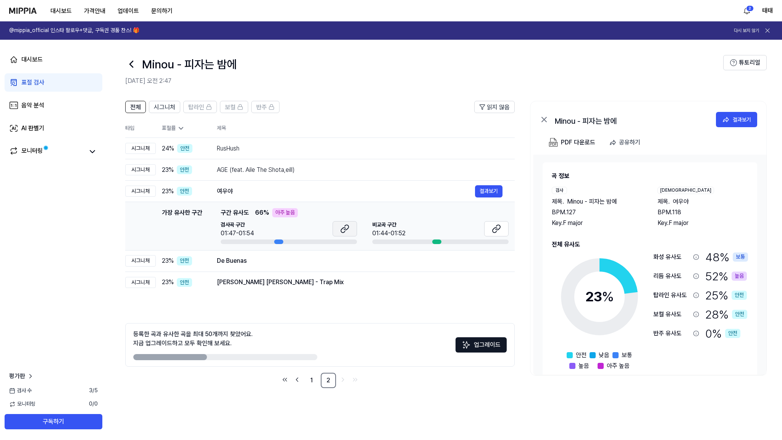
click at [348, 226] on icon at bounding box center [346, 227] width 5 height 5
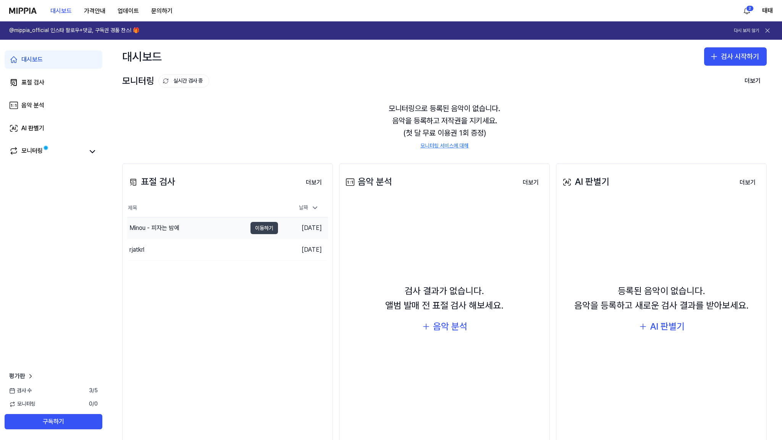
click at [268, 225] on button "이동하기" at bounding box center [263, 228] width 27 height 12
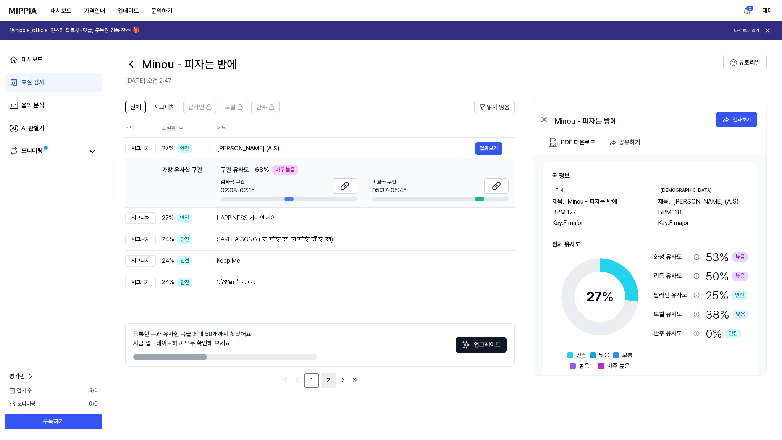
click at [328, 380] on link "2" at bounding box center [328, 380] width 15 height 15
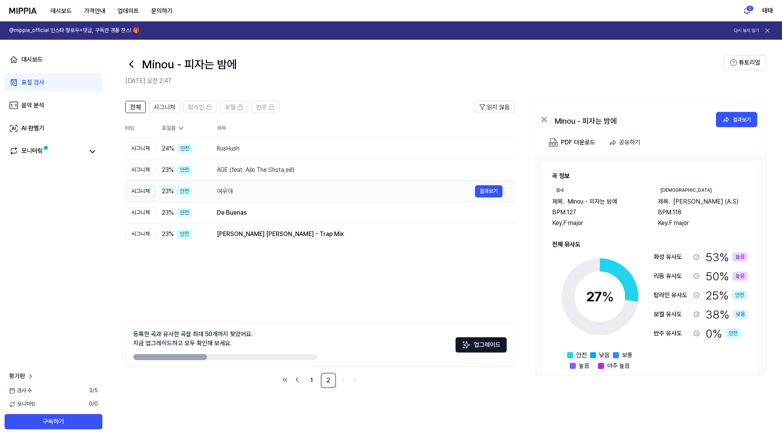
click at [227, 190] on div "여우야" at bounding box center [346, 191] width 258 height 9
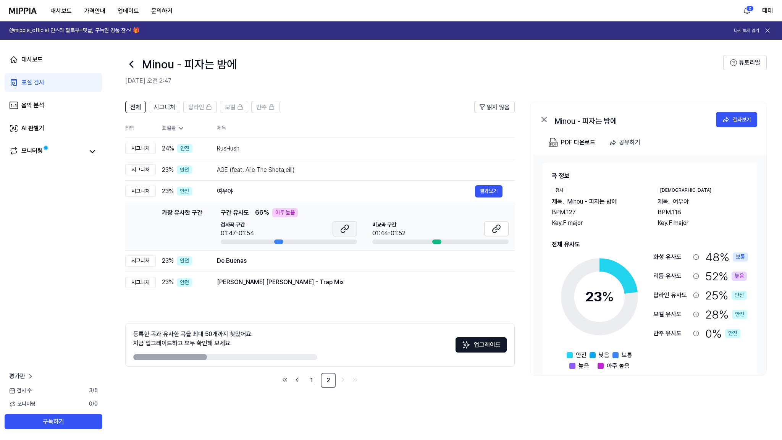
click at [342, 229] on icon at bounding box center [344, 228] width 9 height 9
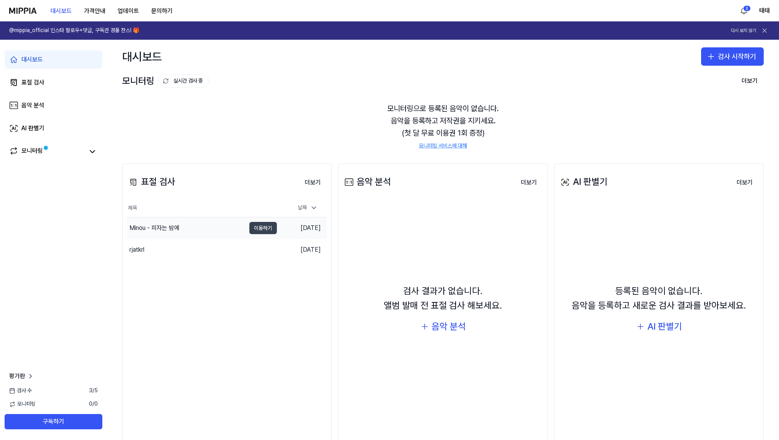
click at [266, 227] on button "이동하기" at bounding box center [262, 228] width 27 height 12
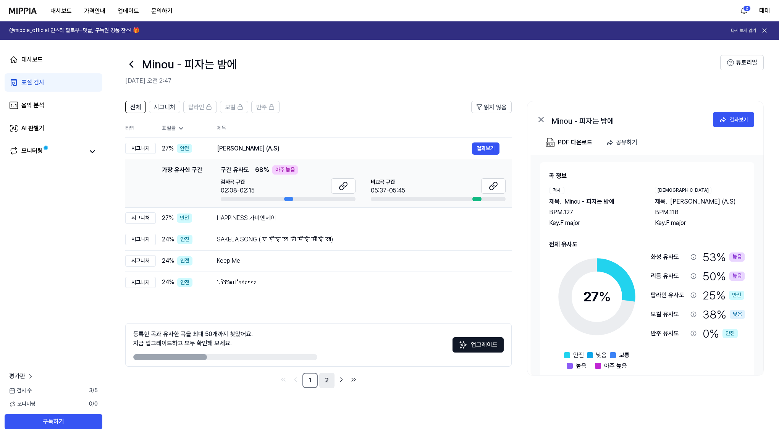
click at [331, 380] on link "2" at bounding box center [326, 380] width 15 height 15
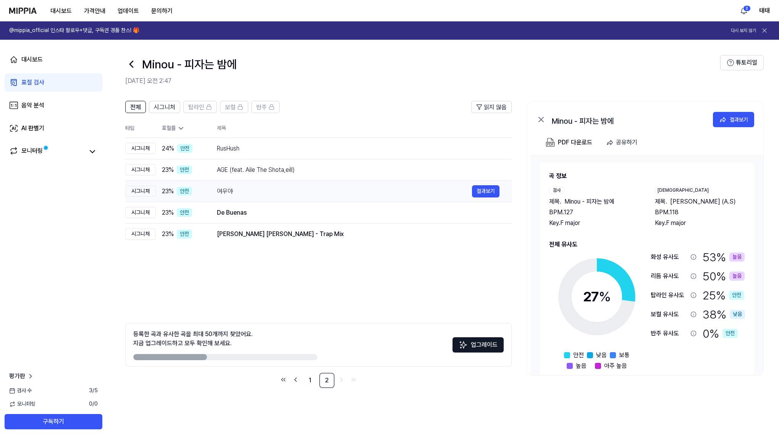
click at [226, 190] on div "여우야" at bounding box center [344, 191] width 255 height 9
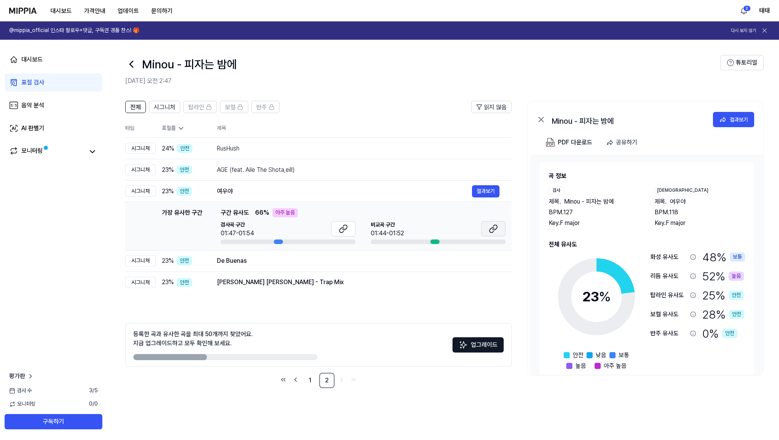
click at [490, 231] on icon at bounding box center [491, 230] width 5 height 5
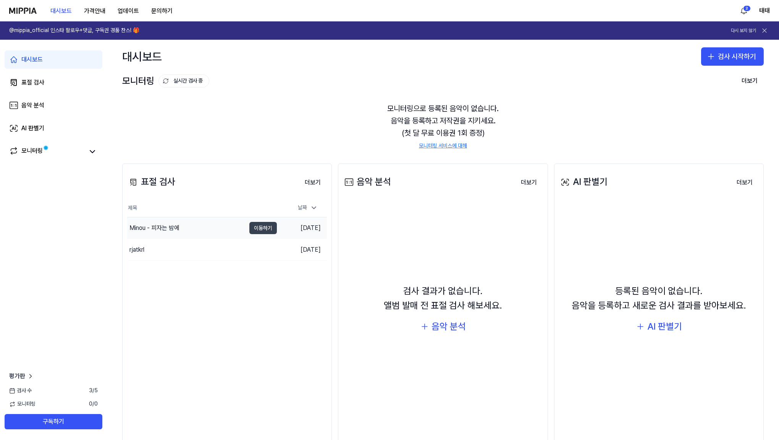
click at [265, 229] on button "이동하기" at bounding box center [262, 228] width 27 height 12
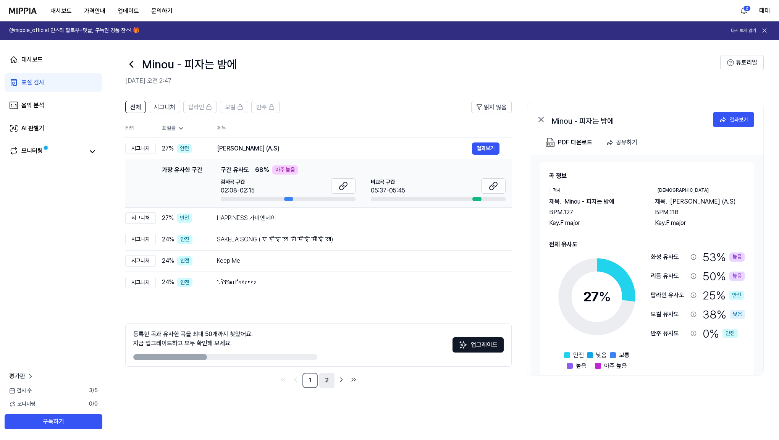
click at [328, 385] on link "2" at bounding box center [326, 380] width 15 height 15
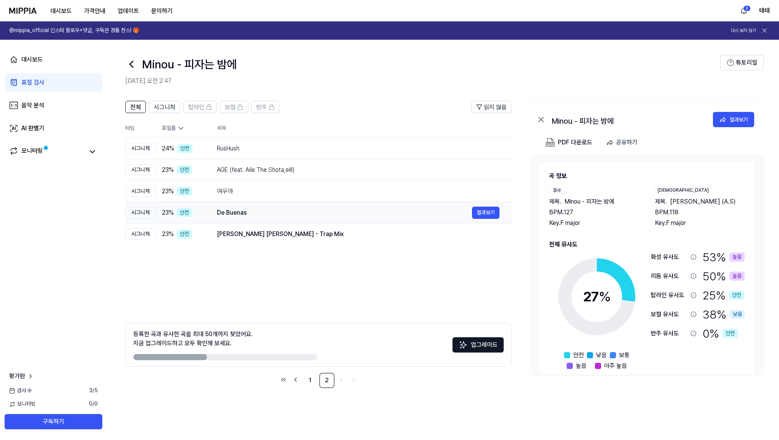
click at [235, 213] on div "De Buenas" at bounding box center [344, 212] width 255 height 9
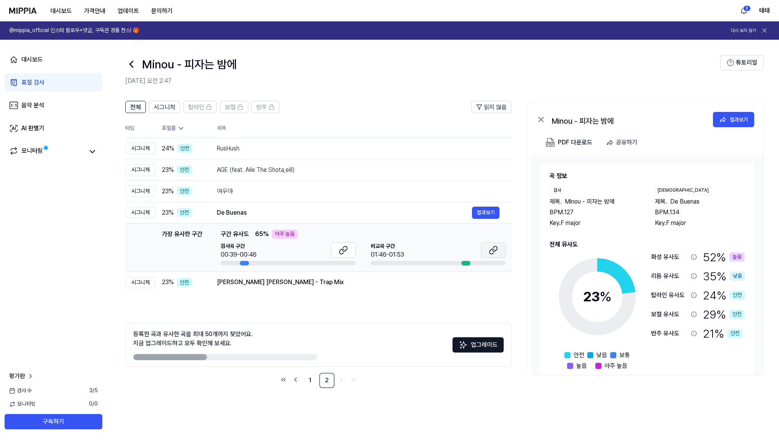
click at [490, 252] on icon at bounding box center [493, 249] width 9 height 9
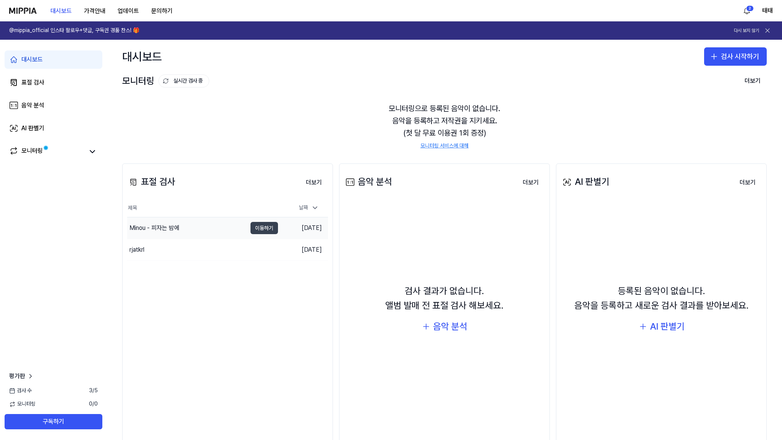
click at [256, 226] on button "이동하기" at bounding box center [263, 228] width 27 height 12
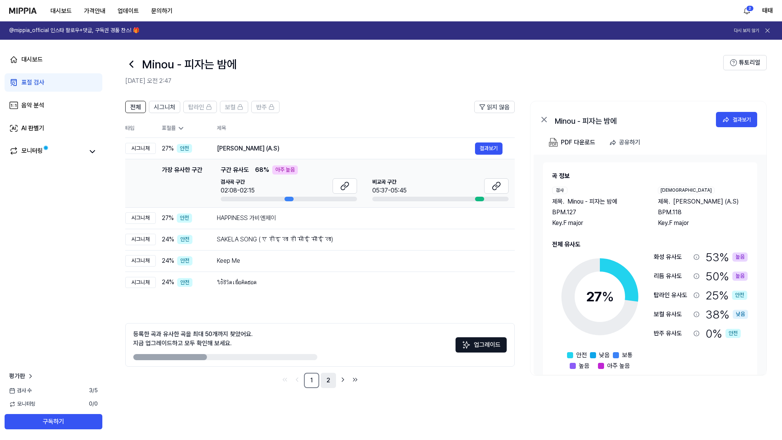
click at [325, 378] on link "2" at bounding box center [328, 380] width 15 height 15
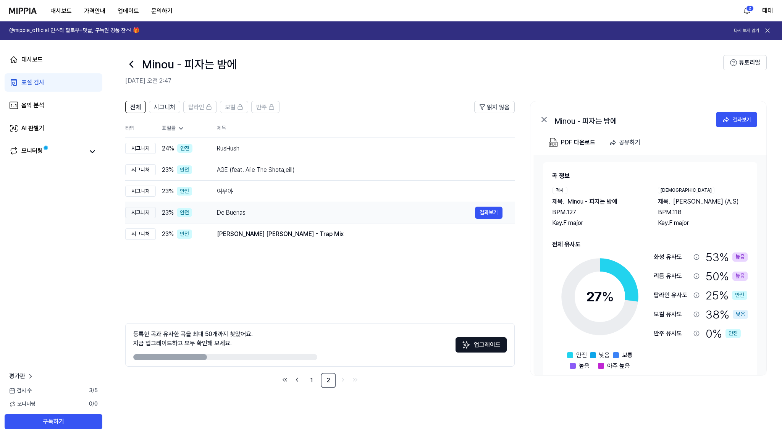
click at [244, 213] on div "De Buenas" at bounding box center [346, 212] width 258 height 9
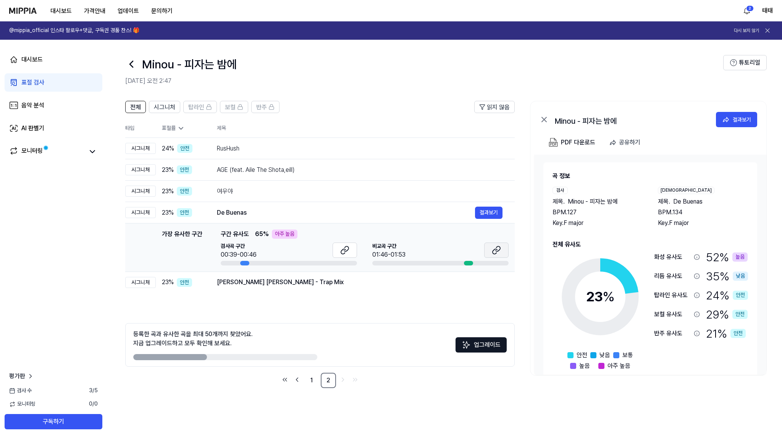
click at [492, 248] on icon at bounding box center [496, 249] width 9 height 9
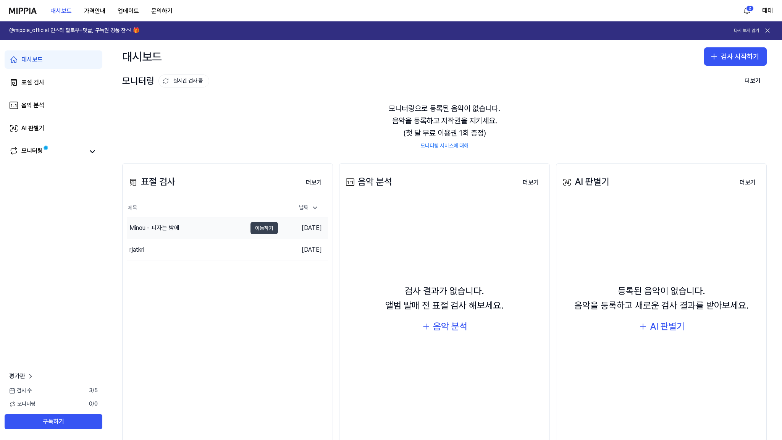
click at [258, 227] on button "이동하기" at bounding box center [263, 228] width 27 height 12
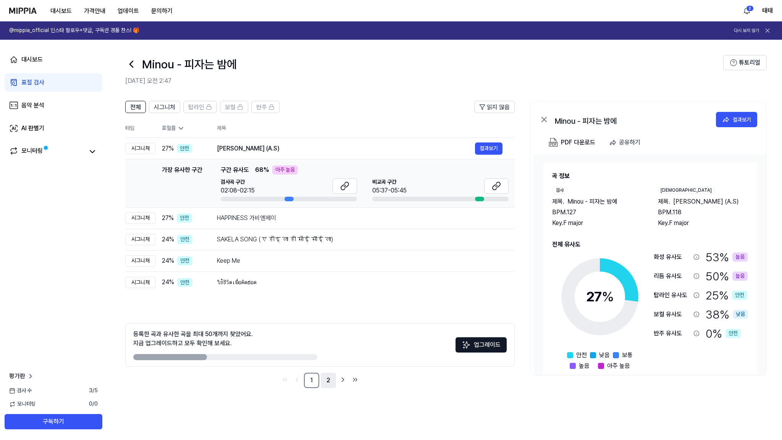
click at [328, 386] on link "2" at bounding box center [328, 380] width 15 height 15
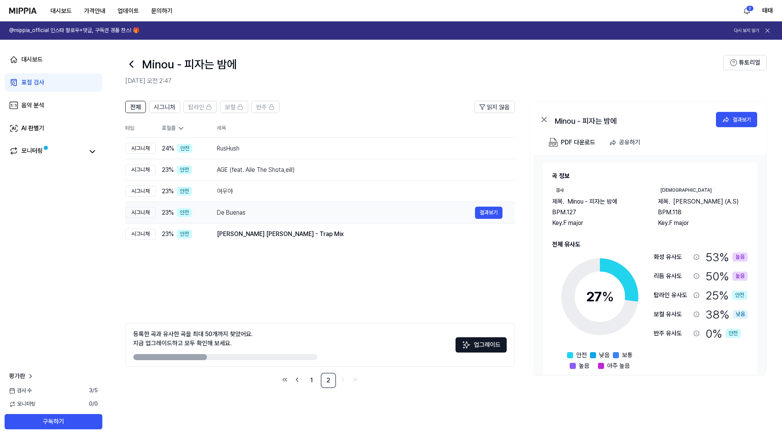
click at [240, 213] on div "De Buenas" at bounding box center [346, 212] width 258 height 9
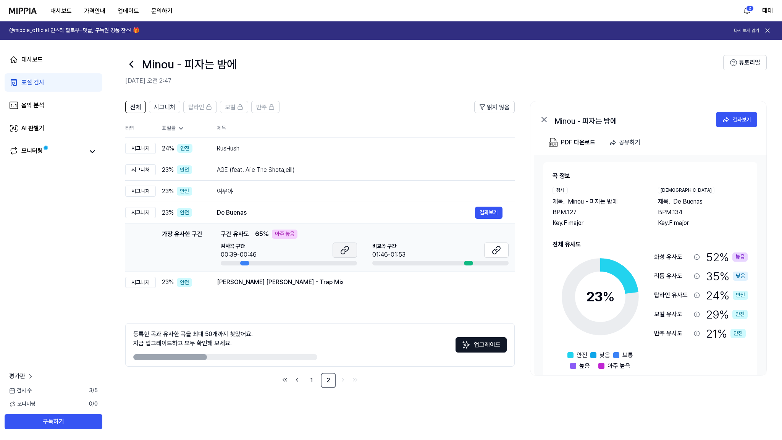
click at [352, 252] on button at bounding box center [345, 249] width 24 height 15
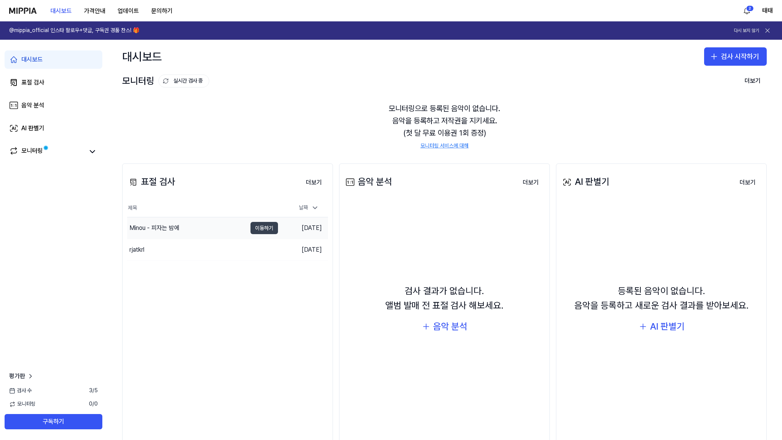
click at [272, 228] on button "이동하기" at bounding box center [263, 228] width 27 height 12
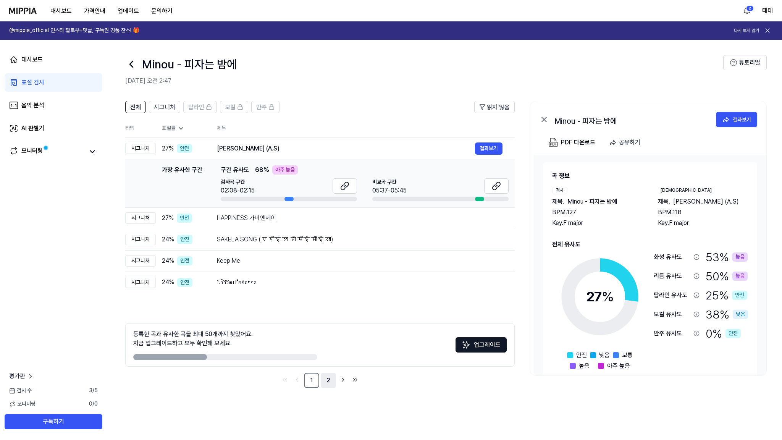
click at [327, 379] on link "2" at bounding box center [328, 380] width 15 height 15
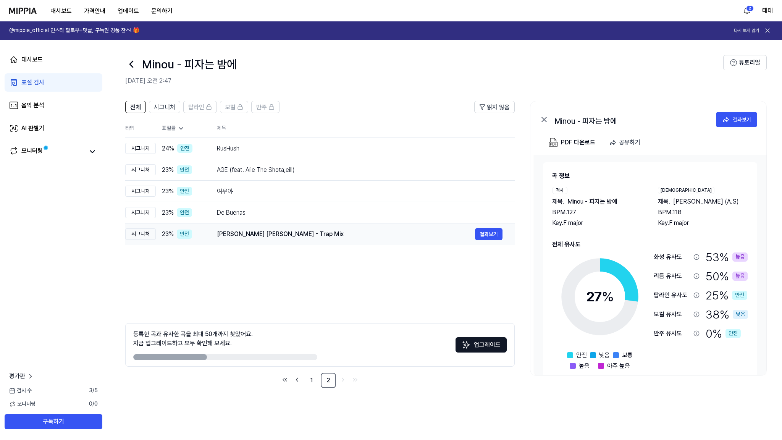
click at [238, 235] on div "[PERSON_NAME] [PERSON_NAME] - Trap Mix" at bounding box center [346, 233] width 258 height 9
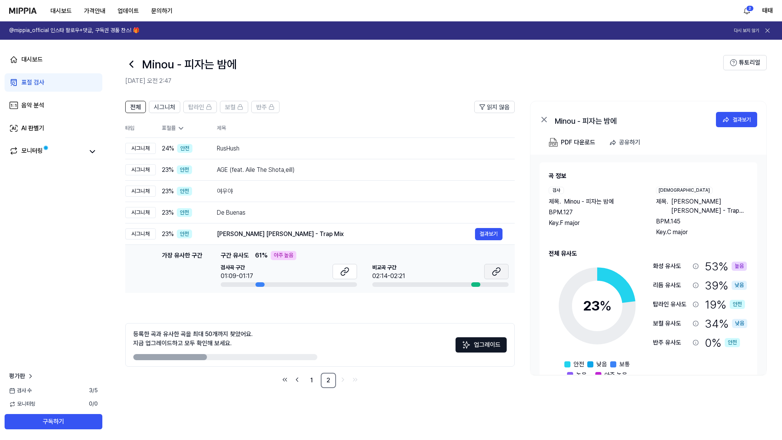
click at [494, 272] on icon at bounding box center [496, 271] width 9 height 9
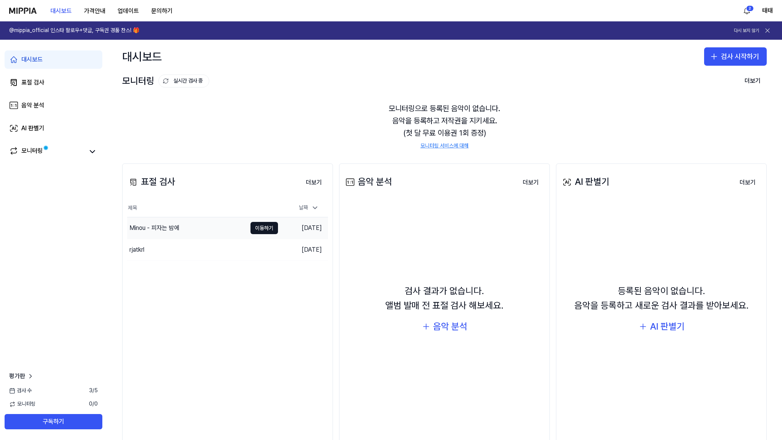
click at [249, 228] on td "Minou - 피자는 밤에 이동하기" at bounding box center [202, 227] width 151 height 21
click at [265, 228] on button "이동하기" at bounding box center [263, 228] width 27 height 12
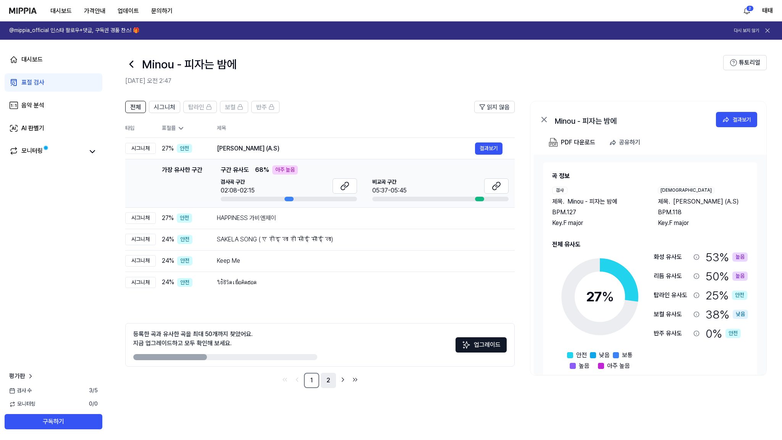
click at [329, 386] on link "2" at bounding box center [328, 380] width 15 height 15
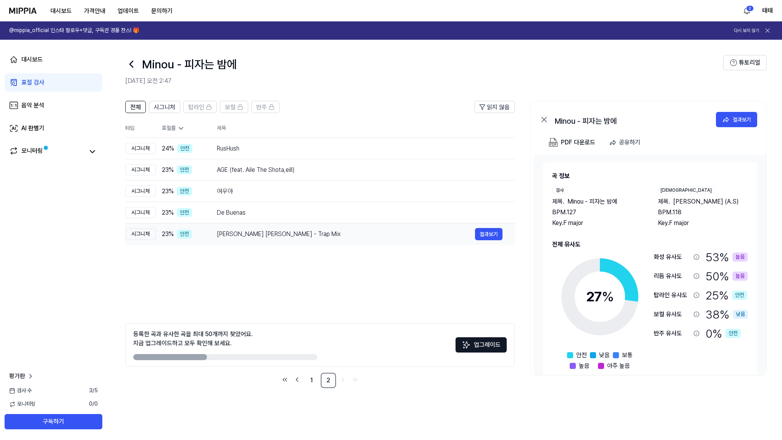
click at [241, 239] on div "[PERSON_NAME] [PERSON_NAME] - Trap Mix 결과보기" at bounding box center [360, 234] width 286 height 12
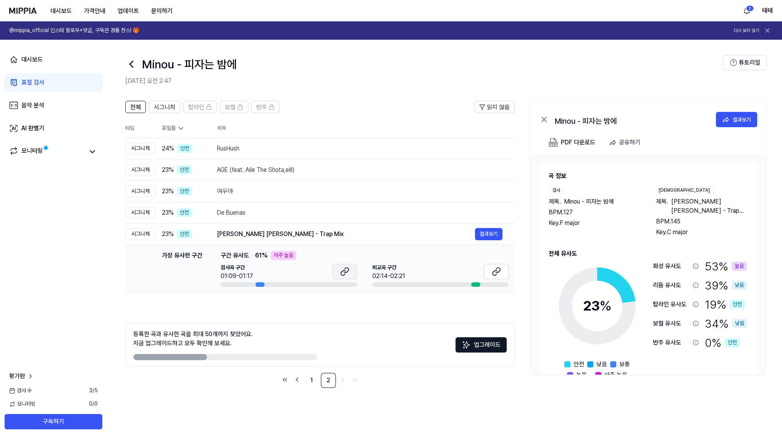
click at [347, 271] on icon at bounding box center [346, 270] width 5 height 5
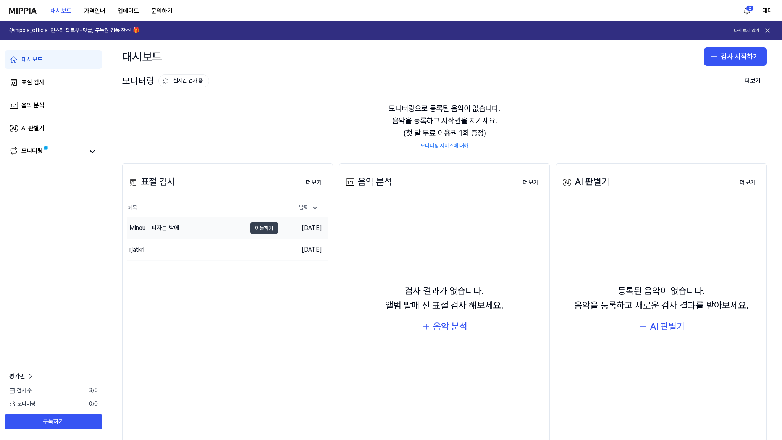
click at [271, 228] on button "이동하기" at bounding box center [263, 228] width 27 height 12
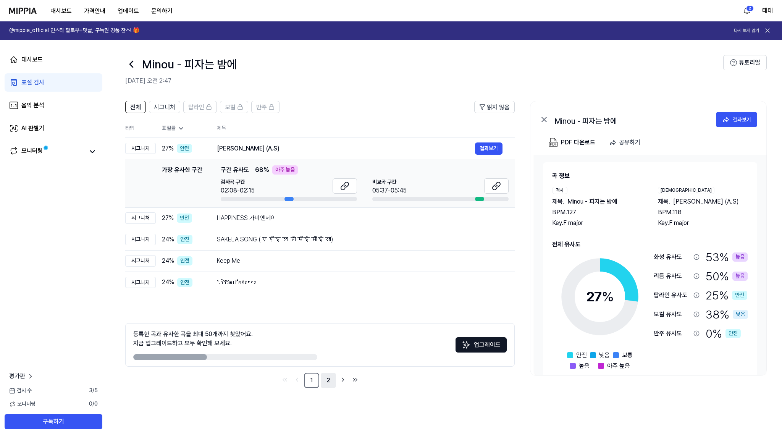
click at [324, 379] on link "2" at bounding box center [328, 380] width 15 height 15
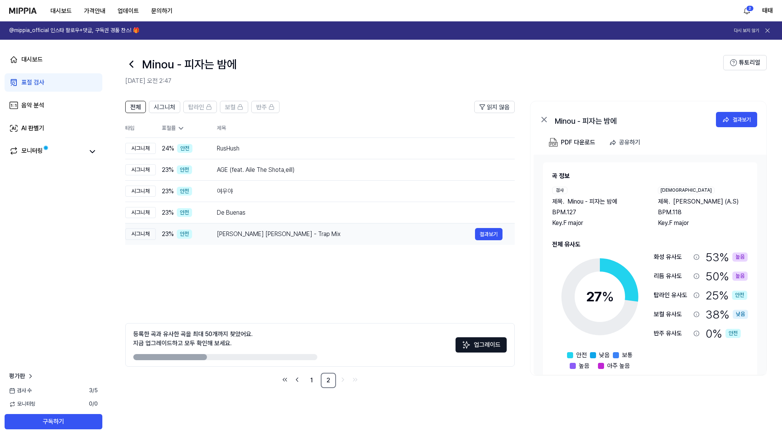
click at [232, 236] on div "[PERSON_NAME] [PERSON_NAME] - Trap Mix" at bounding box center [346, 233] width 258 height 9
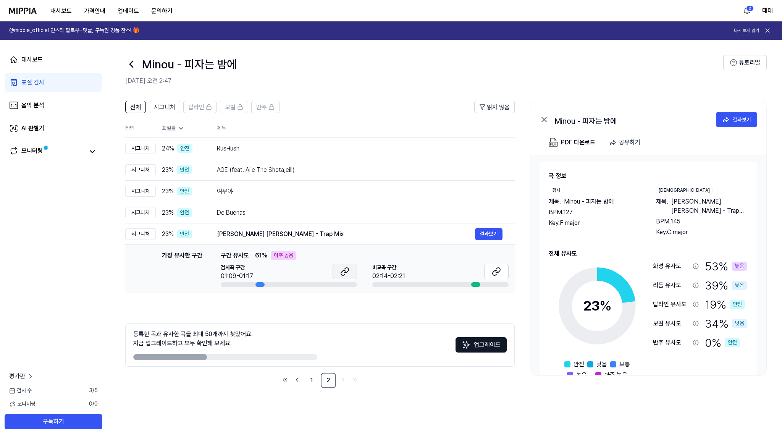
click at [353, 274] on button at bounding box center [345, 271] width 24 height 15
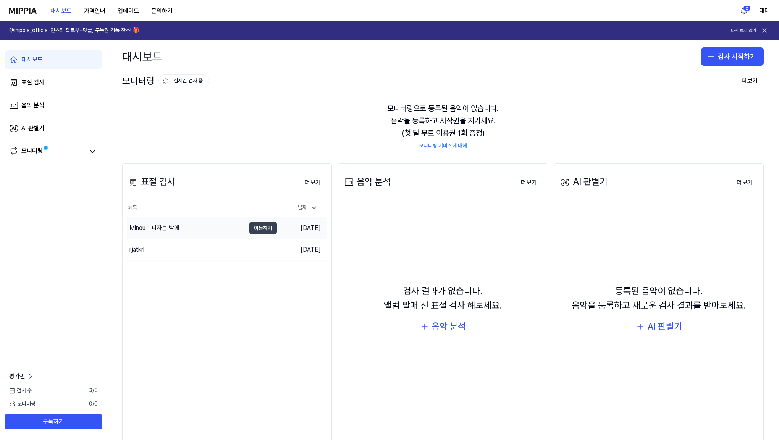
click at [266, 227] on button "이동하기" at bounding box center [262, 228] width 27 height 12
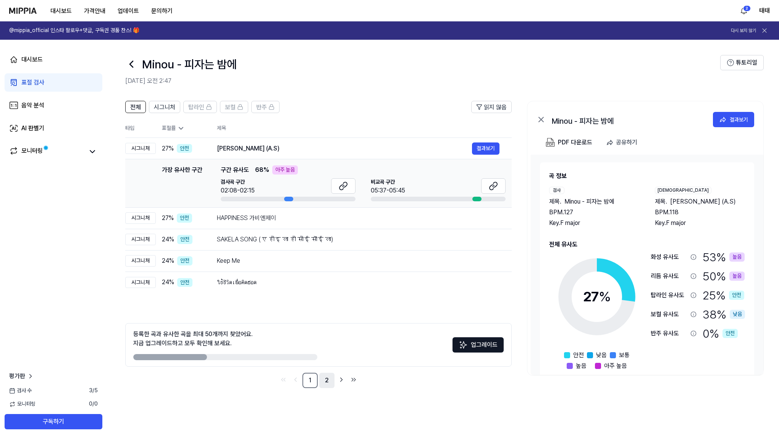
click at [323, 382] on link "2" at bounding box center [326, 380] width 15 height 15
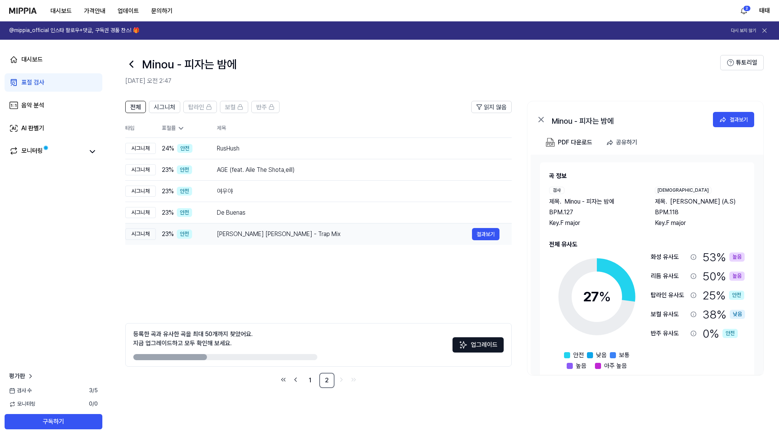
click at [235, 233] on div "[PERSON_NAME] [PERSON_NAME] - Trap Mix" at bounding box center [344, 233] width 255 height 9
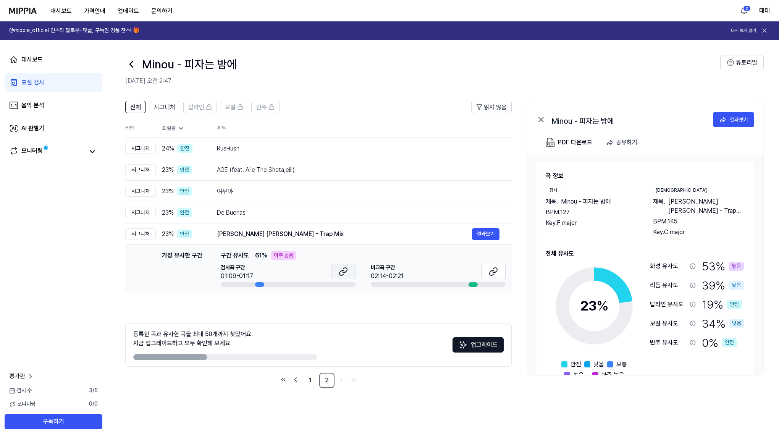
click at [342, 276] on button at bounding box center [343, 271] width 24 height 15
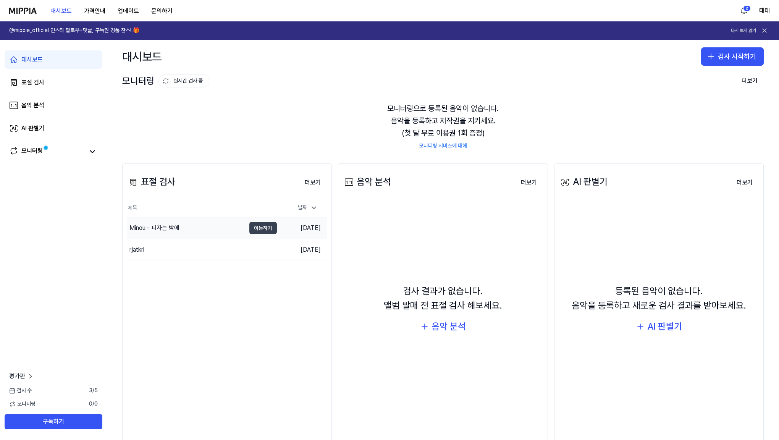
click at [273, 227] on button "이동하기" at bounding box center [262, 228] width 27 height 12
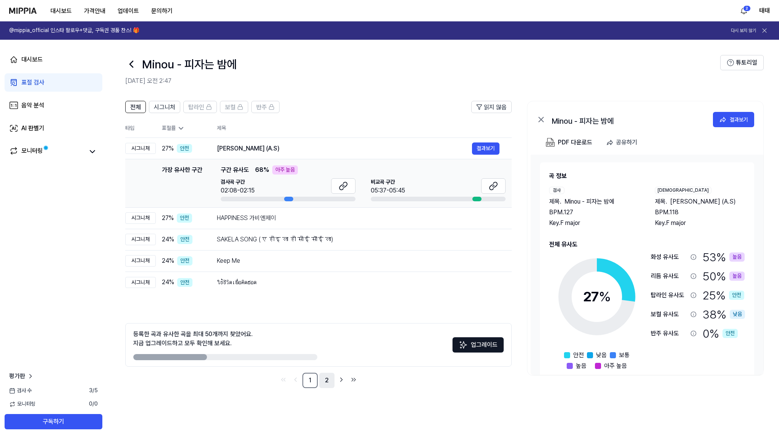
click at [326, 383] on link "2" at bounding box center [326, 380] width 15 height 15
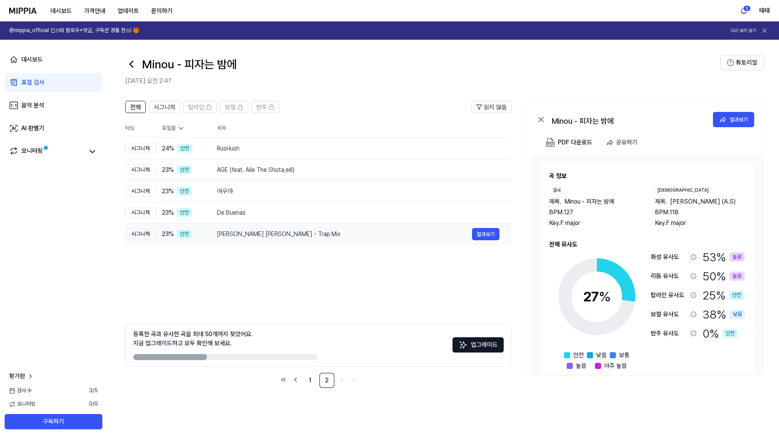
click at [264, 234] on div "[PERSON_NAME] [PERSON_NAME] - Trap Mix" at bounding box center [344, 233] width 255 height 9
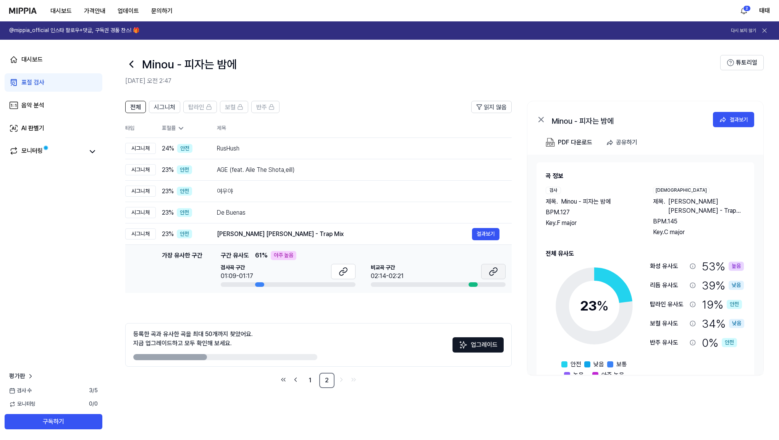
click at [492, 275] on icon at bounding box center [491, 272] width 5 height 5
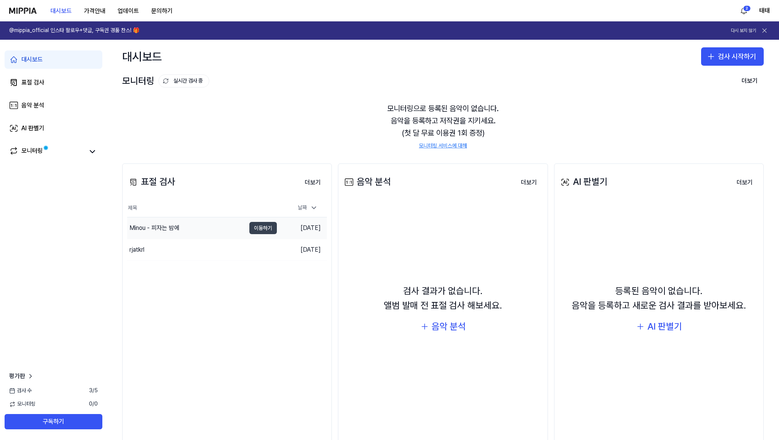
click at [269, 231] on button "이동하기" at bounding box center [262, 228] width 27 height 12
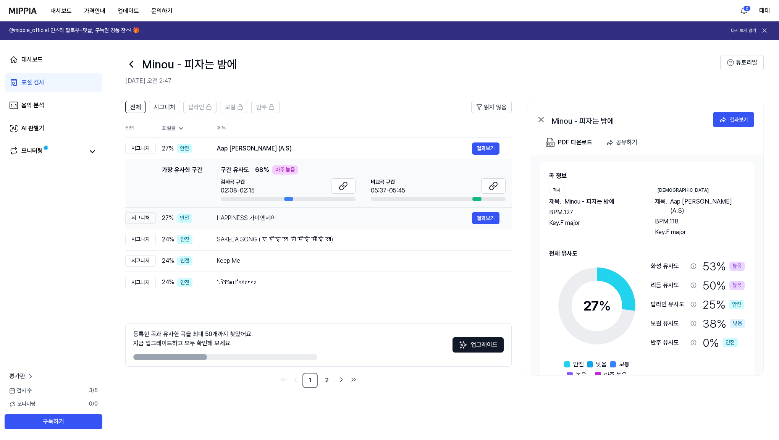
click at [257, 219] on div "HAPPINESS 가비엔제이" at bounding box center [344, 217] width 255 height 9
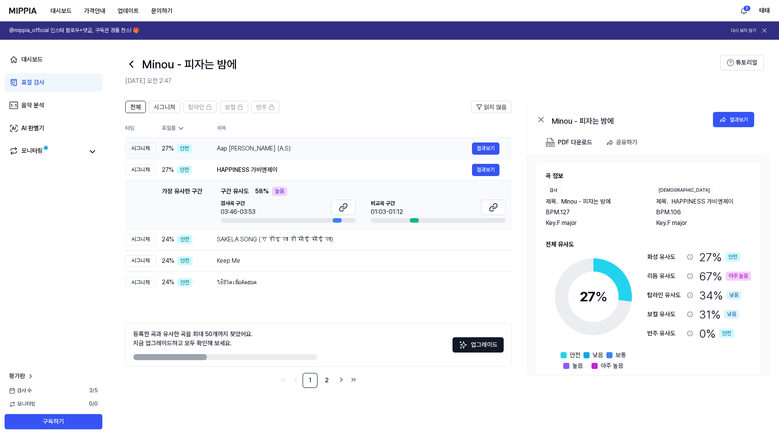
click at [251, 148] on div "Aap [PERSON_NAME] (A.S)" at bounding box center [344, 148] width 255 height 9
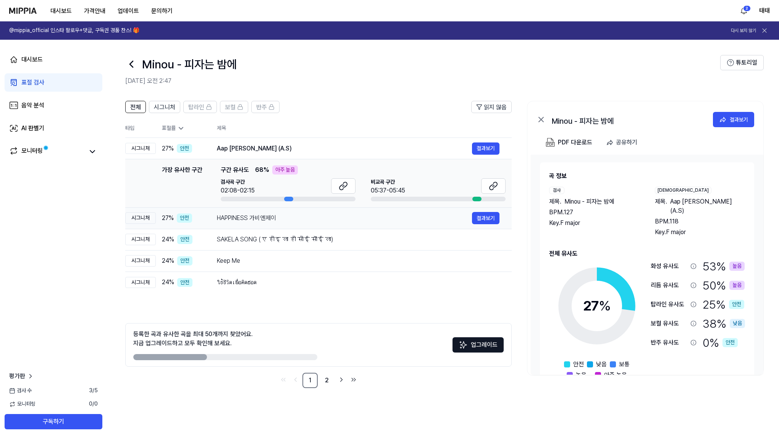
click at [239, 216] on div "HAPPINESS 가비엔제이" at bounding box center [344, 217] width 255 height 9
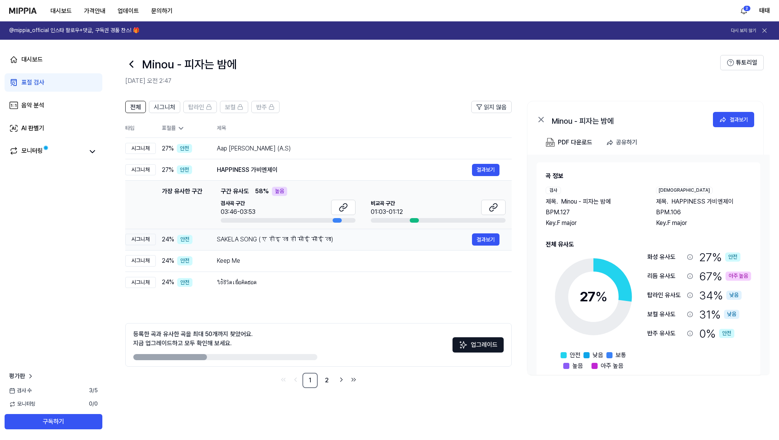
click at [251, 239] on div "SAKELA SONG (ए होइ ला हो सोई सॊई ला)" at bounding box center [344, 239] width 255 height 9
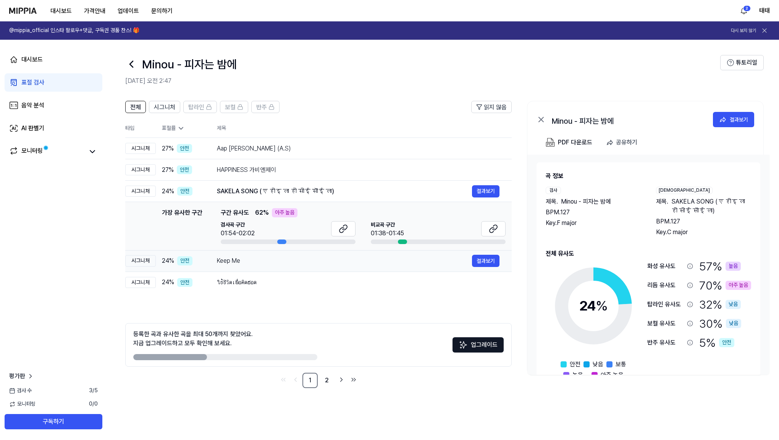
click at [237, 262] on div "Keep Me" at bounding box center [344, 260] width 255 height 9
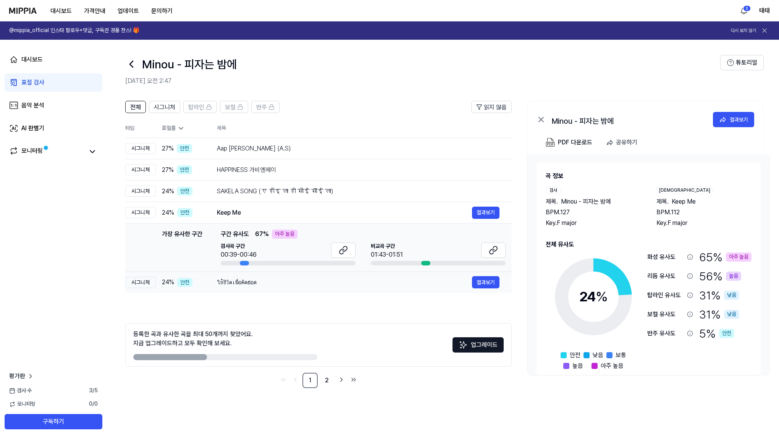
click at [251, 284] on div "ใช้ชีวิตเพื่อคิดฮอด" at bounding box center [344, 282] width 255 height 9
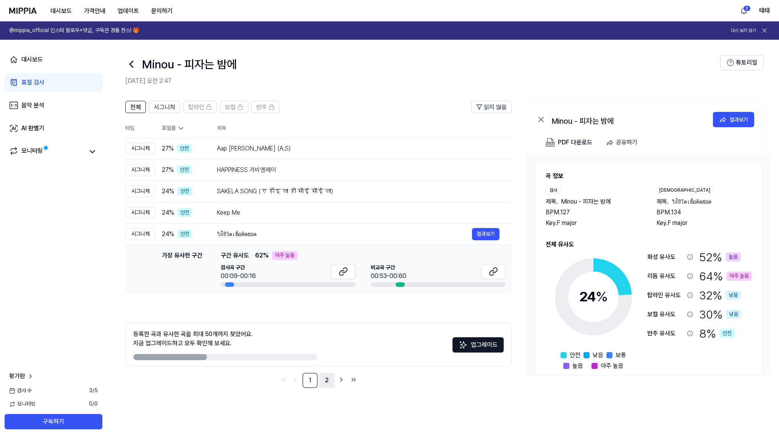
click at [330, 379] on link "2" at bounding box center [326, 380] width 15 height 15
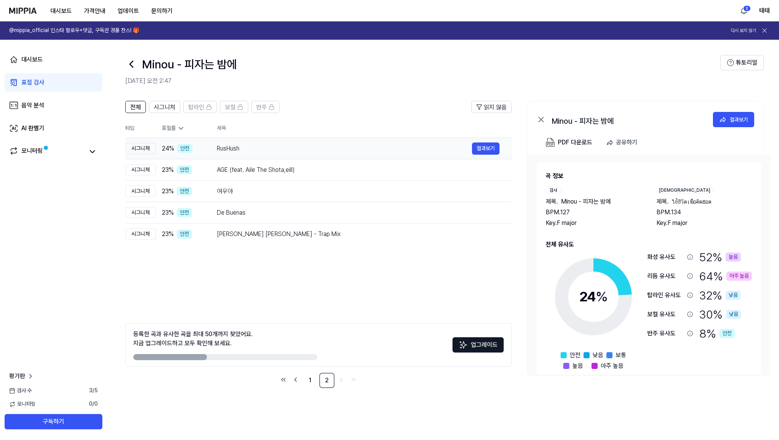
click at [223, 149] on div "RusHush" at bounding box center [344, 148] width 255 height 9
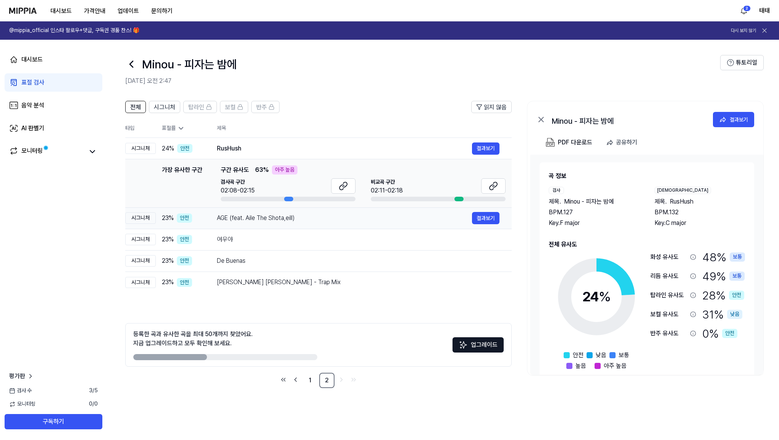
click at [241, 220] on div "AGE (feat. Aile The Shota,eill)" at bounding box center [344, 217] width 255 height 9
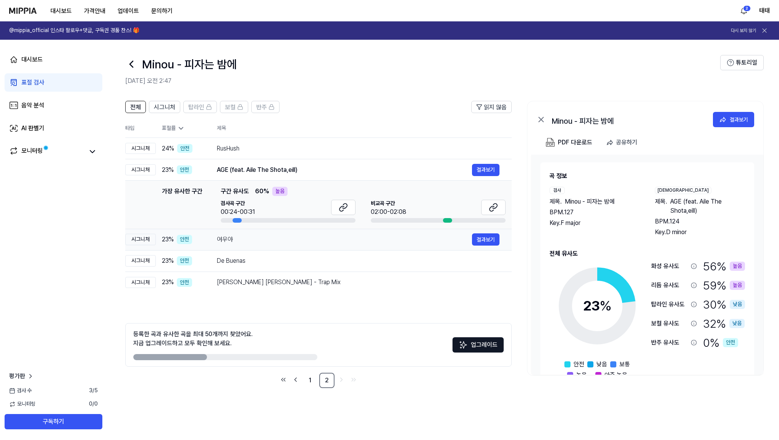
click at [226, 239] on div "여우야" at bounding box center [344, 239] width 255 height 9
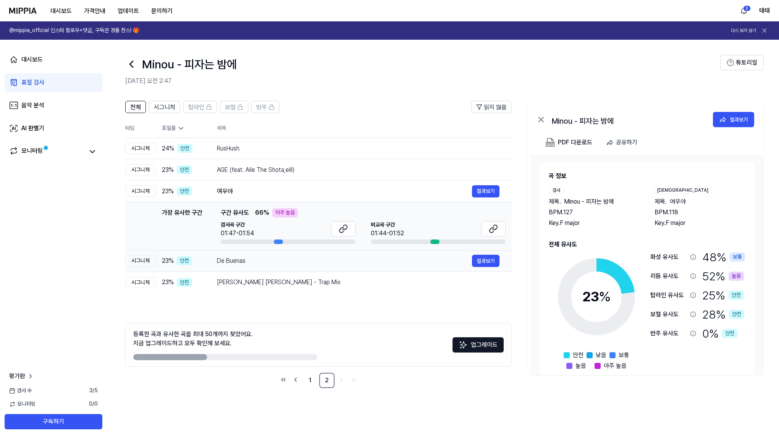
click at [240, 262] on div "De Buenas" at bounding box center [344, 260] width 255 height 9
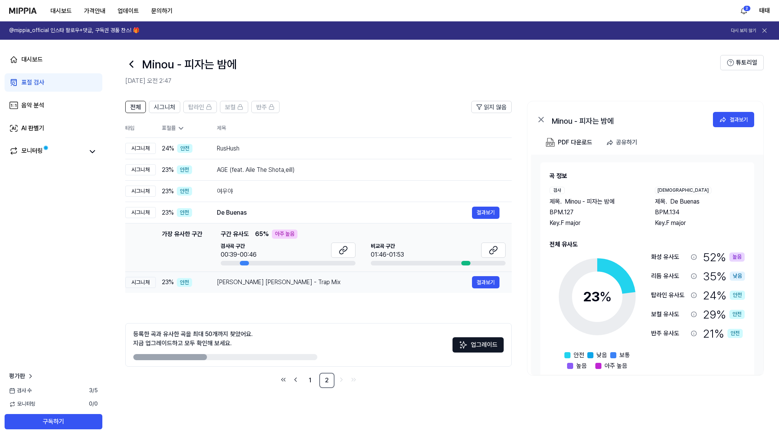
click at [241, 287] on div "[PERSON_NAME] Ke Malik - Trap Mix 결과보기" at bounding box center [358, 282] width 283 height 12
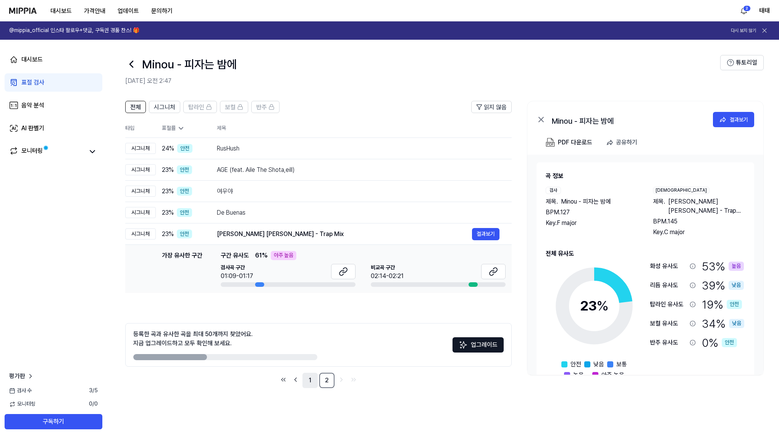
click at [308, 381] on link "1" at bounding box center [309, 380] width 15 height 15
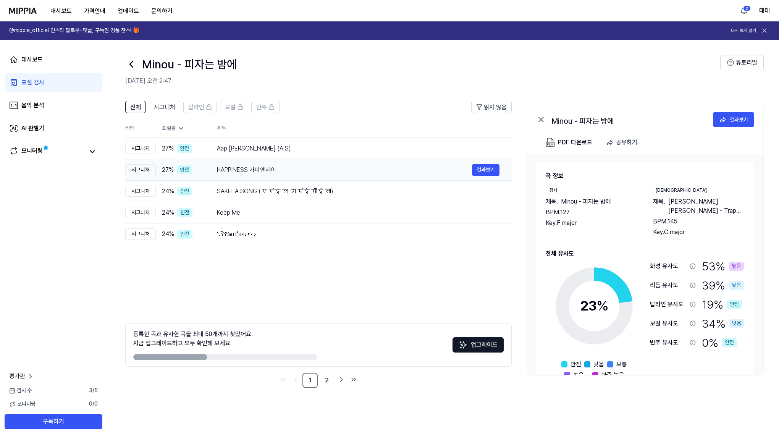
click at [242, 168] on div "HAPPINESS 가비엔제이" at bounding box center [344, 169] width 255 height 9
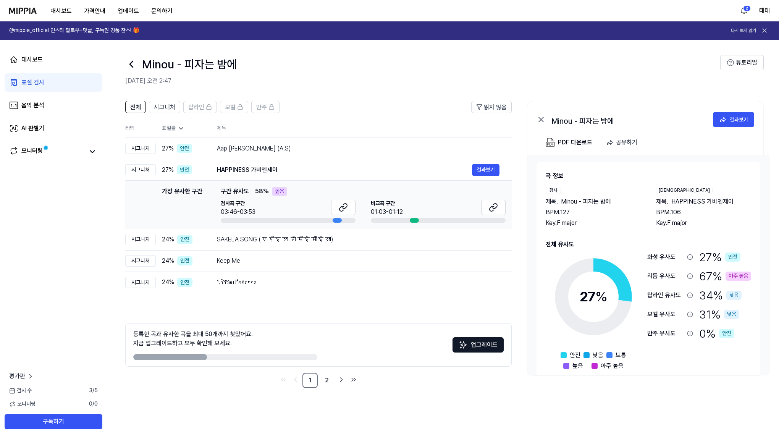
click at [29, 10] on img at bounding box center [22, 11] width 27 height 6
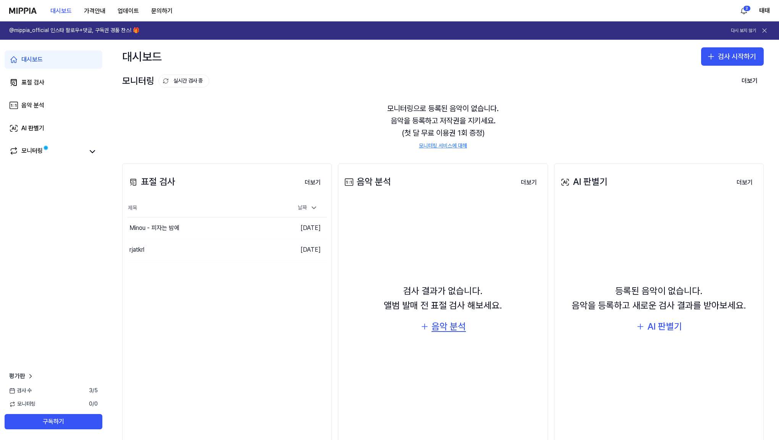
click at [457, 324] on div "음악 분석" at bounding box center [448, 326] width 34 height 15
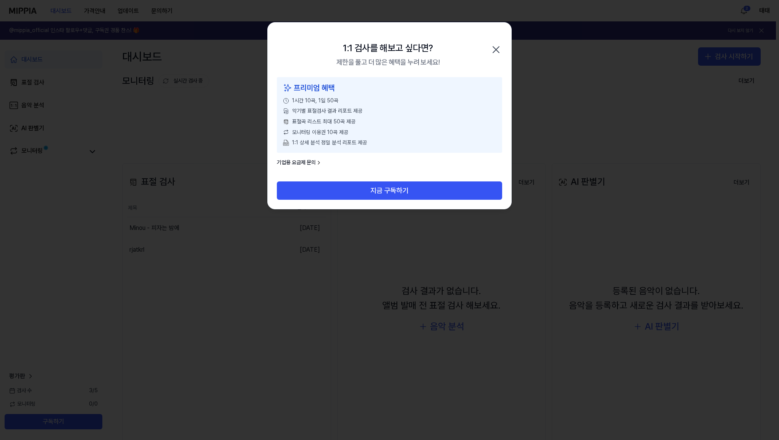
click at [495, 47] on icon "button" at bounding box center [496, 50] width 12 height 12
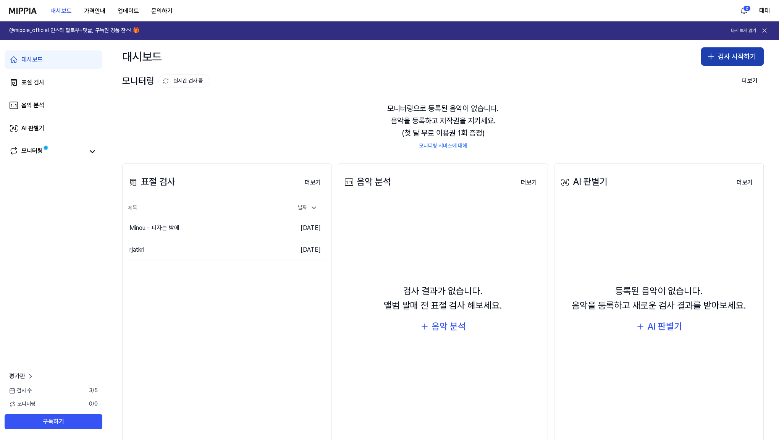
click at [733, 61] on button "검사 시작하기" at bounding box center [732, 56] width 63 height 18
click at [697, 77] on div "표절 검사" at bounding box center [698, 78] width 19 height 8
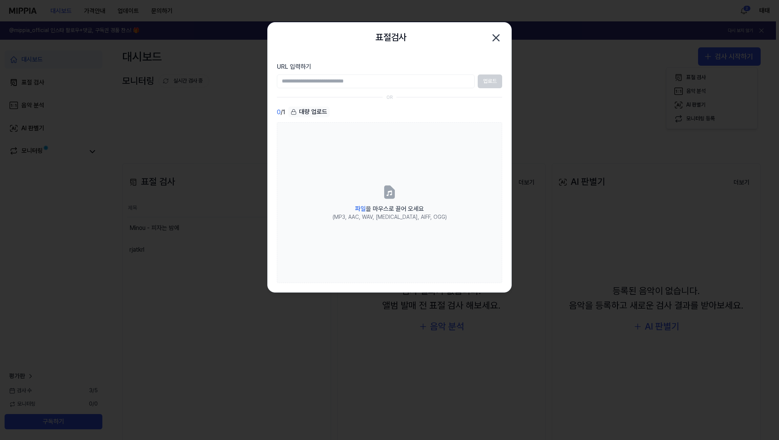
click at [350, 84] on input "URL 입력하기" at bounding box center [376, 81] width 198 height 14
type input "**********"
click at [493, 83] on button "업로드" at bounding box center [490, 81] width 24 height 14
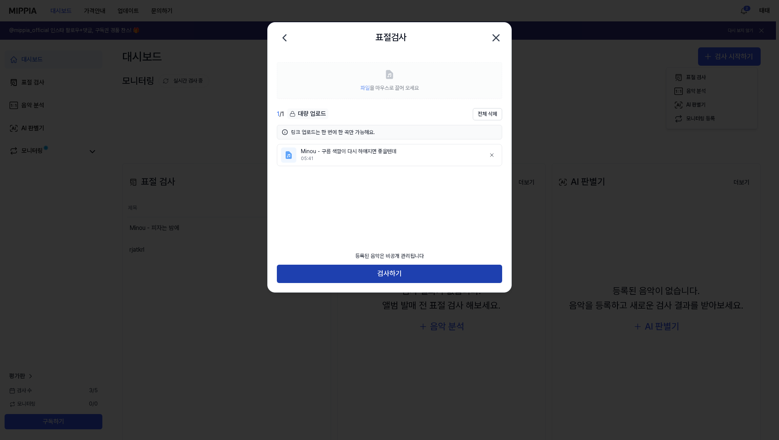
click at [376, 276] on button "검사하기" at bounding box center [389, 274] width 225 height 18
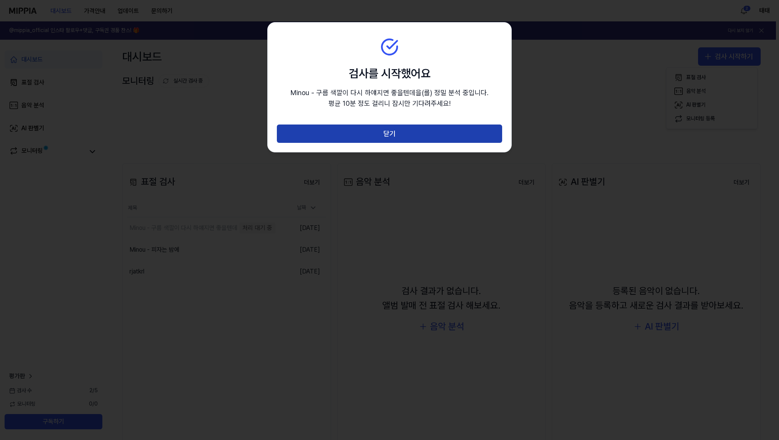
click at [431, 140] on button "닫기" at bounding box center [389, 133] width 225 height 18
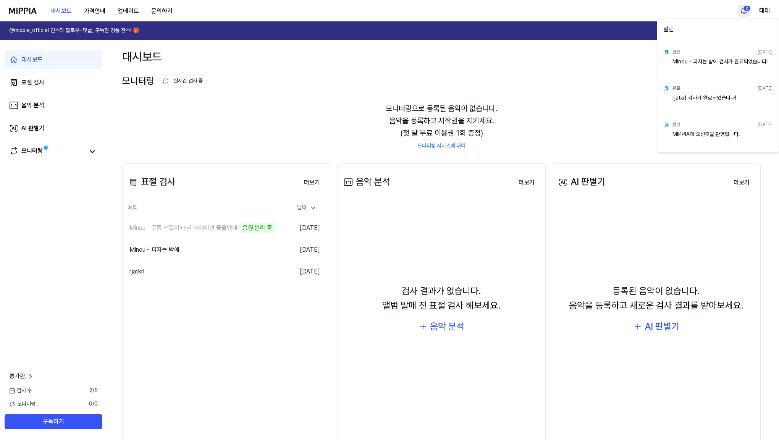
click at [742, 10] on html "대시보드 가격안내 업데이트 문의하기 2 태태 @mippia_official 인스타 팔로우+댓글, 구독권 경품 찬스! 🎁 다시 보지 않기 대시보…" at bounding box center [389, 220] width 779 height 440
click at [369, 70] on html "대시보드 가격안내 업데이트 문의하기 태태 @mippia_official 인스타 팔로우+댓글, 구독권 경품 찬스! 🎁 다시 보지 않기 대시보드 …" at bounding box center [389, 220] width 779 height 440
